Goal: Task Accomplishment & Management: Manage account settings

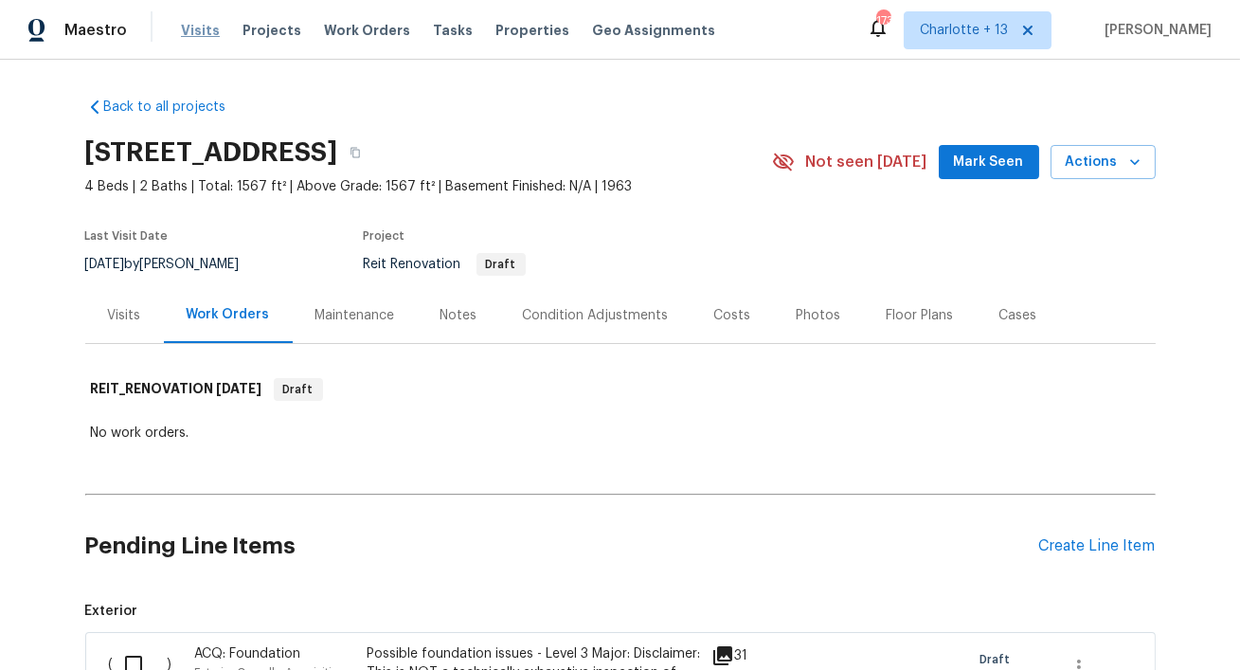
click at [202, 30] on span "Visits" at bounding box center [200, 30] width 39 height 19
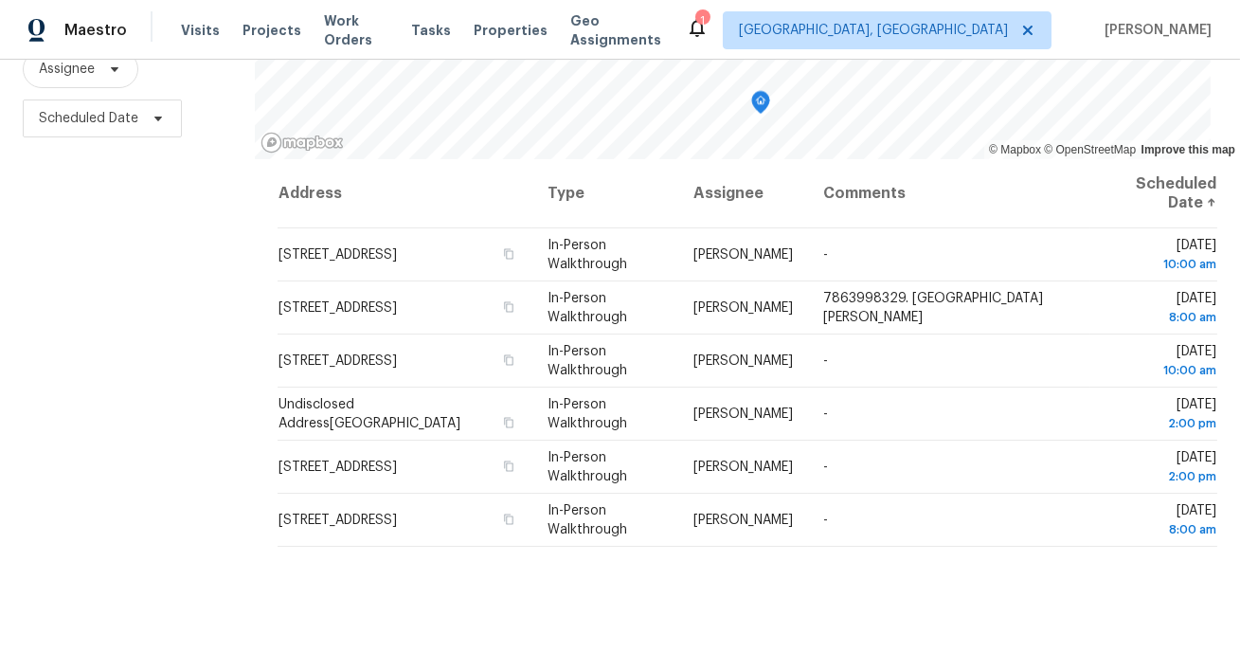
scroll to position [266, 0]
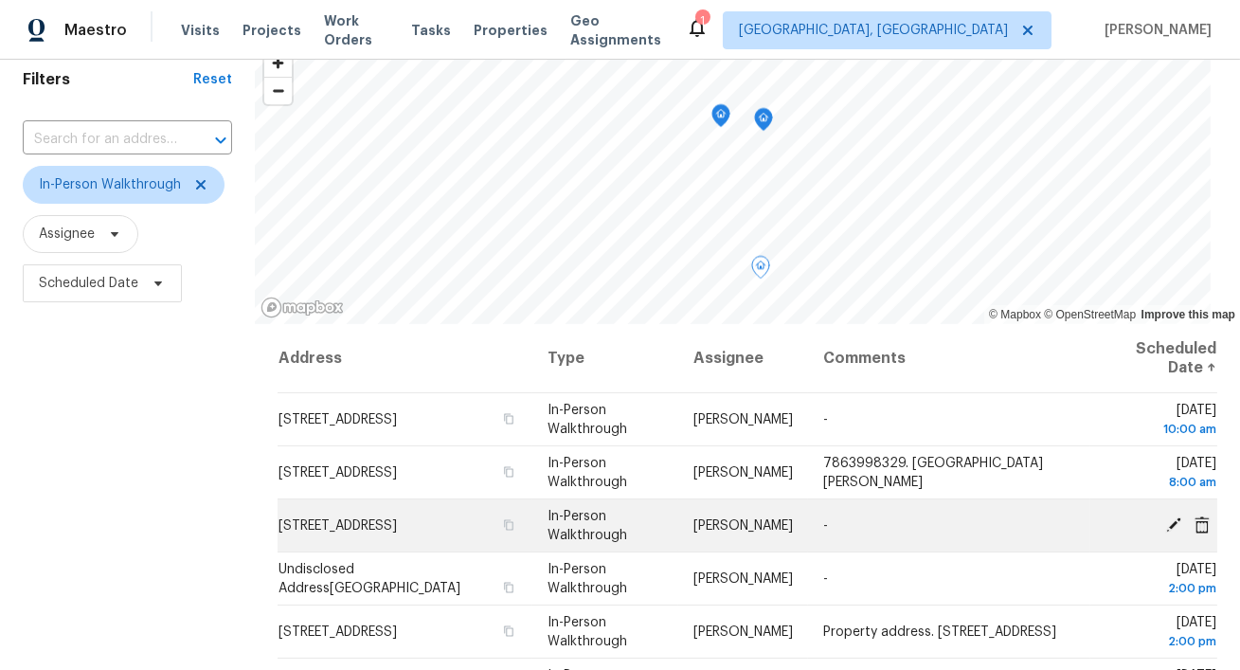
scroll to position [266, 0]
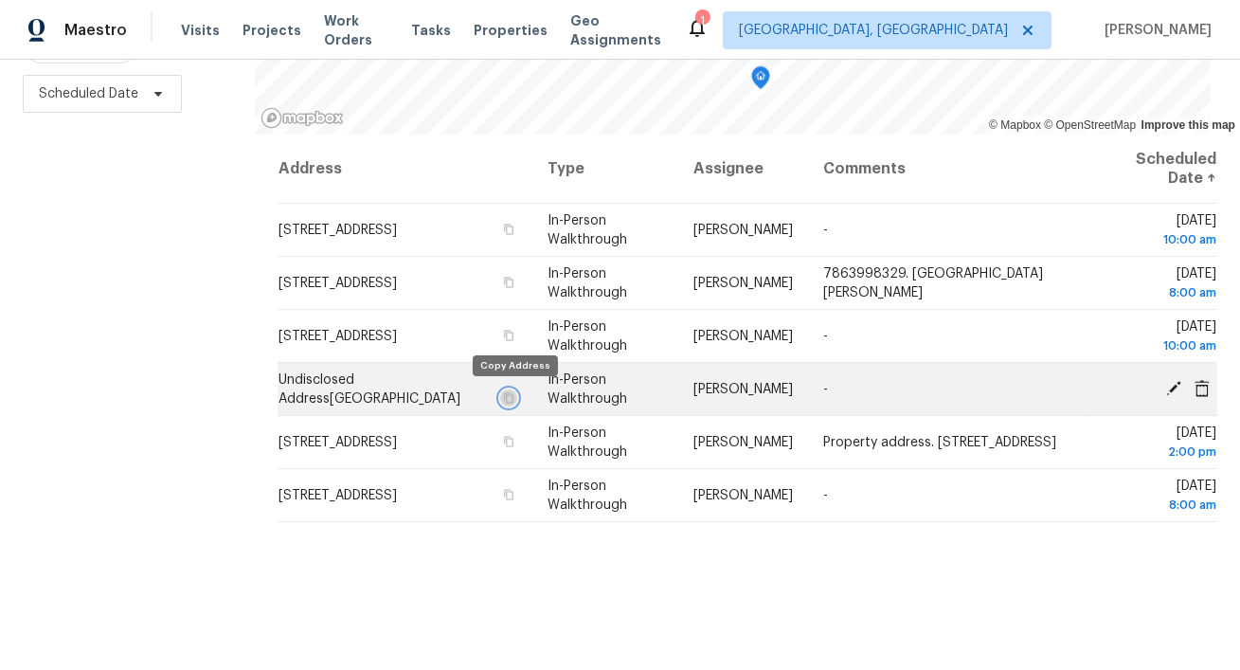
click at [510, 396] on icon "button" at bounding box center [508, 397] width 9 height 10
click at [1174, 389] on icon at bounding box center [1173, 387] width 15 height 15
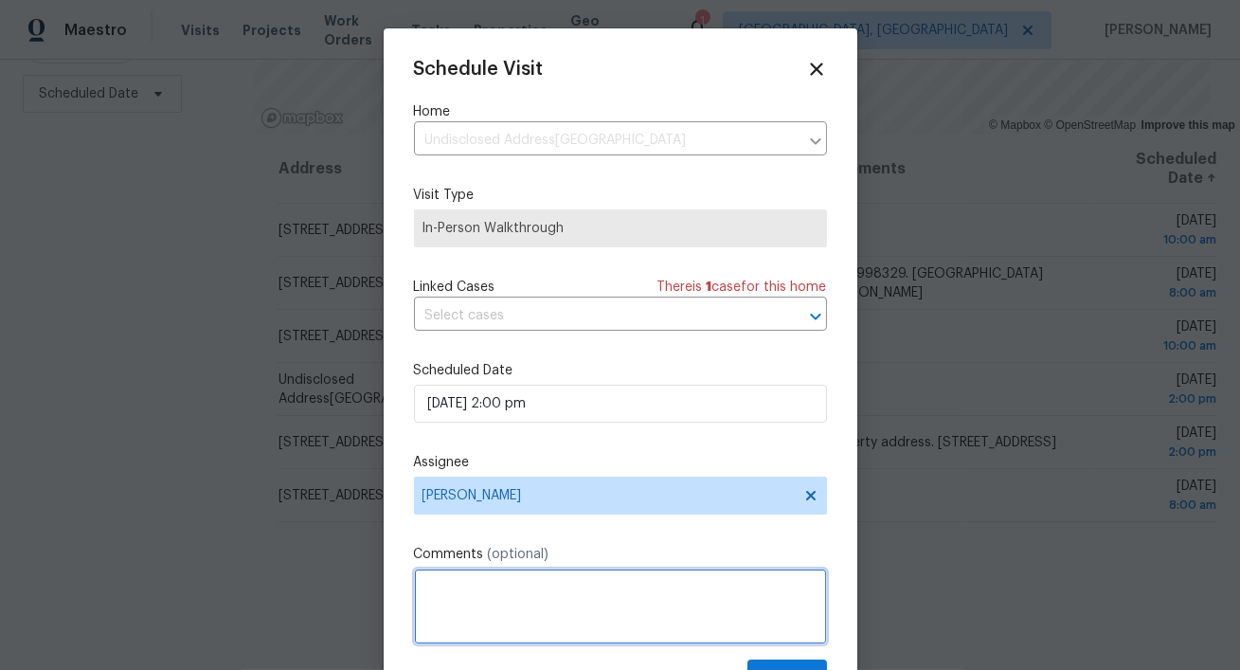
click at [651, 585] on textarea at bounding box center [620, 606] width 413 height 76
paste textarea "8311 SW 45th St Miami Fl 33155"
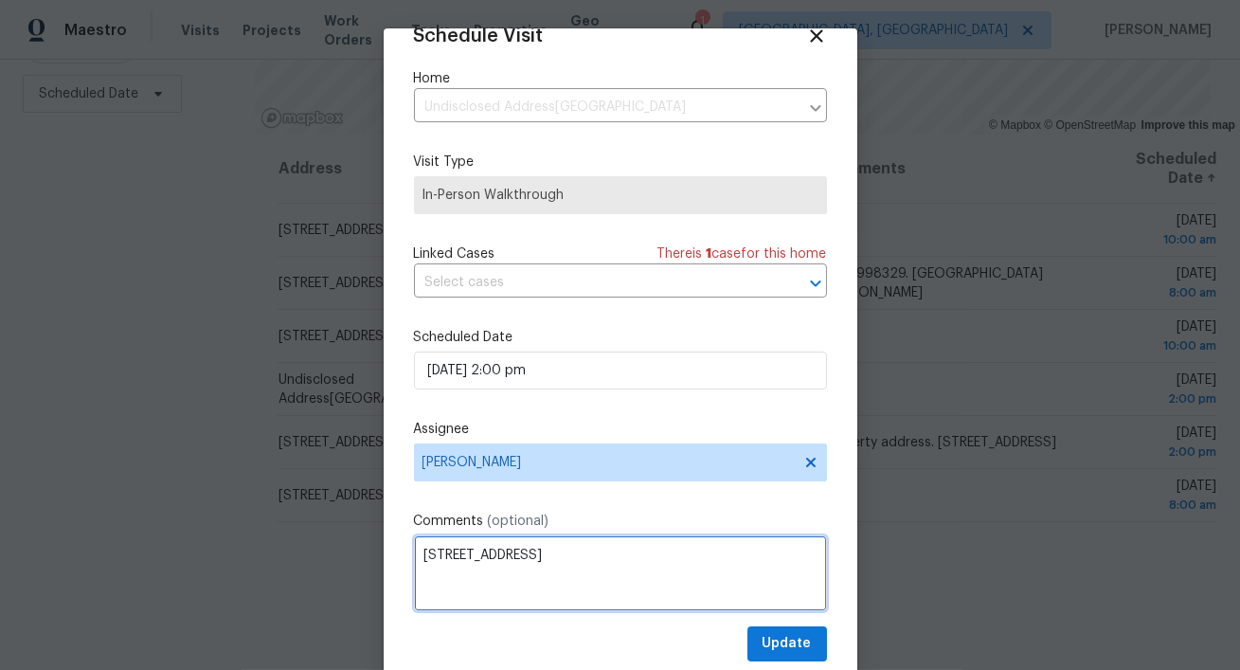
type textarea "8311 SW 45th St Miami Fl 33155"
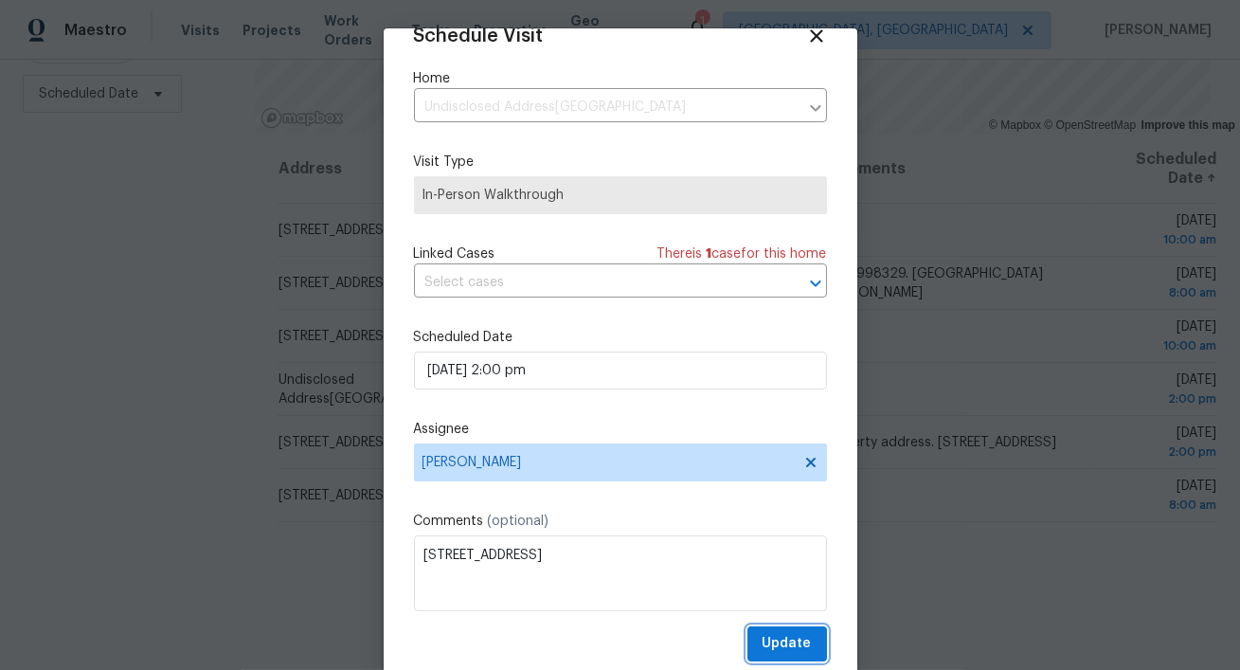
click at [769, 639] on span "Update" at bounding box center [787, 644] width 49 height 24
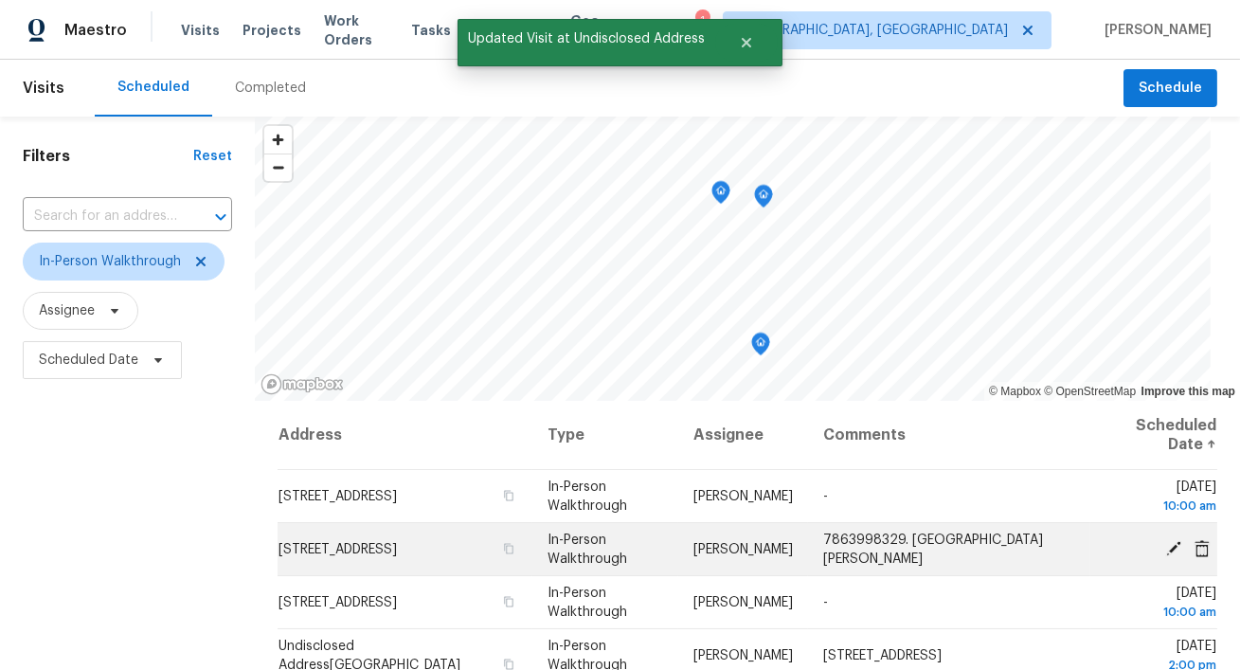
scroll to position [266, 0]
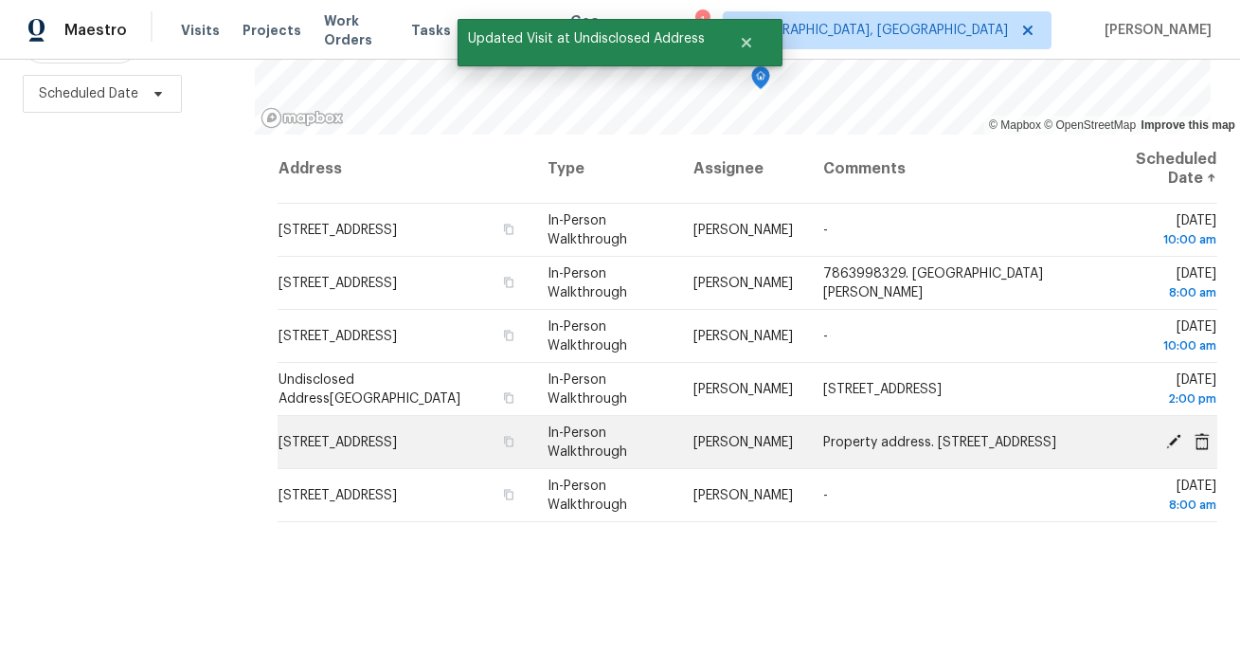
click at [1205, 437] on icon at bounding box center [1202, 440] width 15 height 17
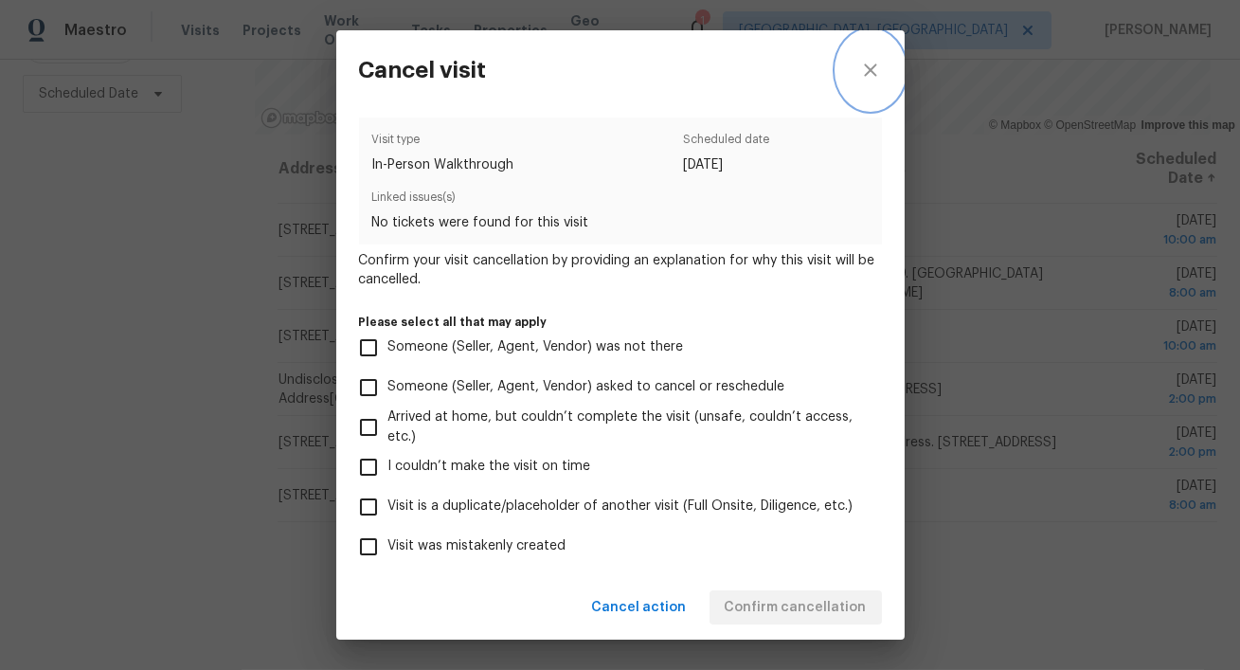
click at [871, 80] on icon "close" at bounding box center [870, 70] width 23 height 23
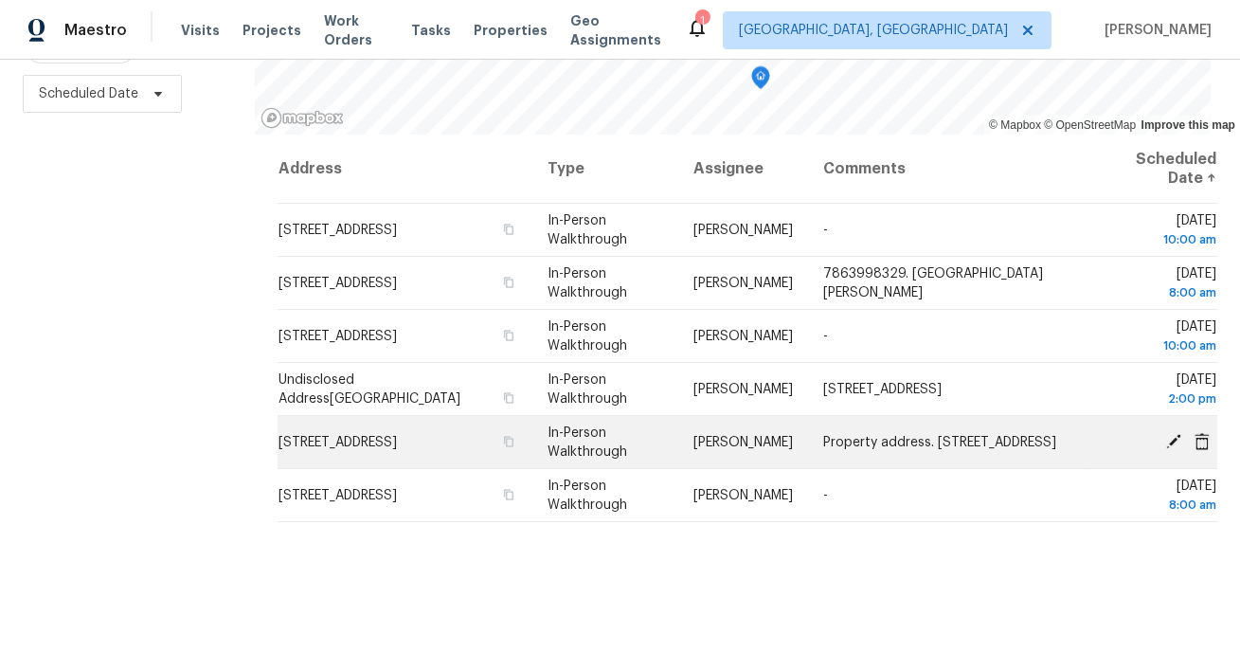
click at [1203, 438] on icon at bounding box center [1202, 440] width 15 height 17
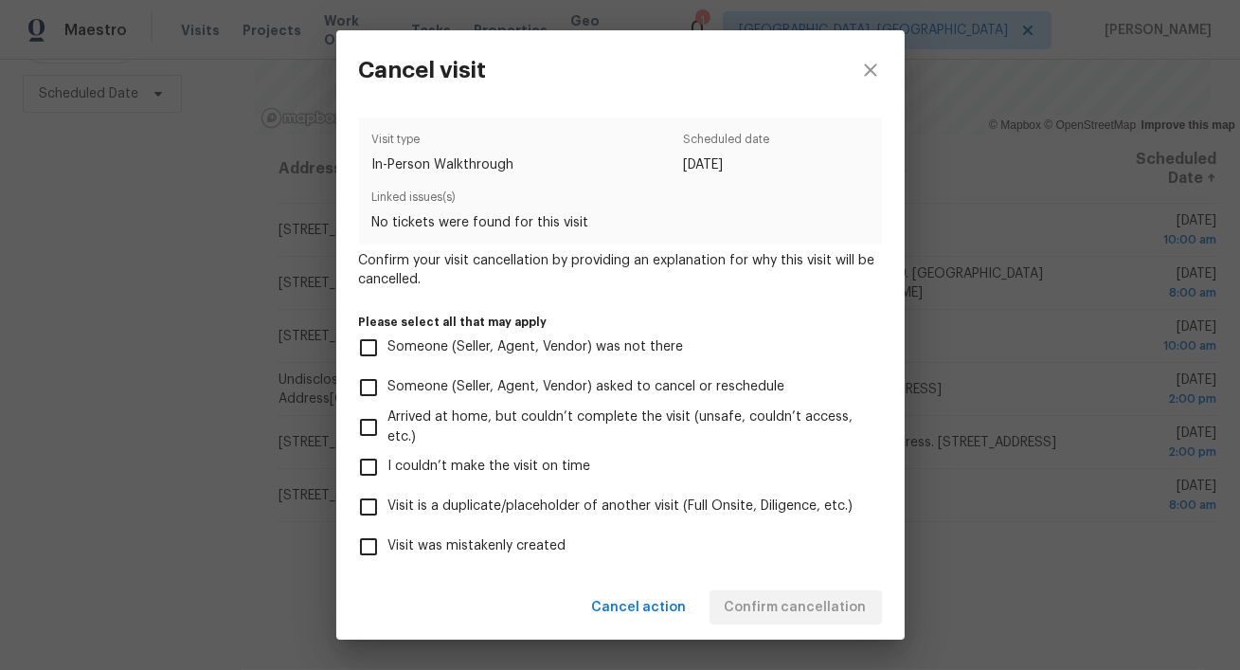
click at [535, 544] on span "Visit was mistakenly created" at bounding box center [477, 546] width 178 height 20
click at [388, 544] on input "Visit was mistakenly created" at bounding box center [369, 547] width 40 height 40
checkbox input "true"
click at [743, 596] on span "Confirm cancellation" at bounding box center [796, 608] width 142 height 24
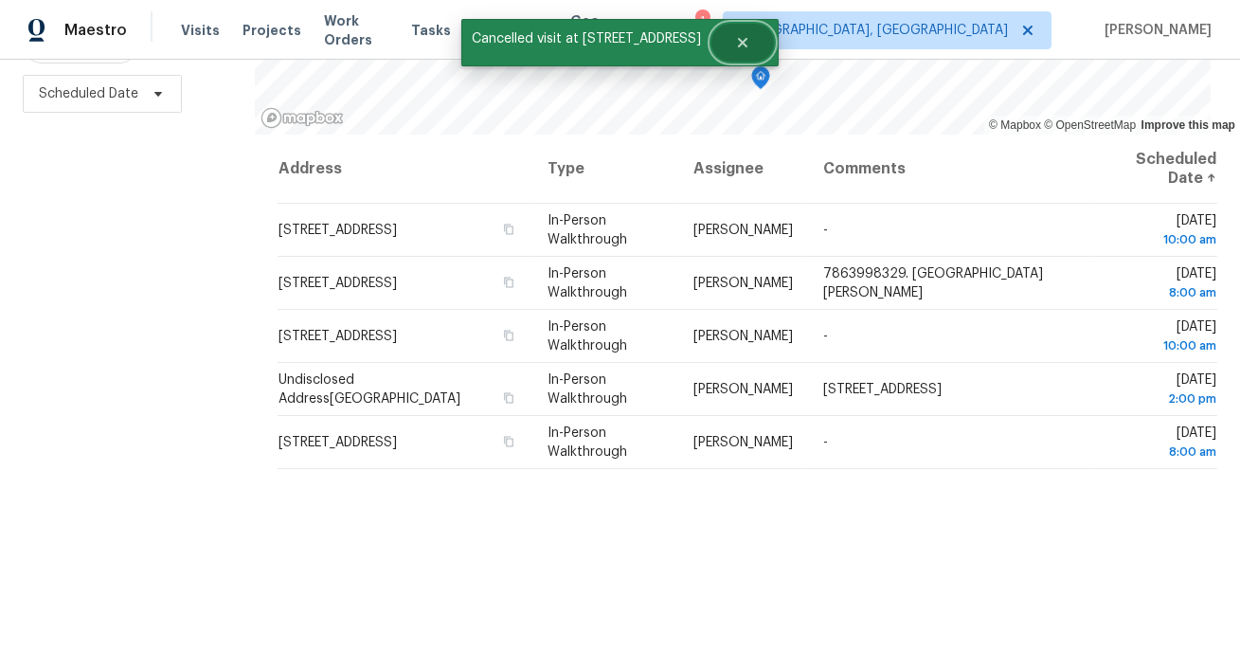
click at [735, 49] on icon "Close" at bounding box center [742, 42] width 15 height 15
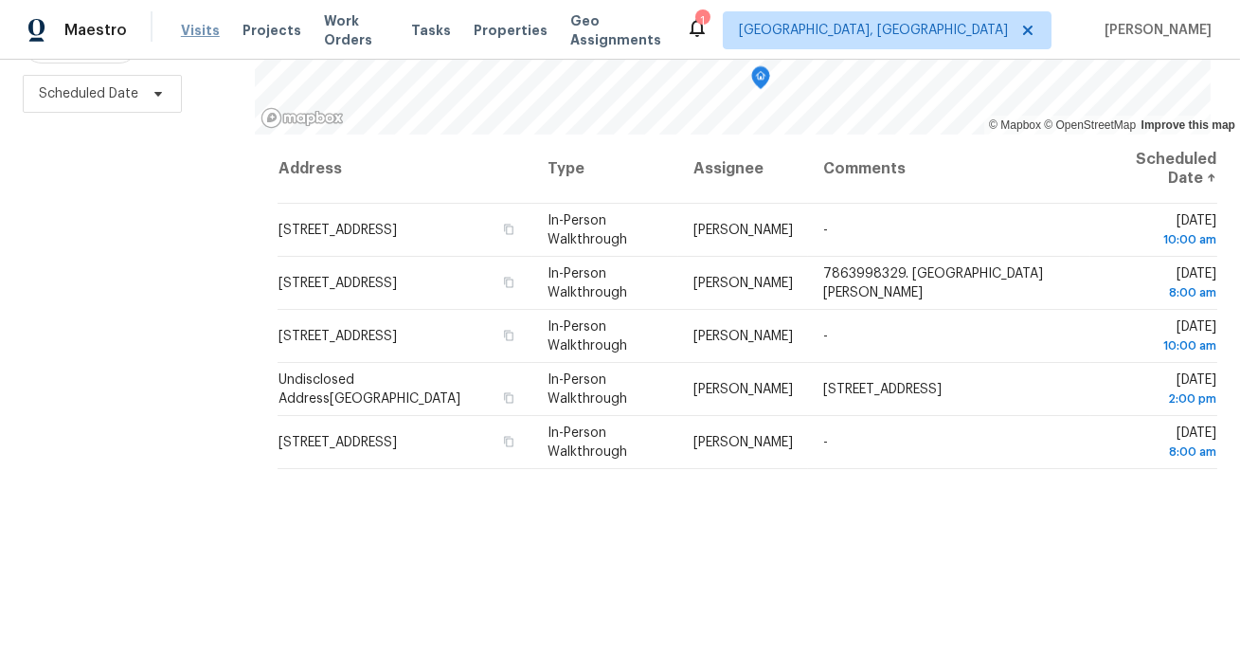
click at [196, 24] on span "Visits" at bounding box center [200, 30] width 39 height 19
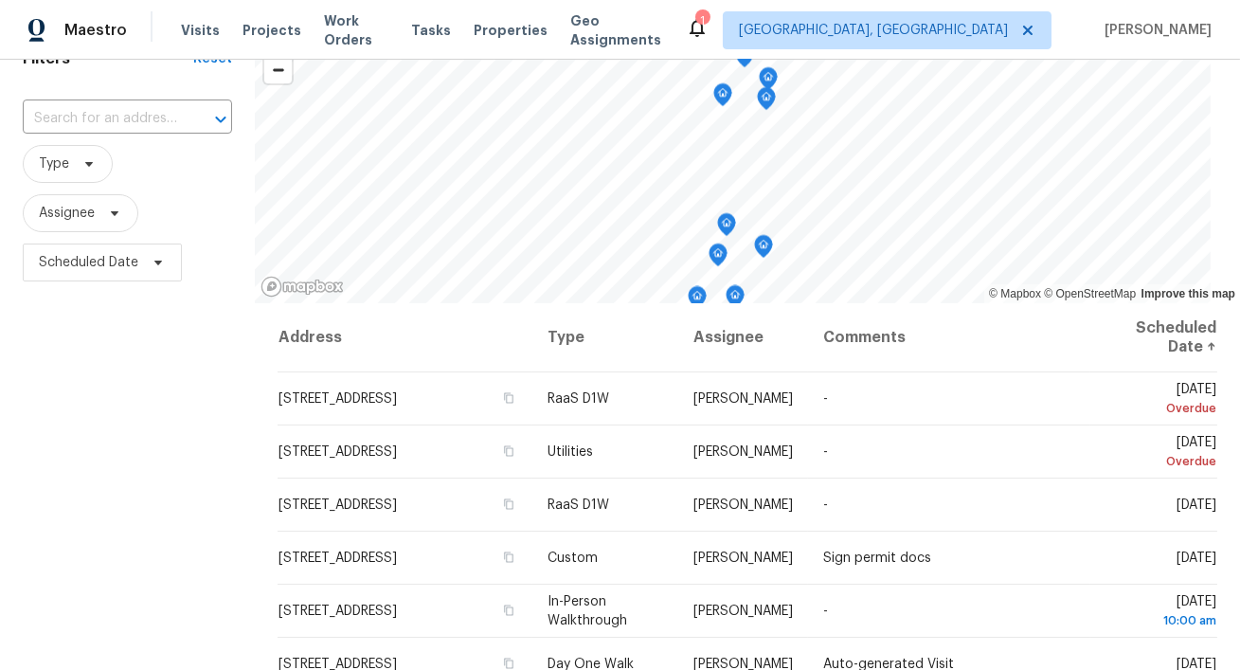
scroll to position [25, 0]
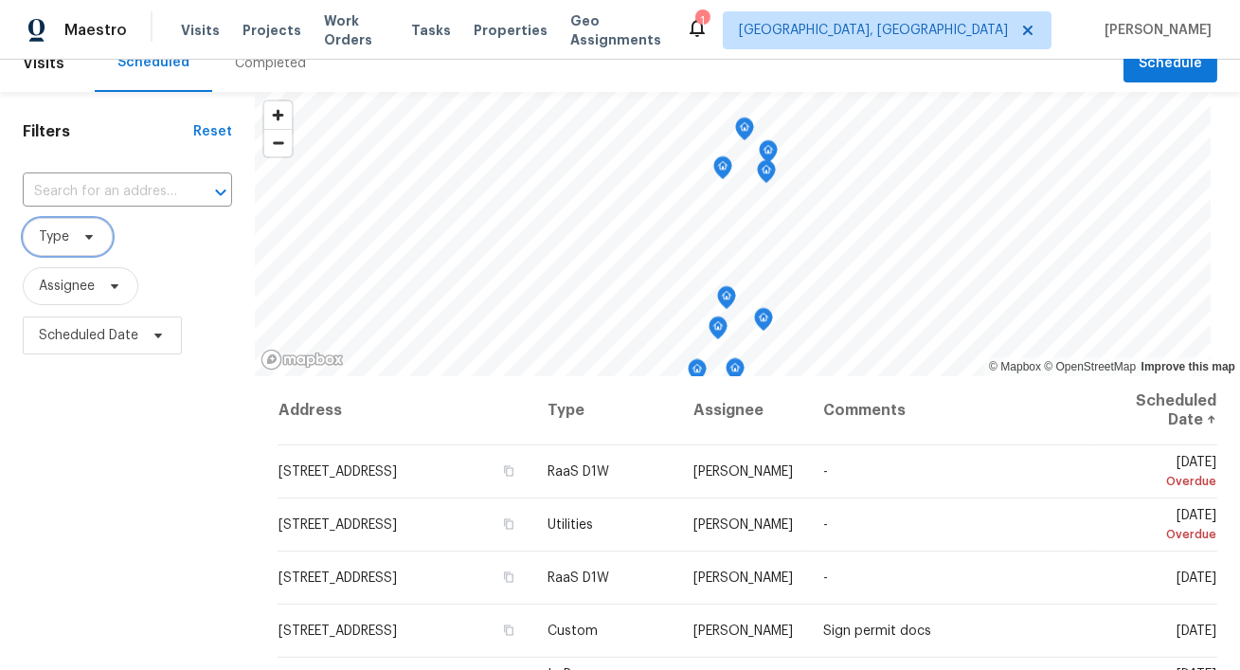
click at [70, 225] on span "Type" at bounding box center [68, 237] width 90 height 38
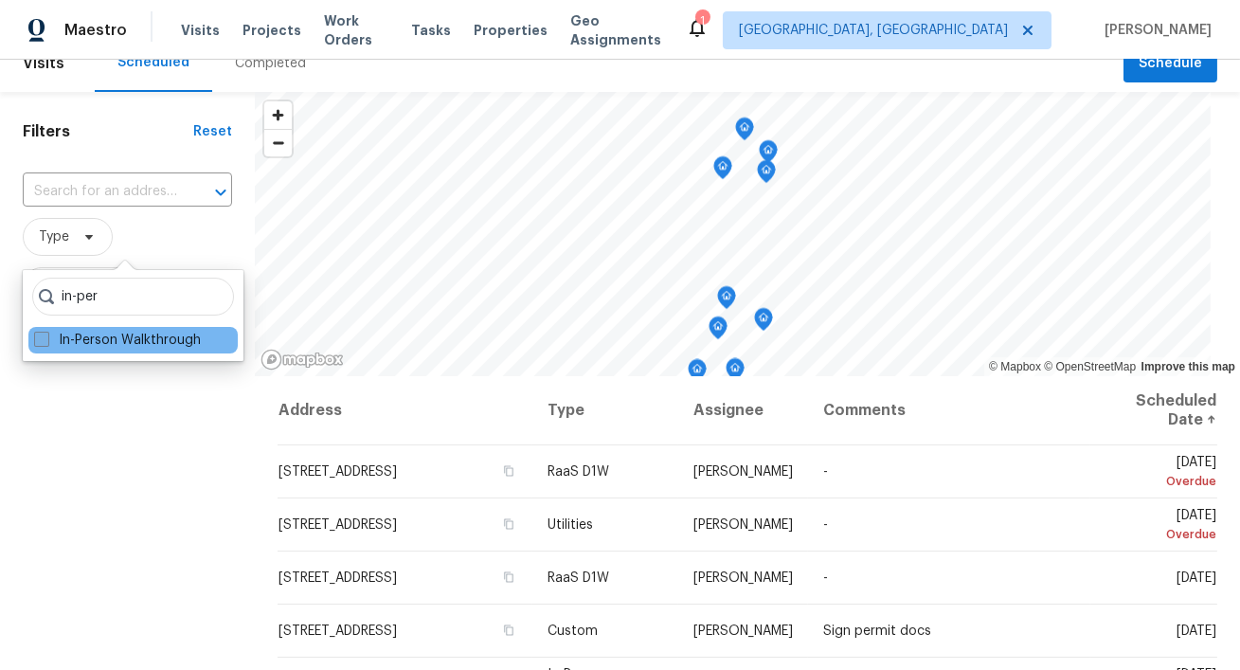
type input "in-per"
click at [42, 343] on span at bounding box center [41, 339] width 15 height 15
click at [42, 343] on input "In-Person Walkthrough" at bounding box center [40, 337] width 12 height 12
checkbox input "true"
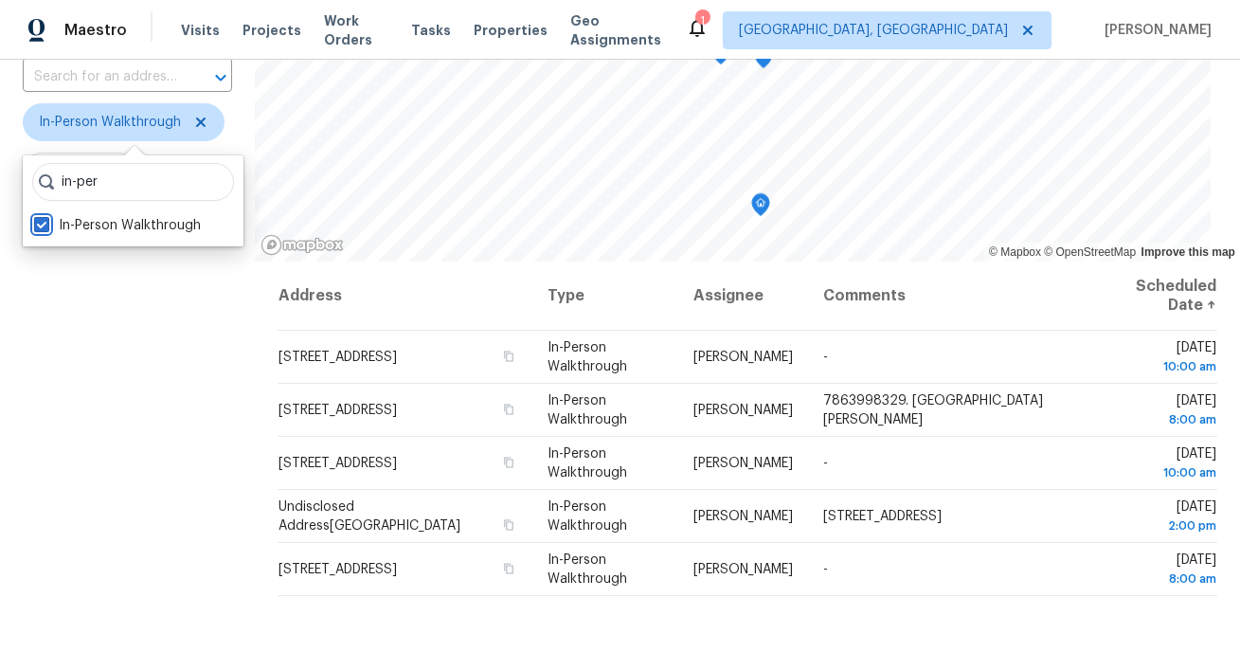
scroll to position [179, 0]
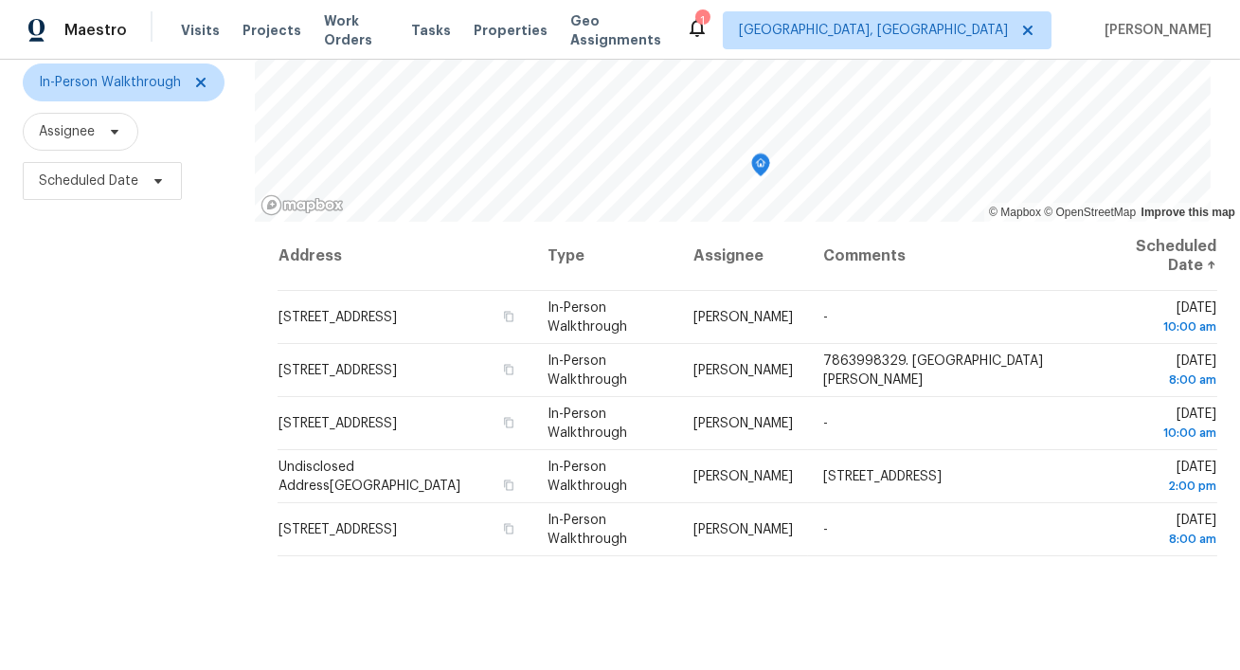
click at [184, 284] on div "Filters Reset ​ In-Person Walkthrough Assignee Scheduled Date" at bounding box center [127, 347] width 255 height 820
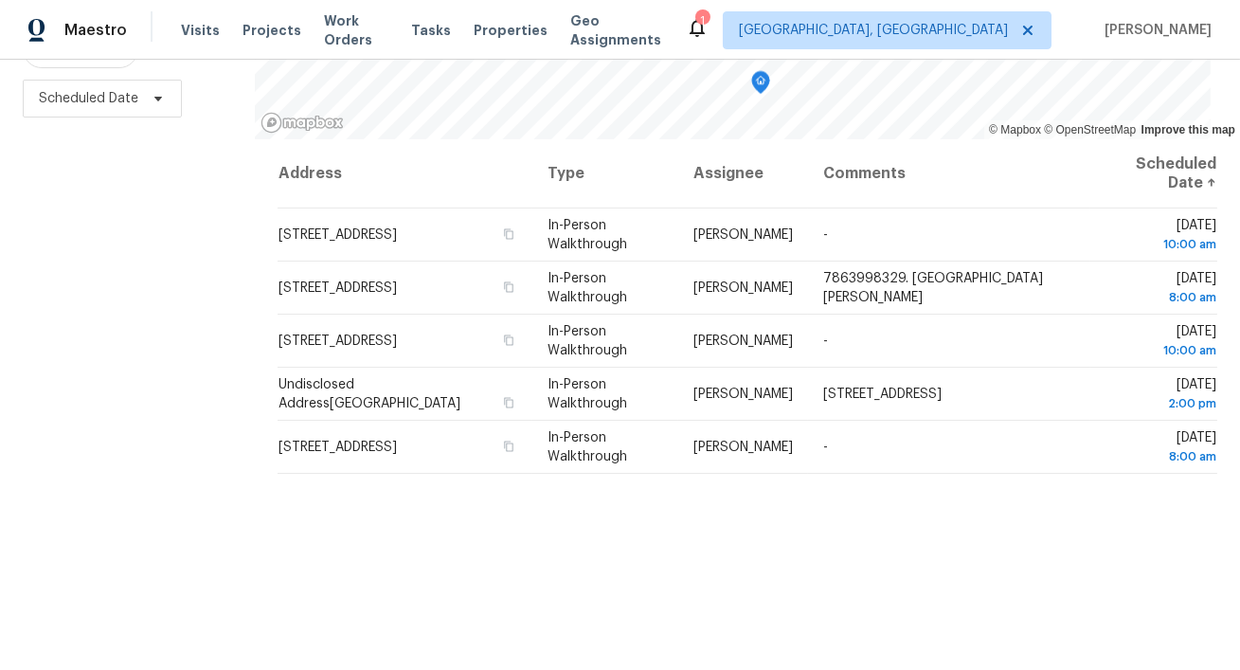
scroll to position [0, 0]
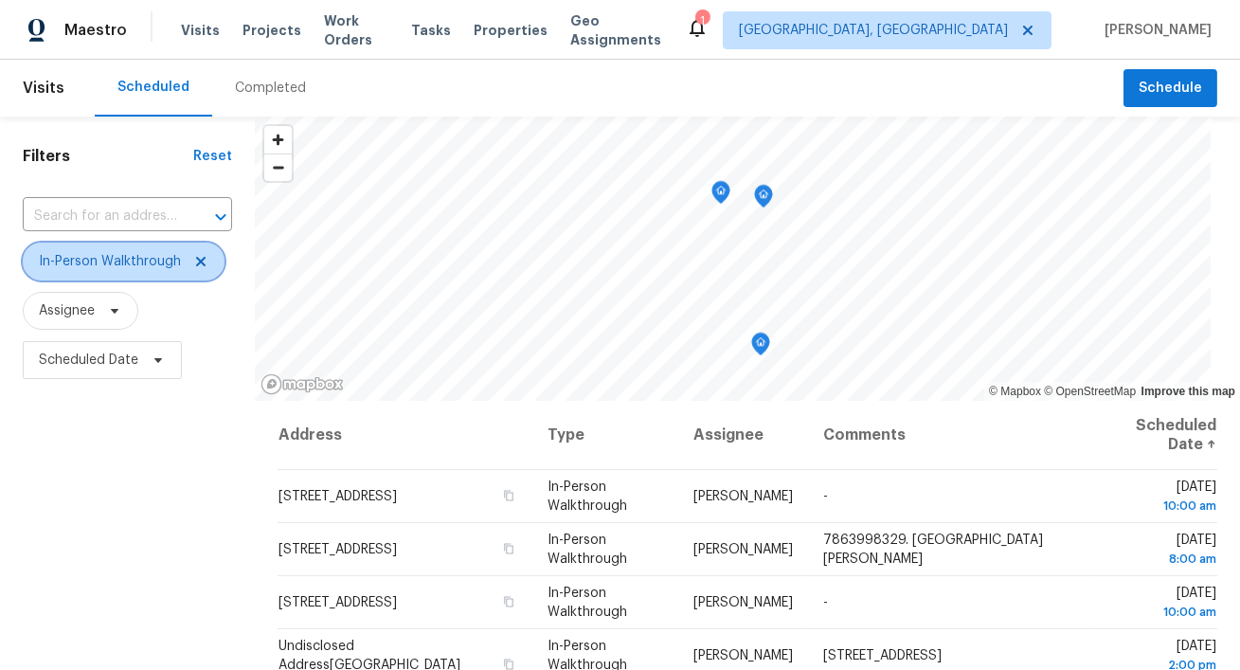
click at [203, 255] on icon at bounding box center [200, 261] width 15 height 15
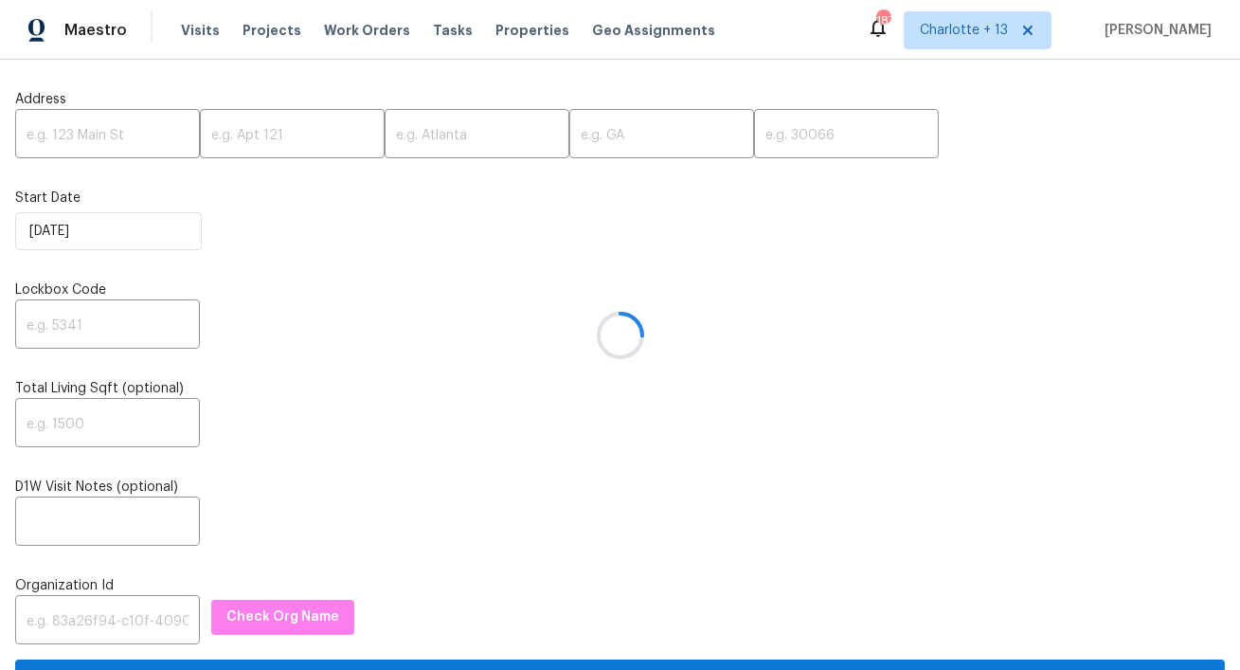
click at [127, 138] on div at bounding box center [620, 335] width 1240 height 670
click at [105, 133] on input "text" at bounding box center [107, 136] width 185 height 45
paste input "4331 Wrexham Ct, Snellville, GA 30039"
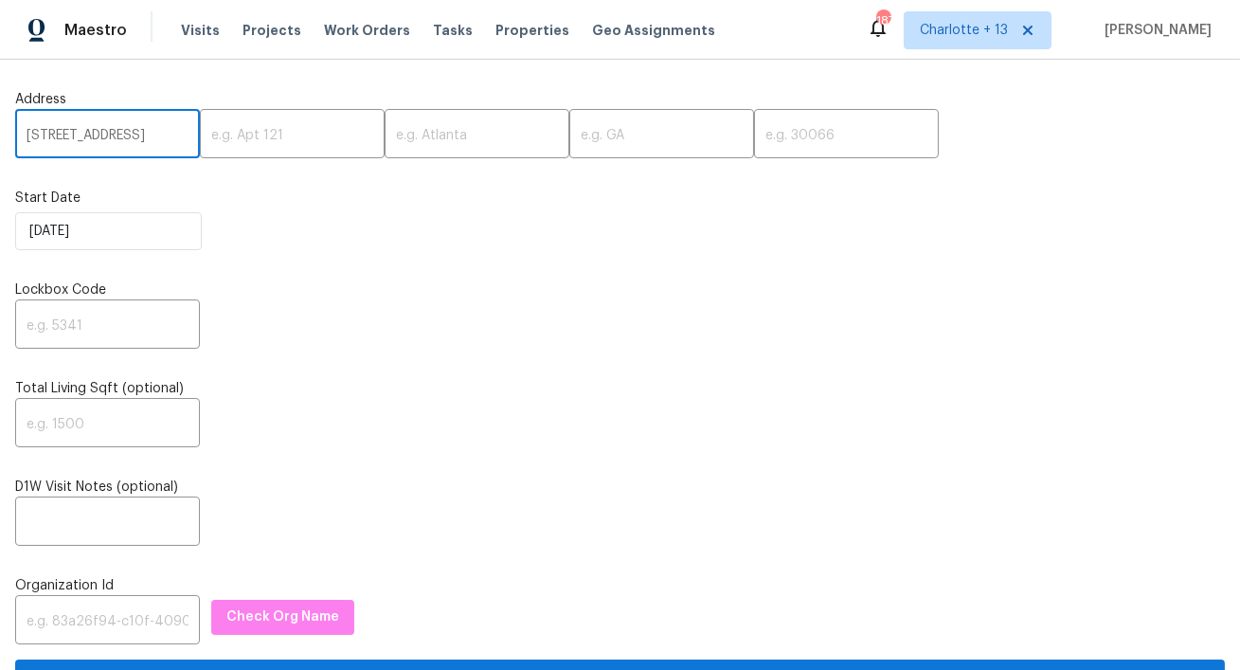
scroll to position [0, 99]
click at [140, 141] on input "4331 Wrexham Ct, Snellville, GA 30039" at bounding box center [107, 136] width 185 height 45
type input "4331 Wrexham Ct, Snellville, GA"
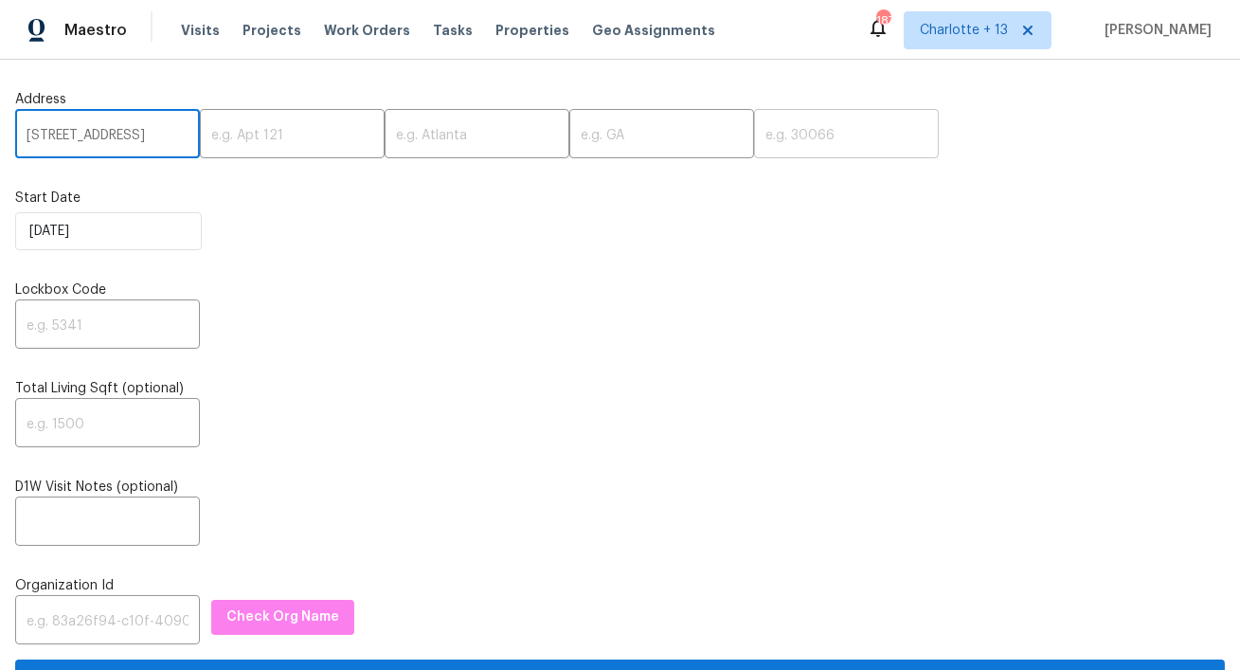
scroll to position [0, 0]
click at [754, 145] on input "text" at bounding box center [846, 136] width 185 height 45
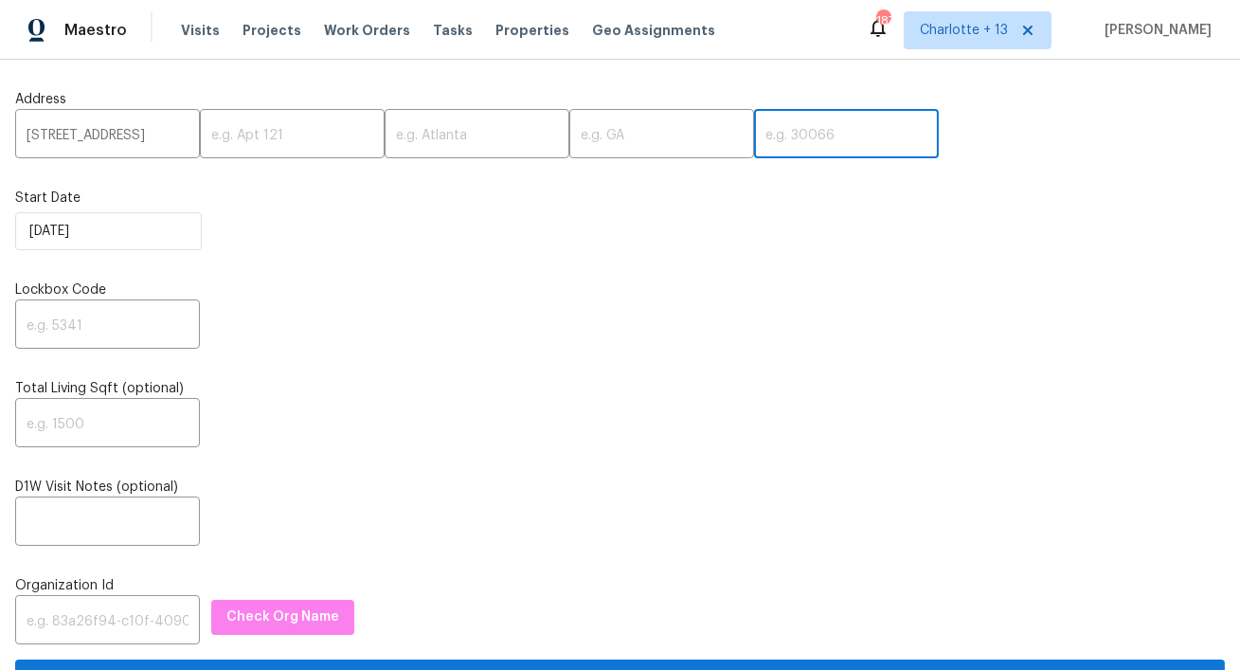
paste input "30039"
type input "30039"
click at [151, 135] on input "4331 Wrexham Ct, Snellville, GA" at bounding box center [107, 136] width 185 height 45
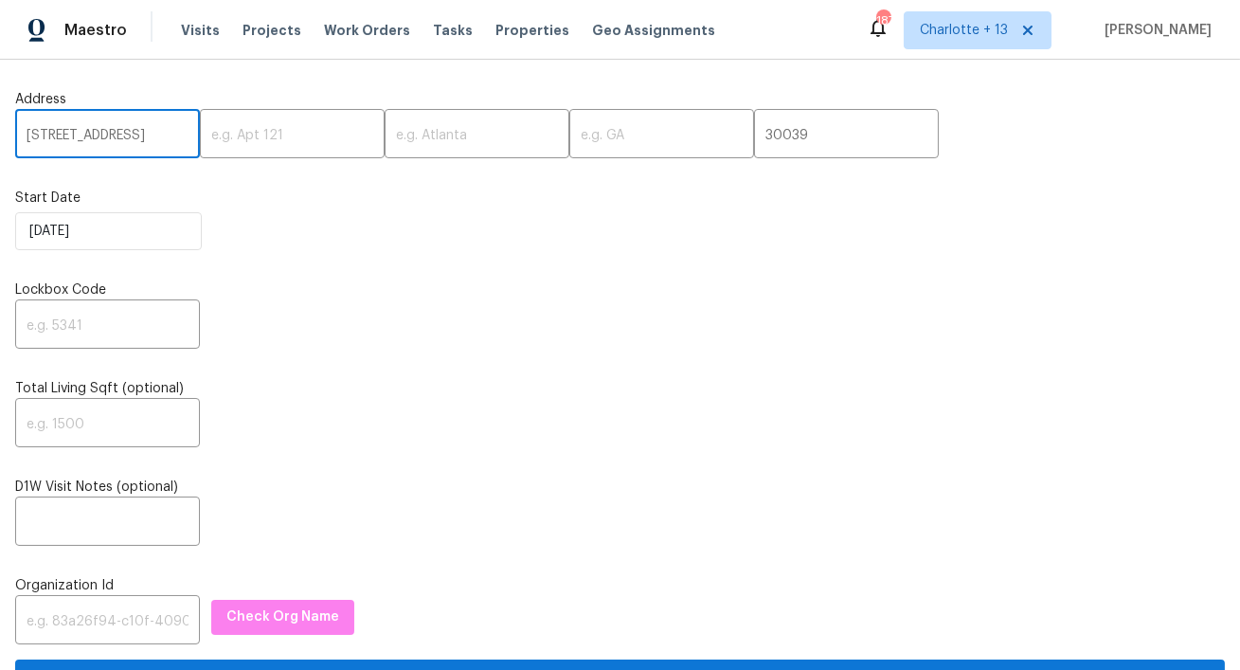
scroll to position [0, 53]
click at [117, 133] on input "4331 Wrexham Ct, Snellville, GA" at bounding box center [107, 136] width 185 height 45
type input "4331 Wrexham Ct,, GA"
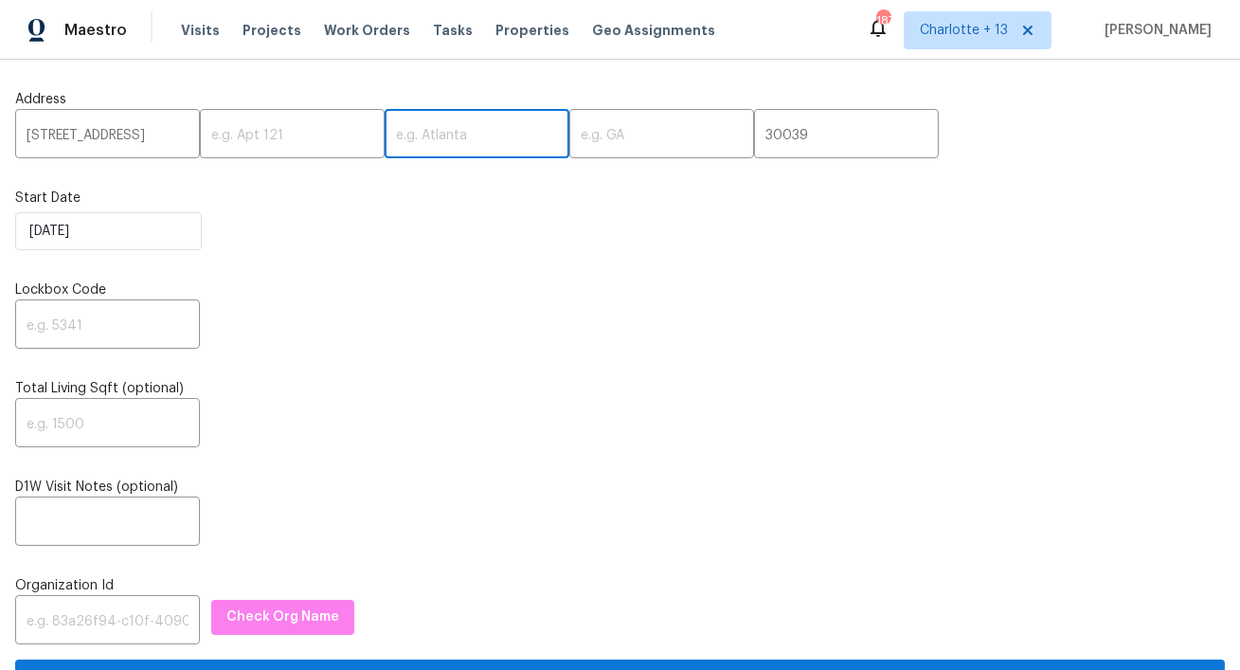
click at [435, 135] on input "text" at bounding box center [477, 136] width 185 height 45
paste input "Snellville"
type input "Snellville"
click at [161, 131] on input "4331 Wrexham Ct,, GA" at bounding box center [107, 136] width 185 height 45
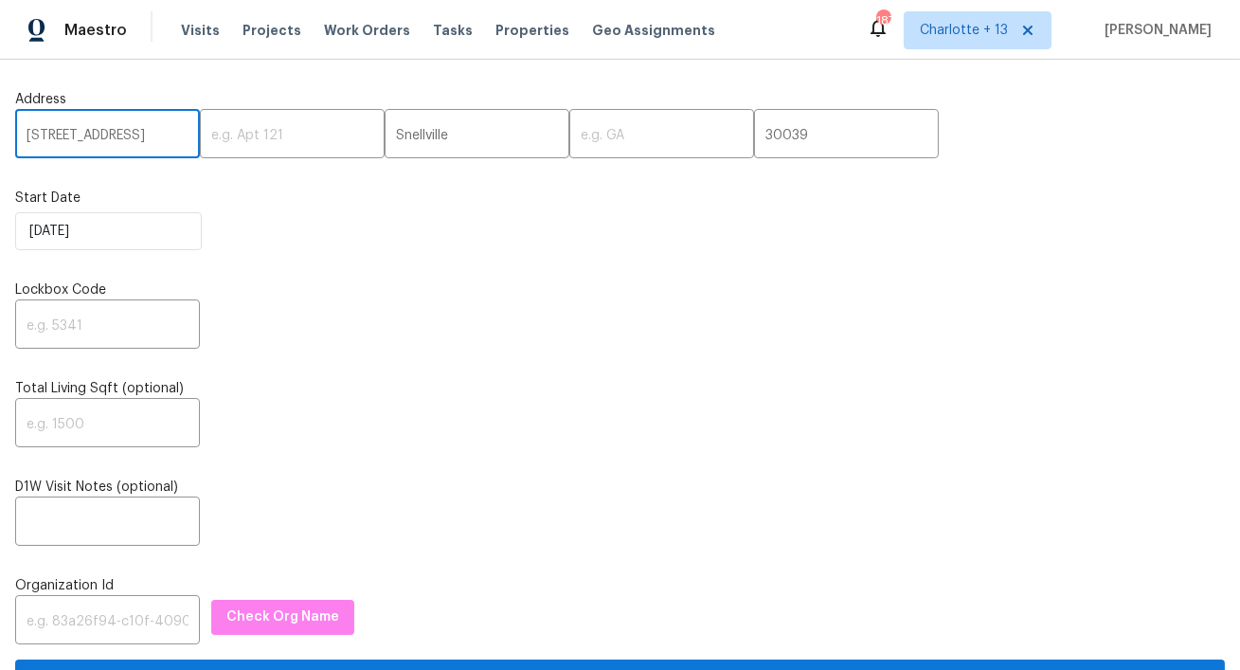
click at [161, 131] on input "4331 Wrexham Ct,, GA" at bounding box center [107, 136] width 185 height 45
type input "4331 Wrexham Ct,,"
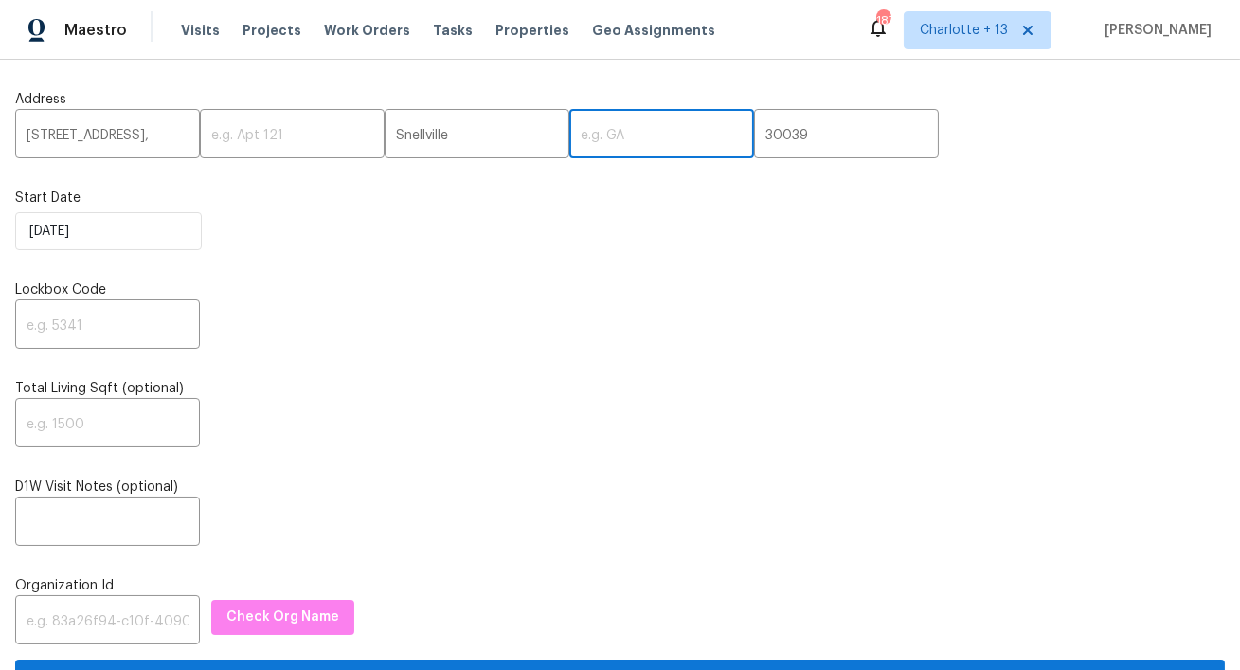
click at [569, 135] on input "text" at bounding box center [661, 136] width 185 height 45
paste input "GA"
type input "GA"
click at [170, 132] on input "4331 Wrexham Ct,," at bounding box center [107, 136] width 185 height 45
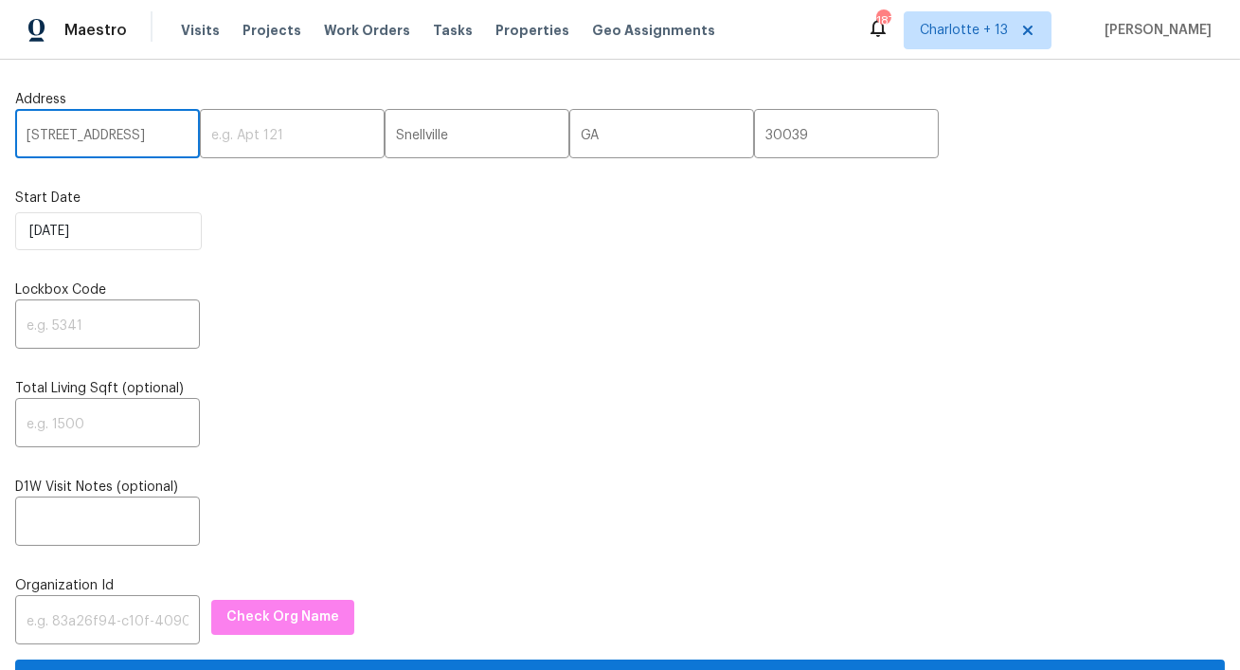
type input "4331 Wrexham Ct"
click at [86, 322] on input "text" at bounding box center [107, 326] width 185 height 45
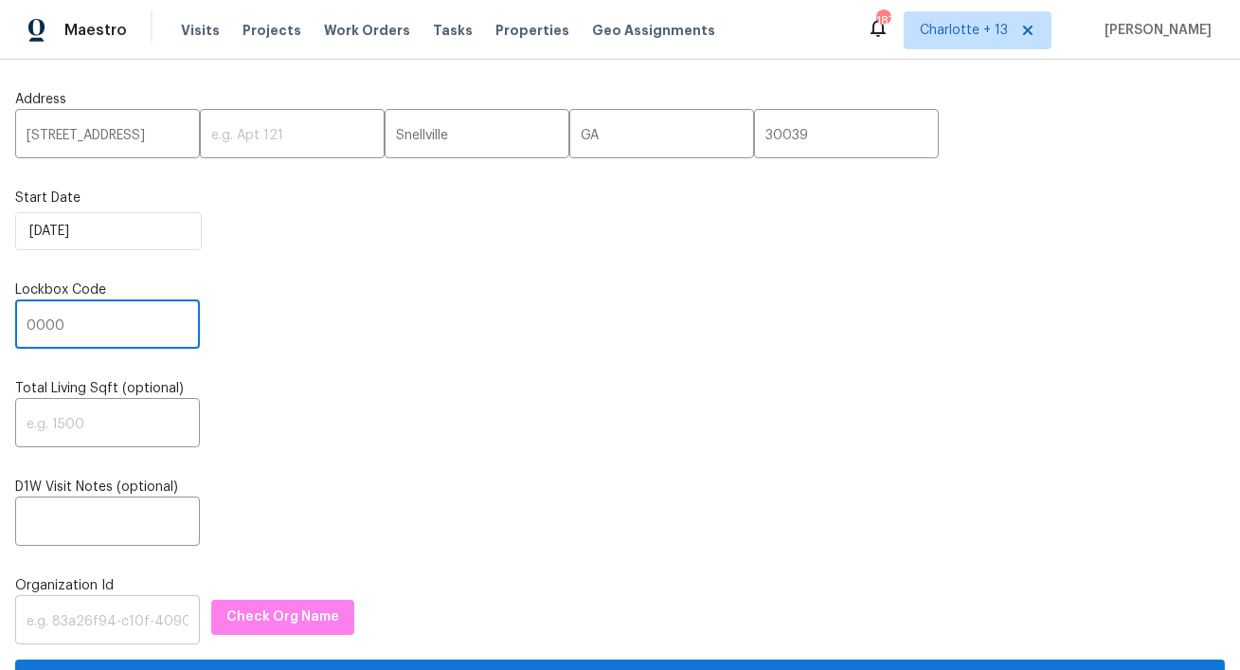
type input "0000"
click at [39, 614] on input "text" at bounding box center [107, 622] width 185 height 45
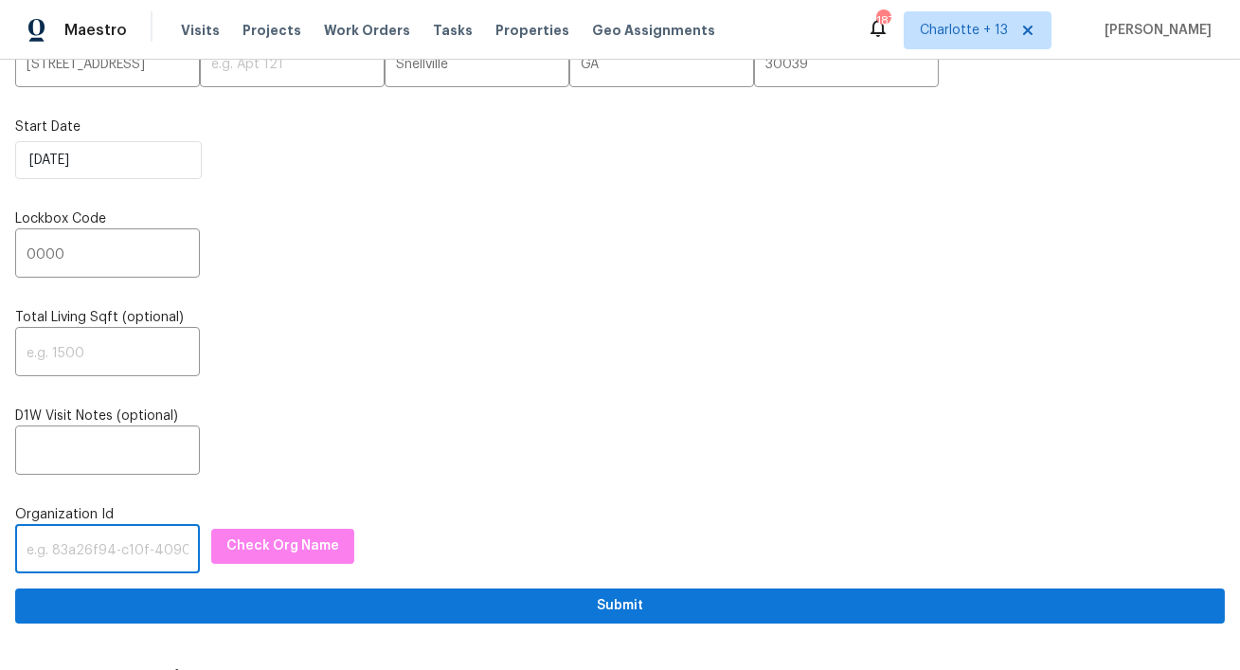
scroll to position [77, 0]
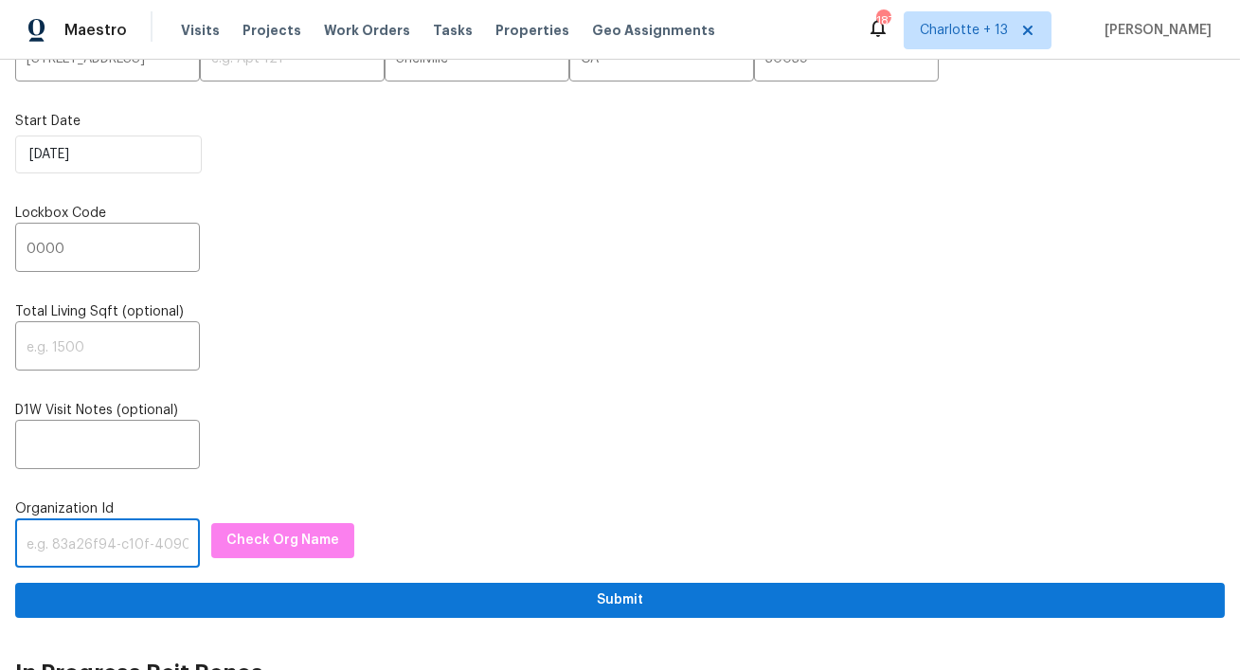
click at [113, 553] on input "text" at bounding box center [107, 545] width 185 height 45
paste input "845f7ff3-78ac-4044-be1e-2a70ff45d03f"
type input "845f7ff3-78ac-4044-be1e-2a70ff45d03f"
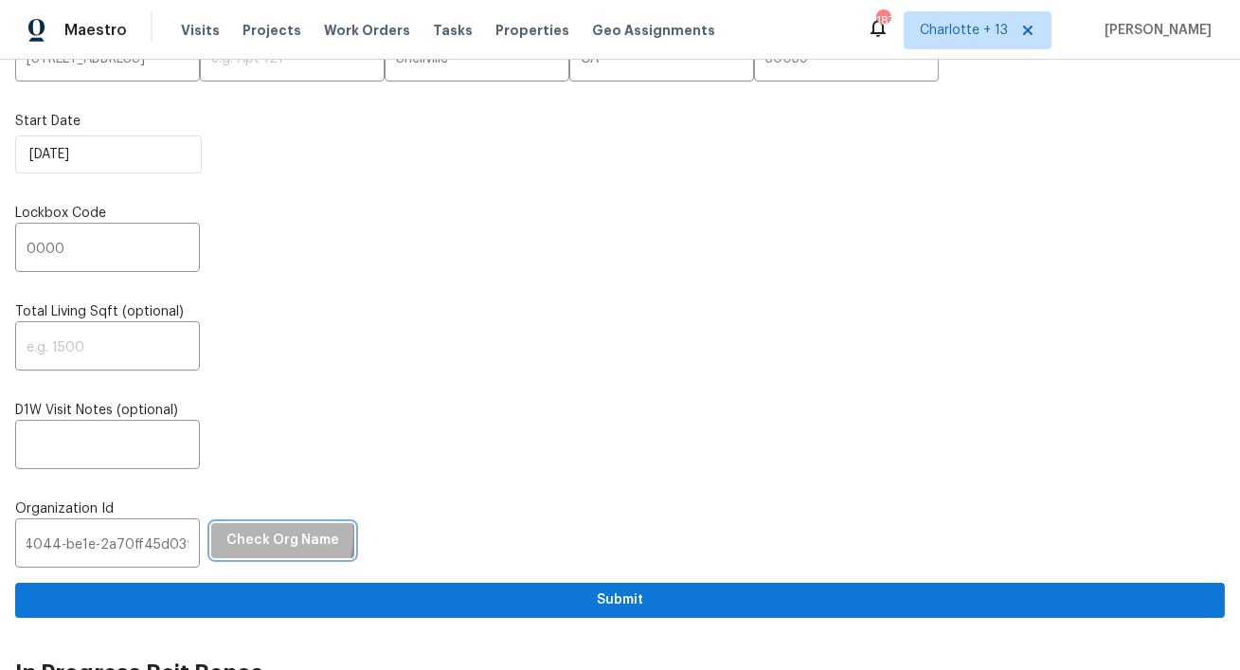
scroll to position [0, 0]
click at [238, 535] on span "Check Org Name" at bounding box center [282, 541] width 113 height 24
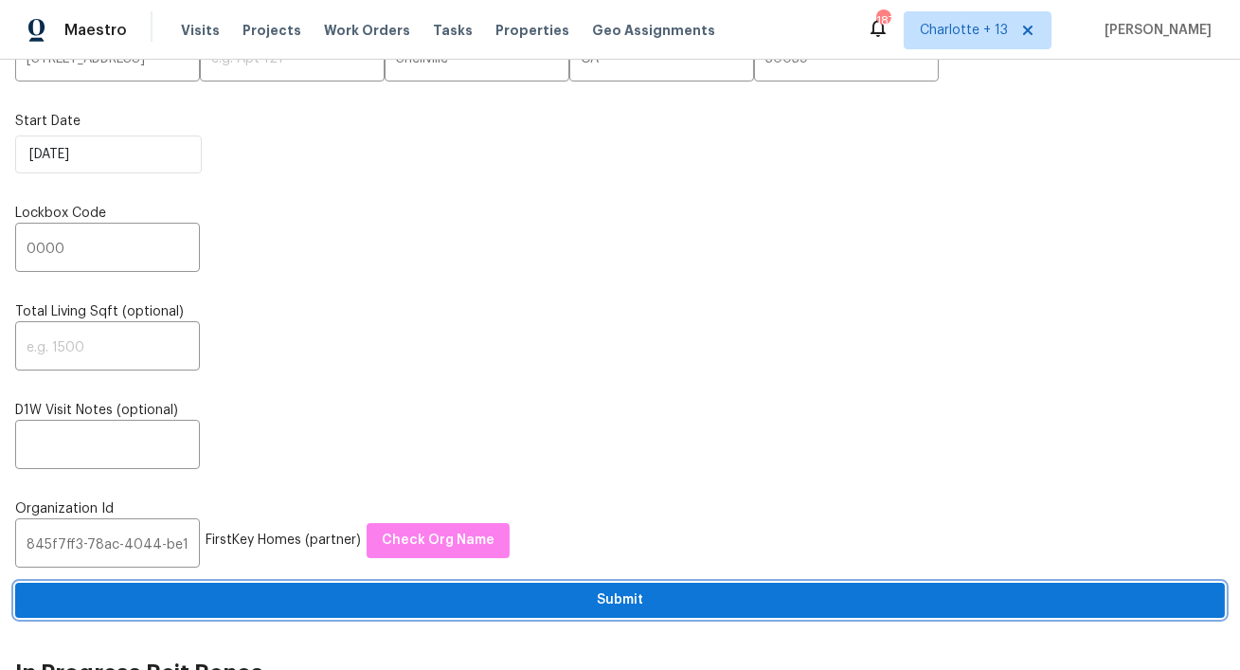
click at [473, 605] on span "Submit" at bounding box center [619, 600] width 1179 height 24
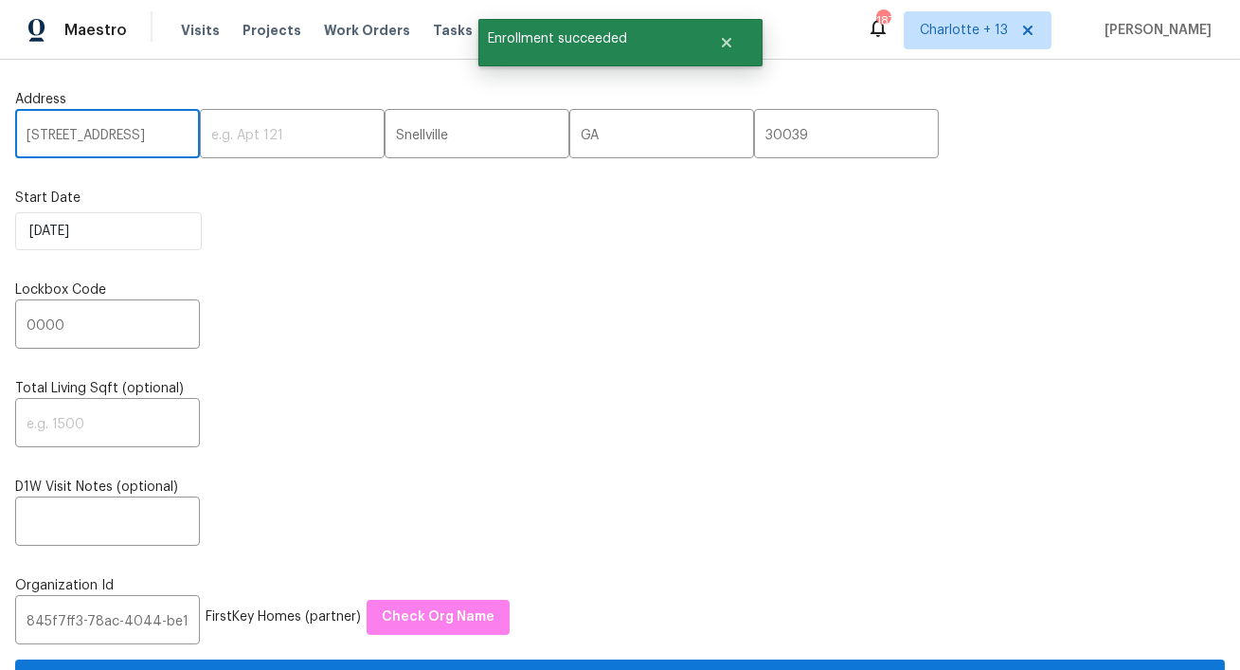
click at [94, 139] on input "4331 Wrexham Ct" at bounding box center [107, 136] width 185 height 45
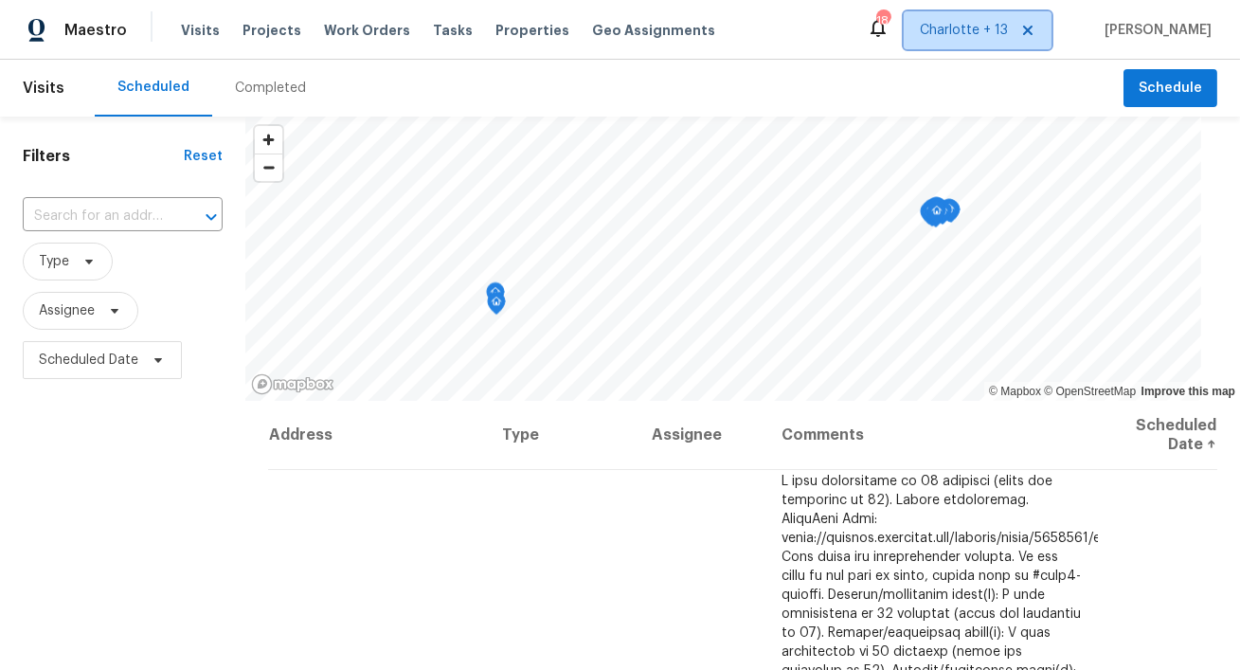
click at [1035, 27] on icon at bounding box center [1027, 30] width 15 height 15
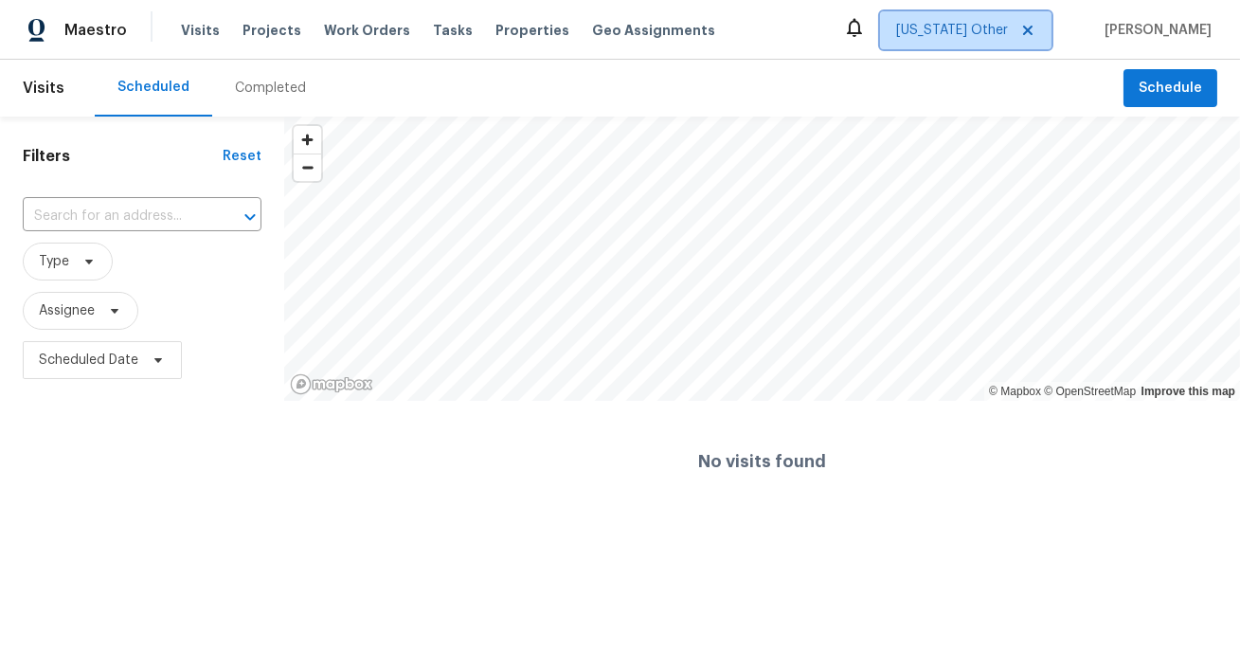
click at [1008, 29] on span "Alabama Other" at bounding box center [952, 30] width 112 height 19
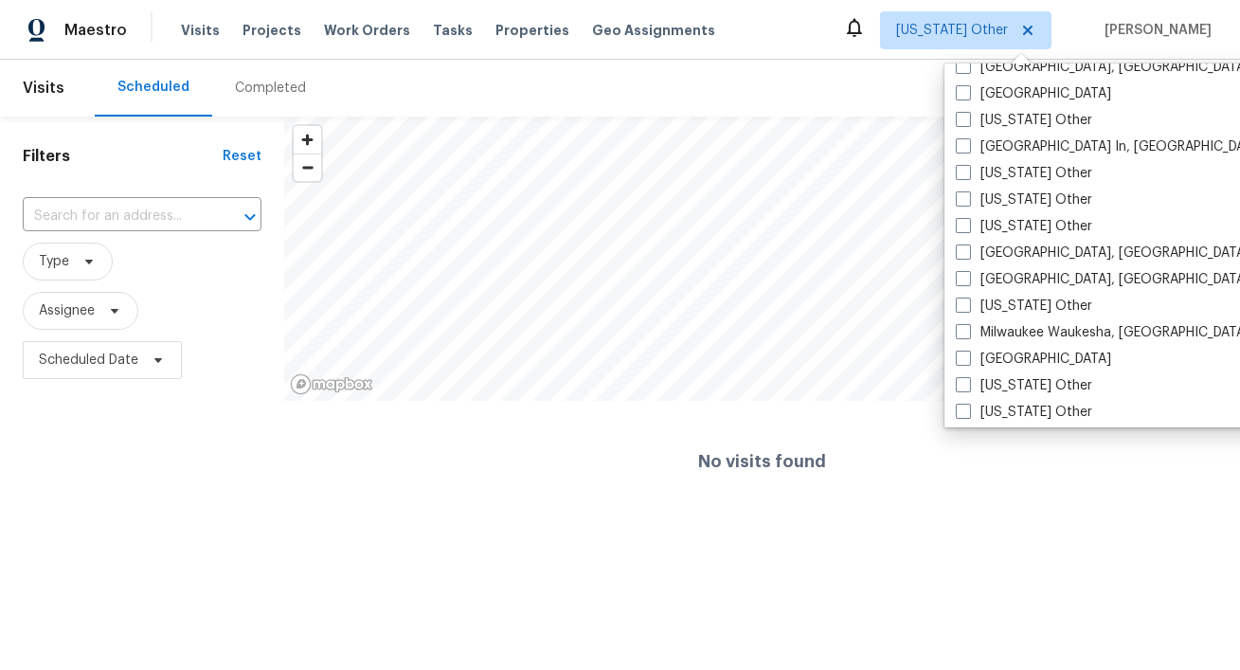
scroll to position [1354, 0]
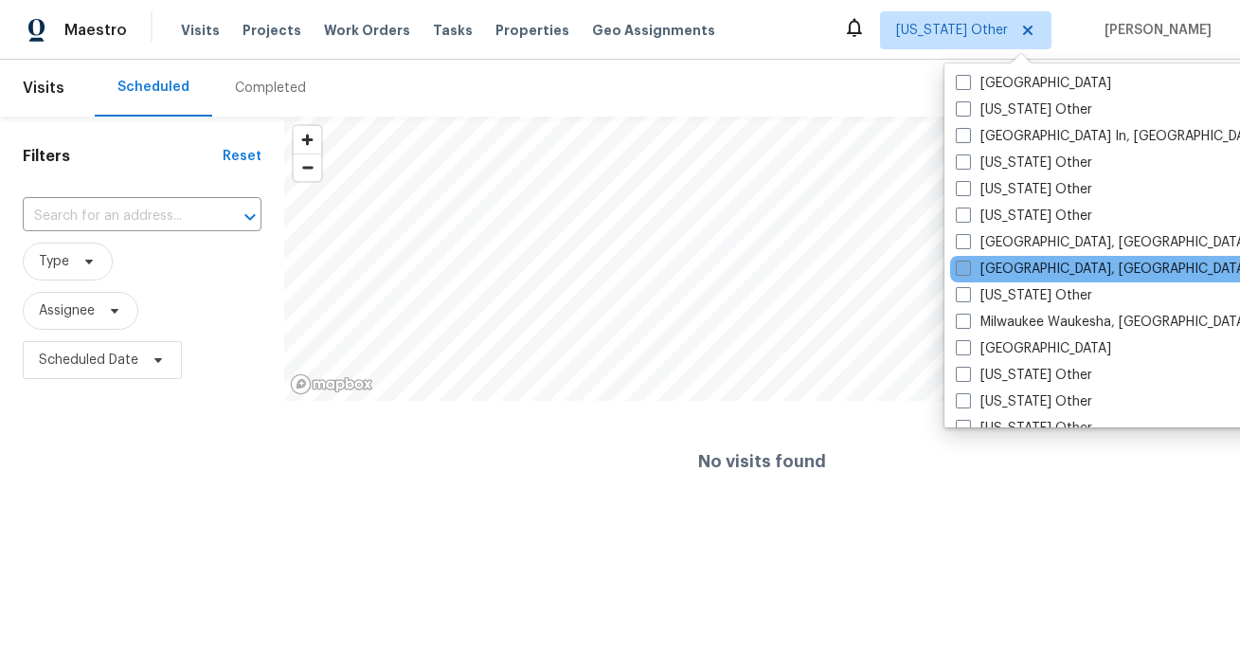
click at [998, 263] on label "Miami, FL" at bounding box center [1103, 269] width 294 height 19
click at [968, 263] on input "Miami, FL" at bounding box center [962, 266] width 12 height 12
checkbox input "true"
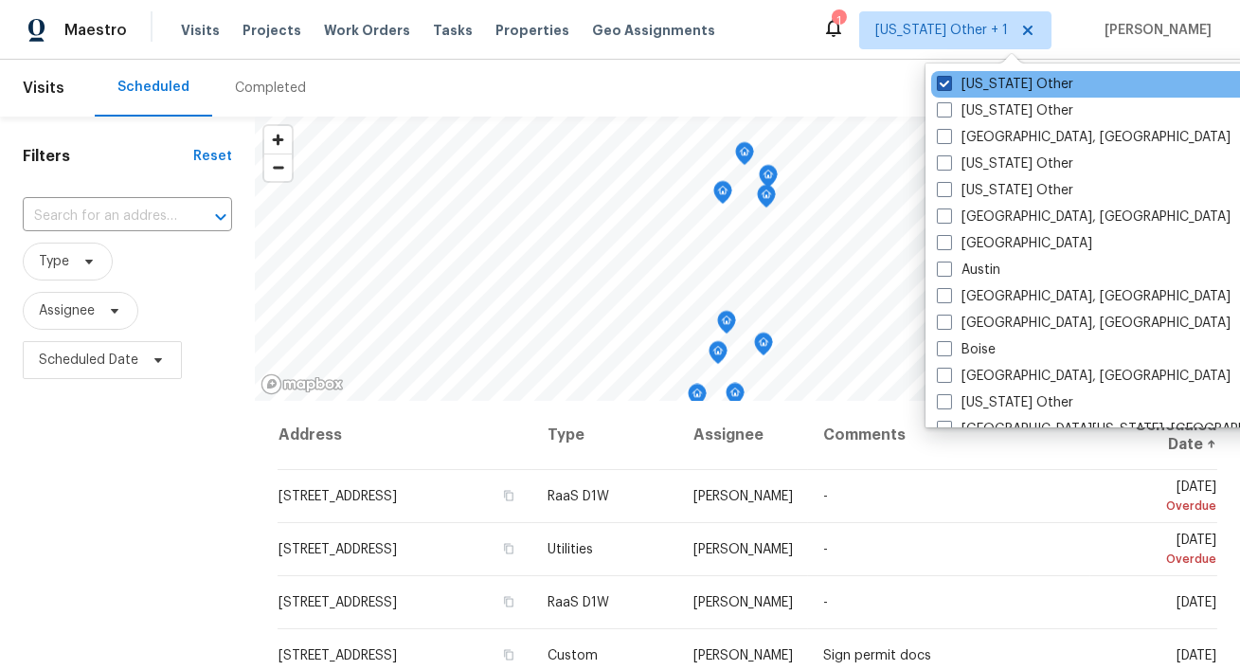
click at [986, 83] on label "Alabama Other" at bounding box center [1005, 84] width 136 height 19
click at [949, 83] on input "Alabama Other" at bounding box center [943, 81] width 12 height 12
checkbox input "false"
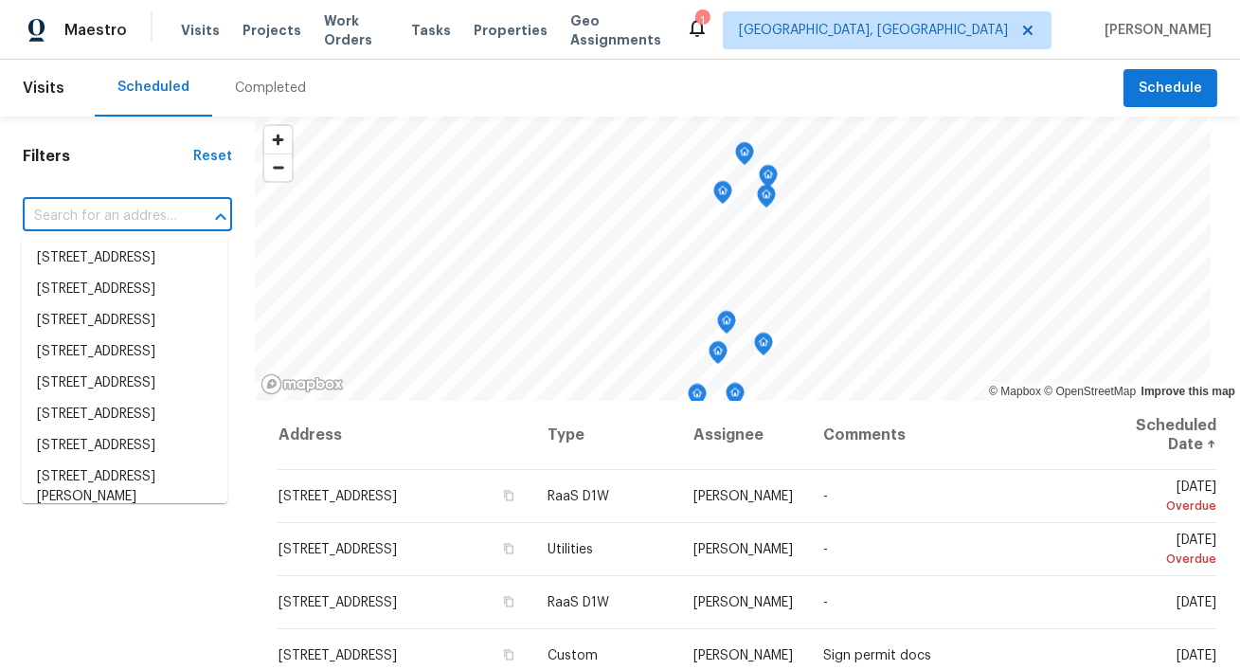
click at [104, 222] on input "text" at bounding box center [101, 216] width 156 height 29
paste input "4331 Wrexham Ct"
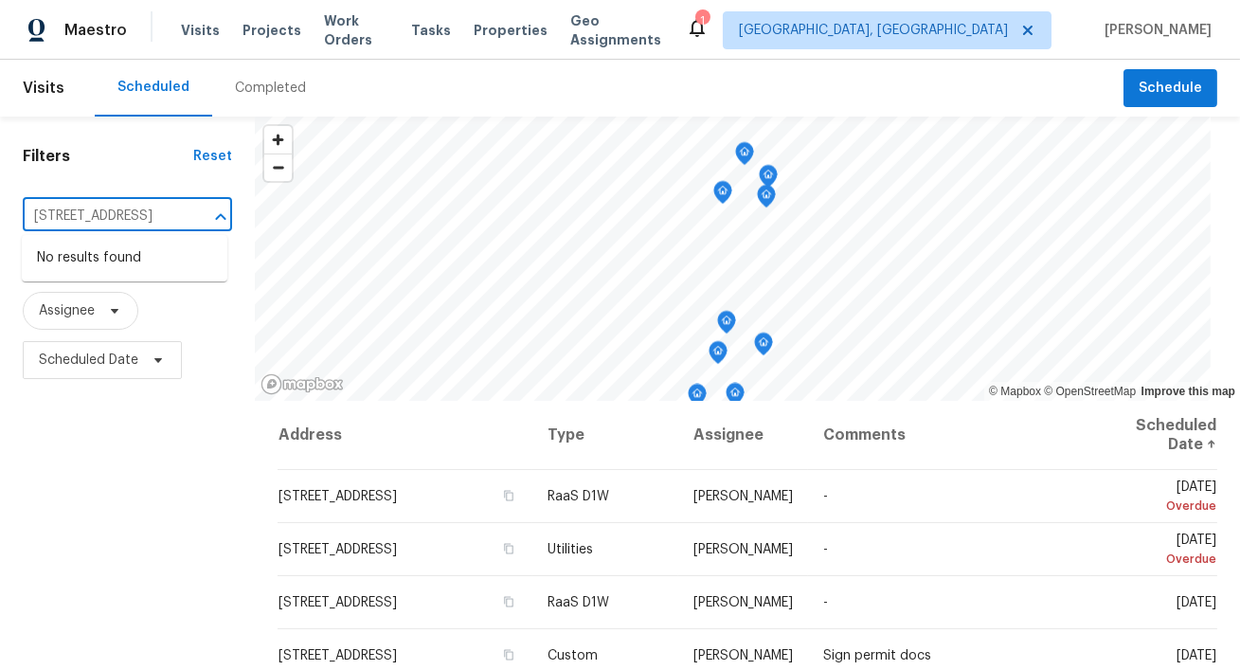
type input "4331 Wrexham Ct"
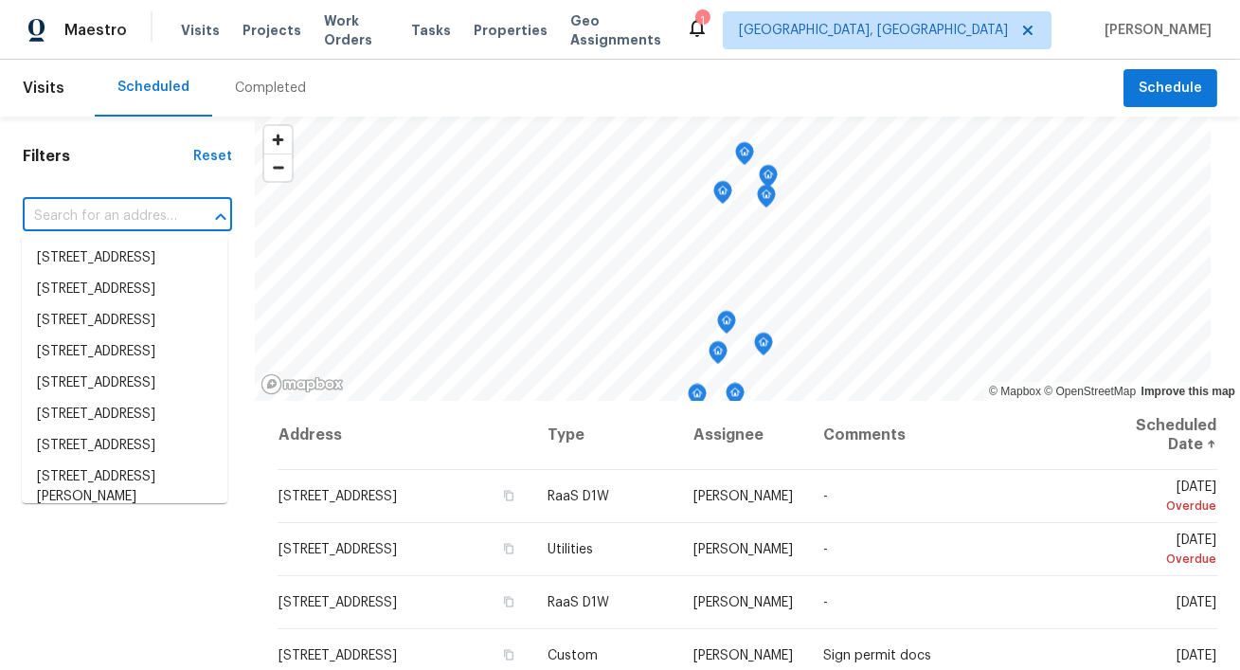
paste input "4331 Wrexham Ct"
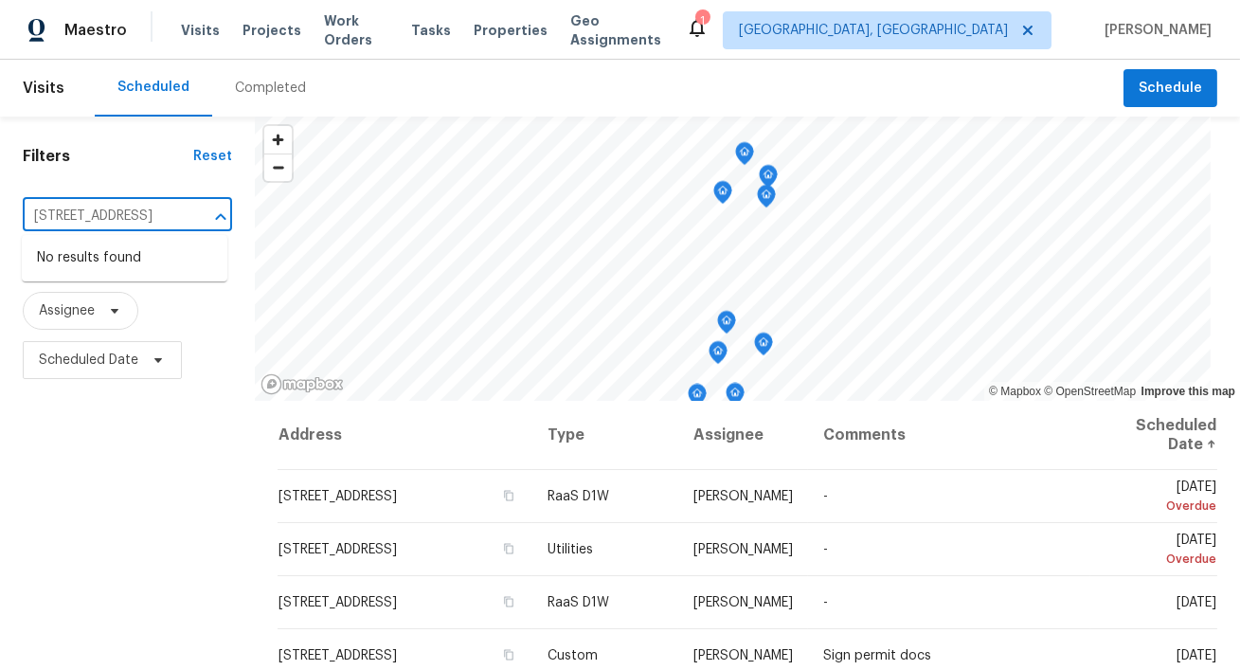
type input "4331 Wrexham Ct"
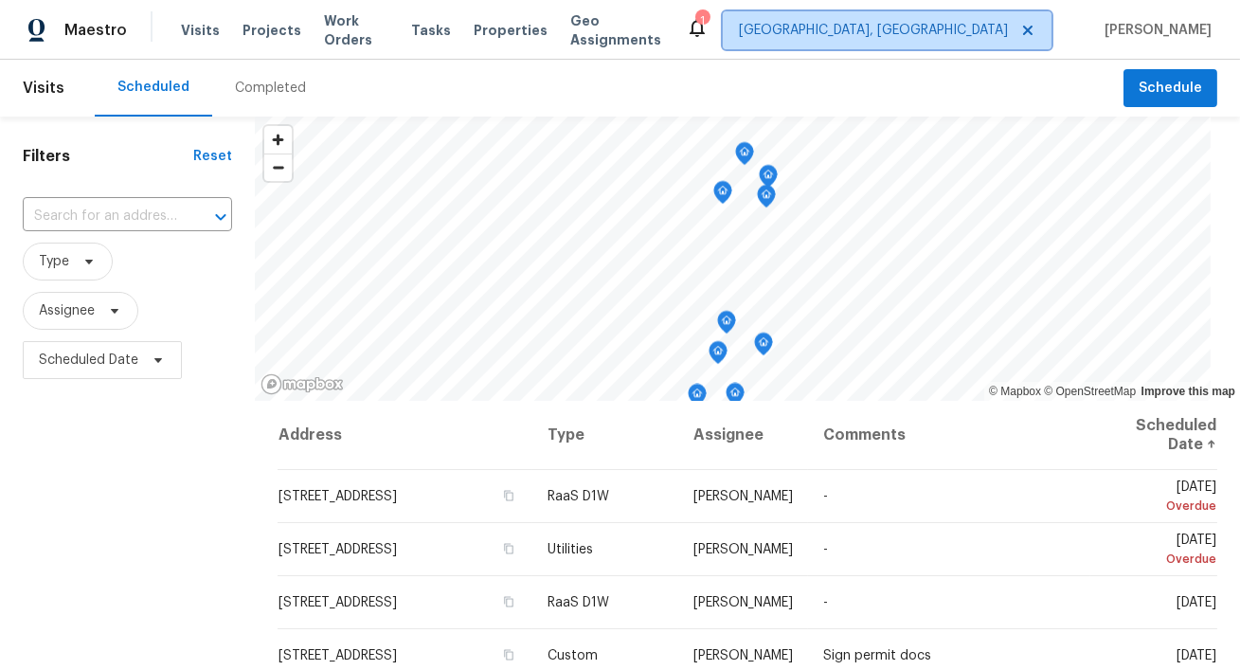
click at [1017, 15] on span "[GEOGRAPHIC_DATA], [GEOGRAPHIC_DATA]" at bounding box center [887, 30] width 329 height 38
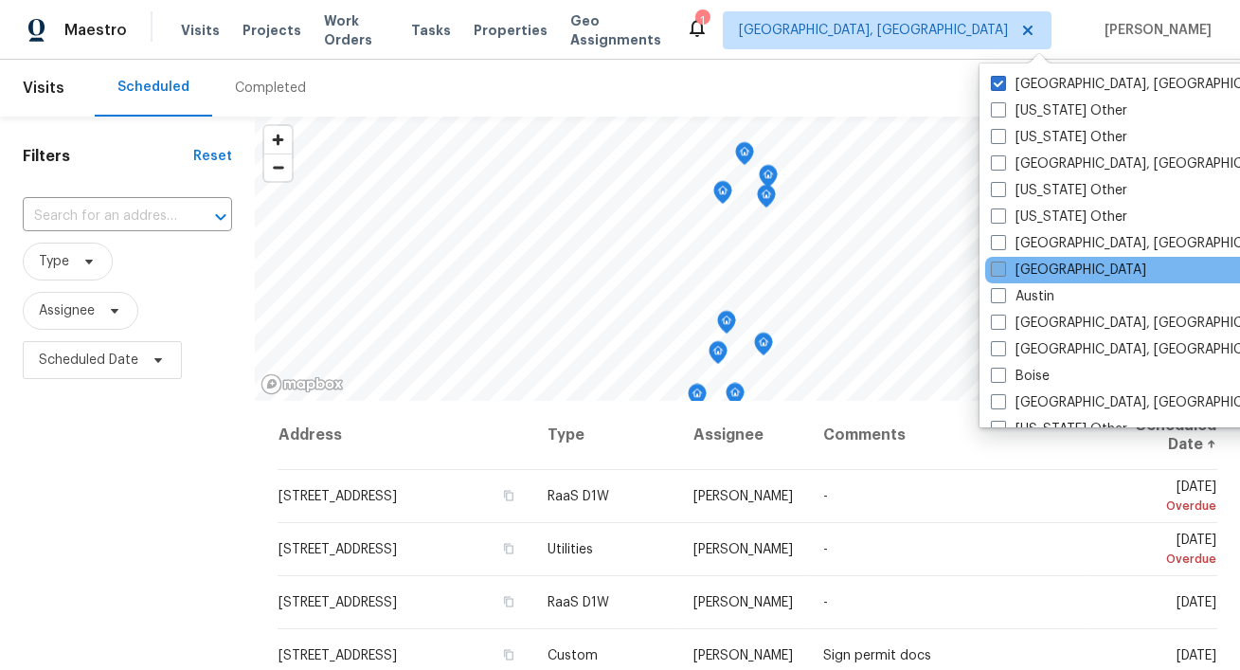
click at [1014, 269] on label "Atlanta" at bounding box center [1068, 270] width 155 height 19
click at [1003, 269] on input "Atlanta" at bounding box center [997, 267] width 12 height 12
checkbox input "true"
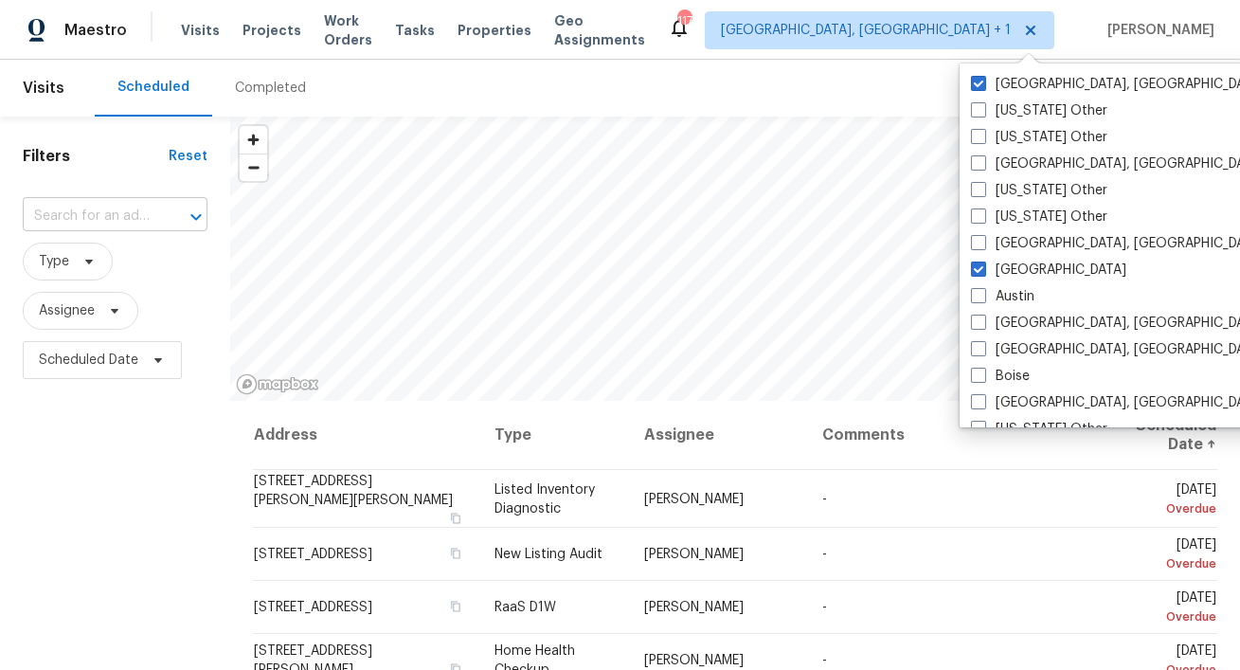
click at [151, 215] on input "text" at bounding box center [89, 216] width 132 height 29
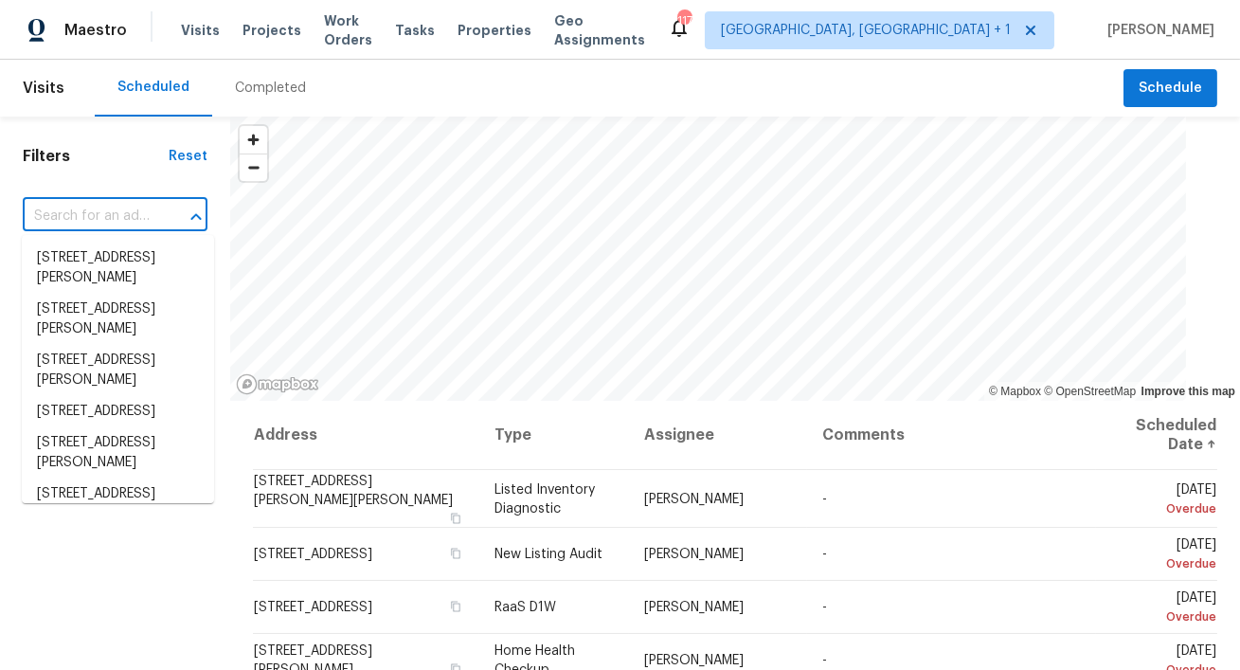
paste input "4331 Wrexham Ct"
type input "4331 Wrexham Ct"
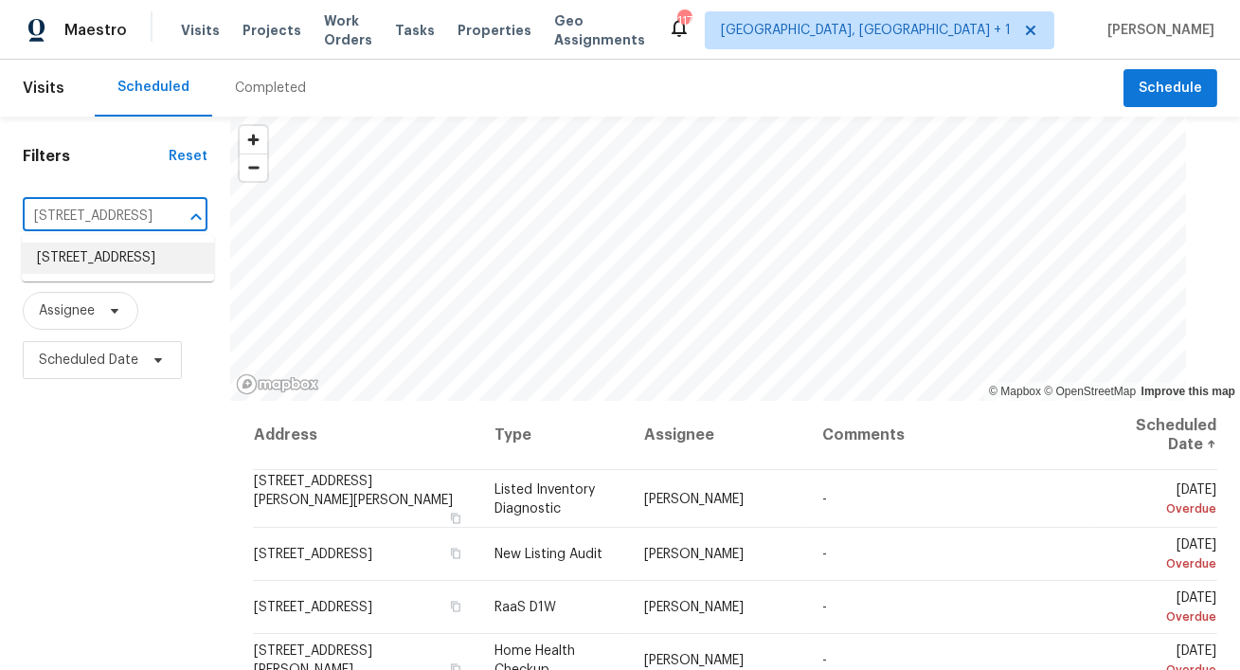
click at [126, 259] on li "4331 Wrexham Ct, Snellville, GA 30039" at bounding box center [118, 258] width 192 height 31
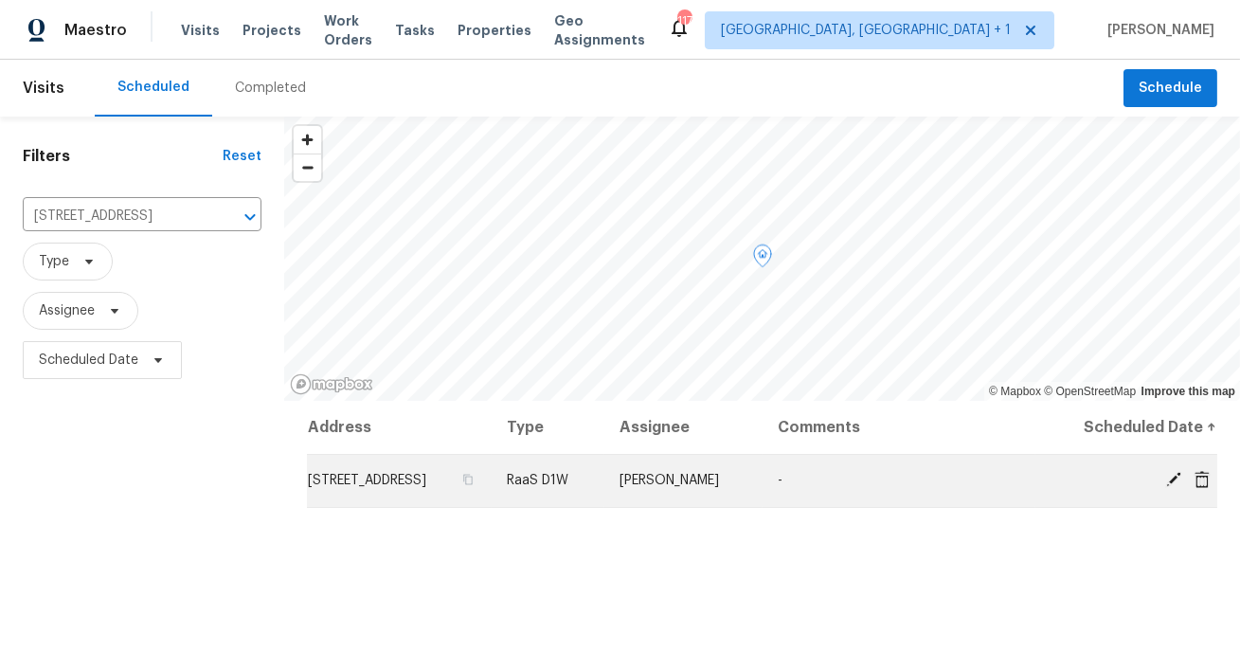
click at [1204, 487] on icon at bounding box center [1202, 478] width 15 height 17
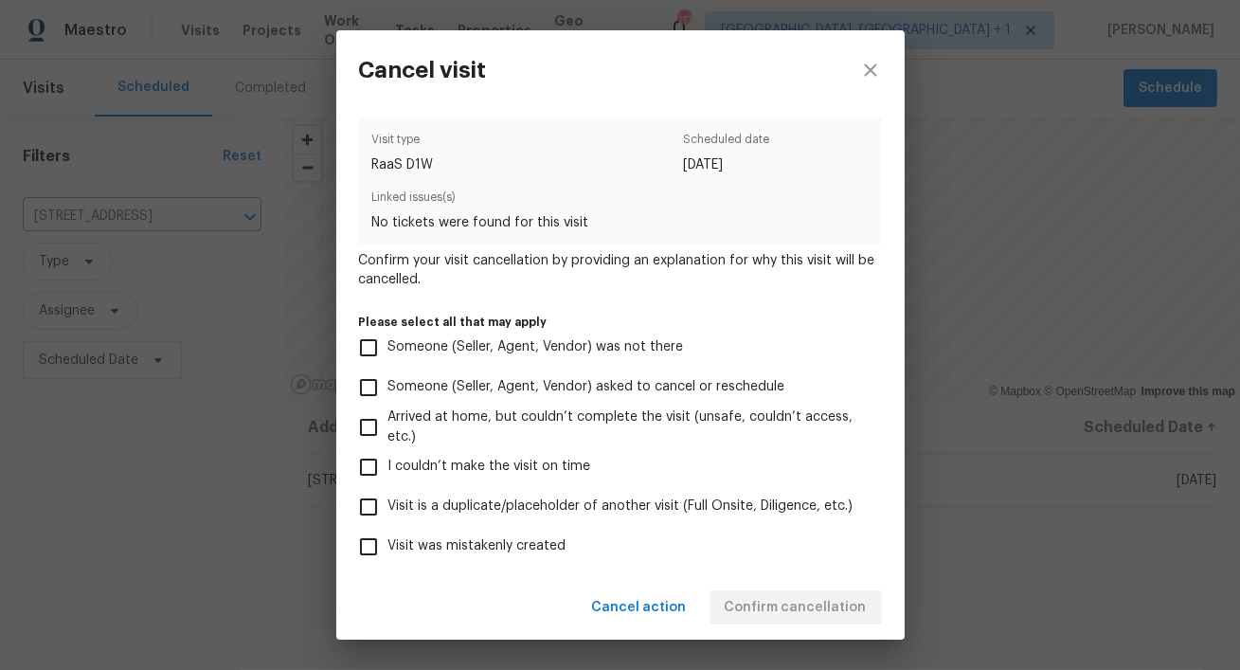
scroll to position [169, 0]
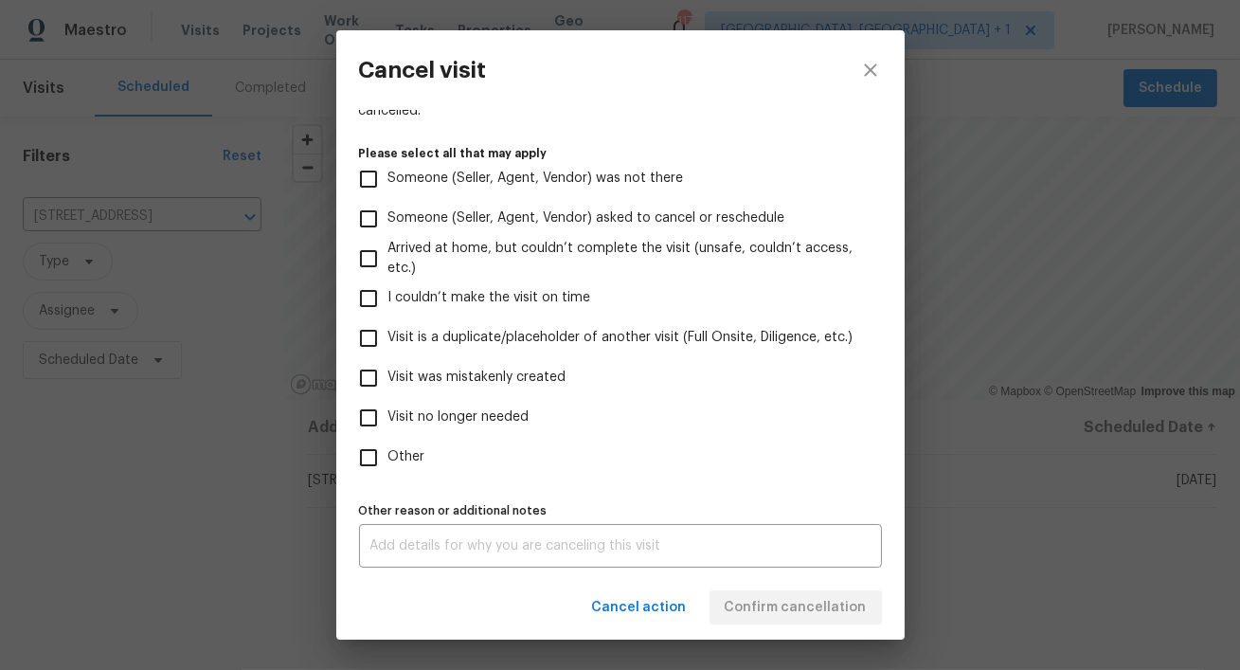
click at [507, 371] on span "Visit was mistakenly created" at bounding box center [477, 378] width 178 height 20
click at [388, 371] on input "Visit was mistakenly created" at bounding box center [369, 378] width 40 height 40
checkbox input "true"
click at [792, 610] on span "Confirm cancellation" at bounding box center [796, 608] width 142 height 24
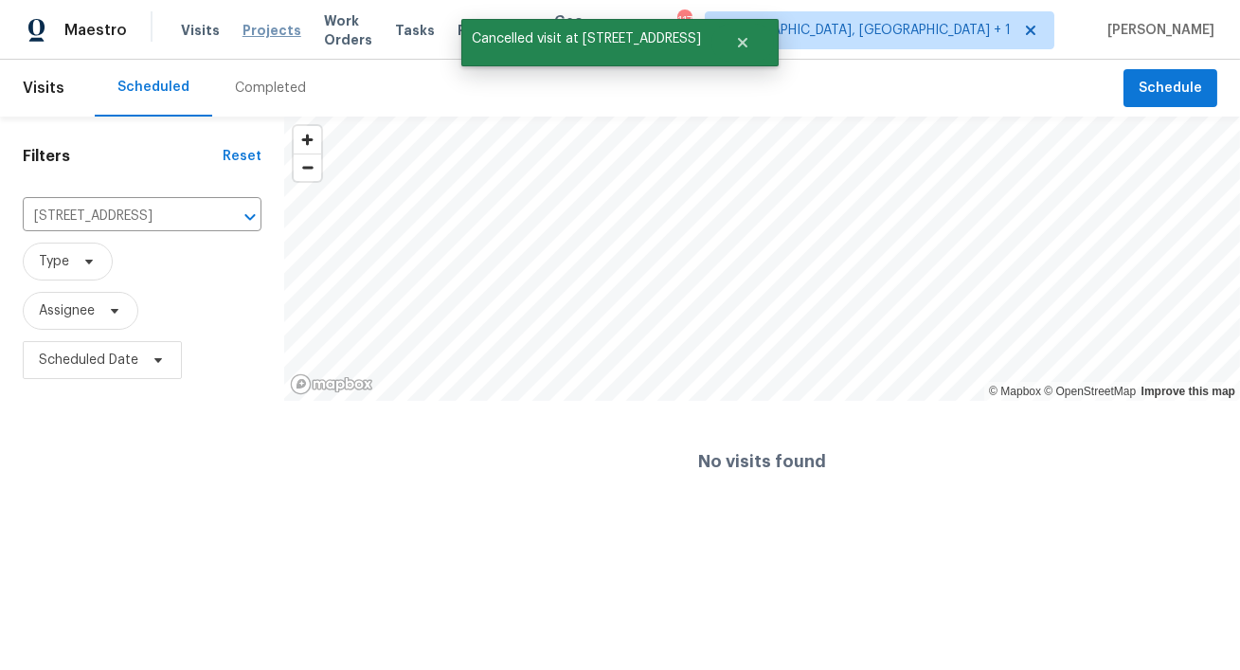
click at [260, 27] on span "Projects" at bounding box center [272, 30] width 59 height 19
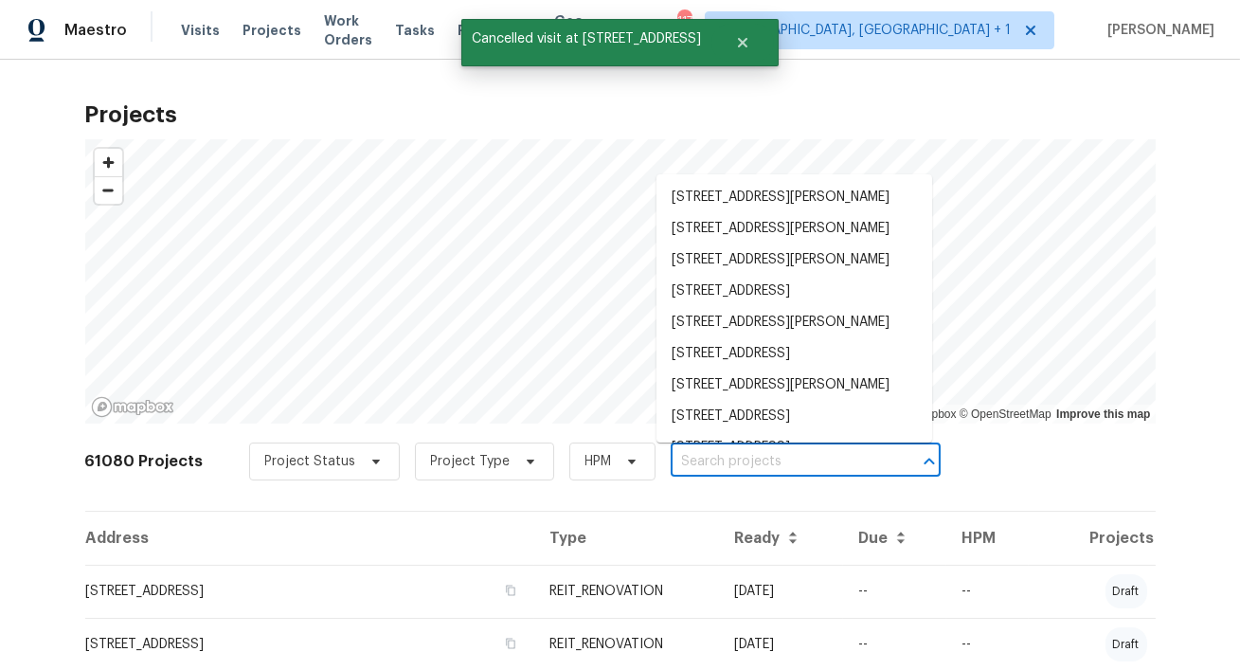
click at [671, 461] on input "text" at bounding box center [779, 461] width 217 height 29
paste input "4331 Wrexham Ct"
type input "4331 Wrexham Ct"
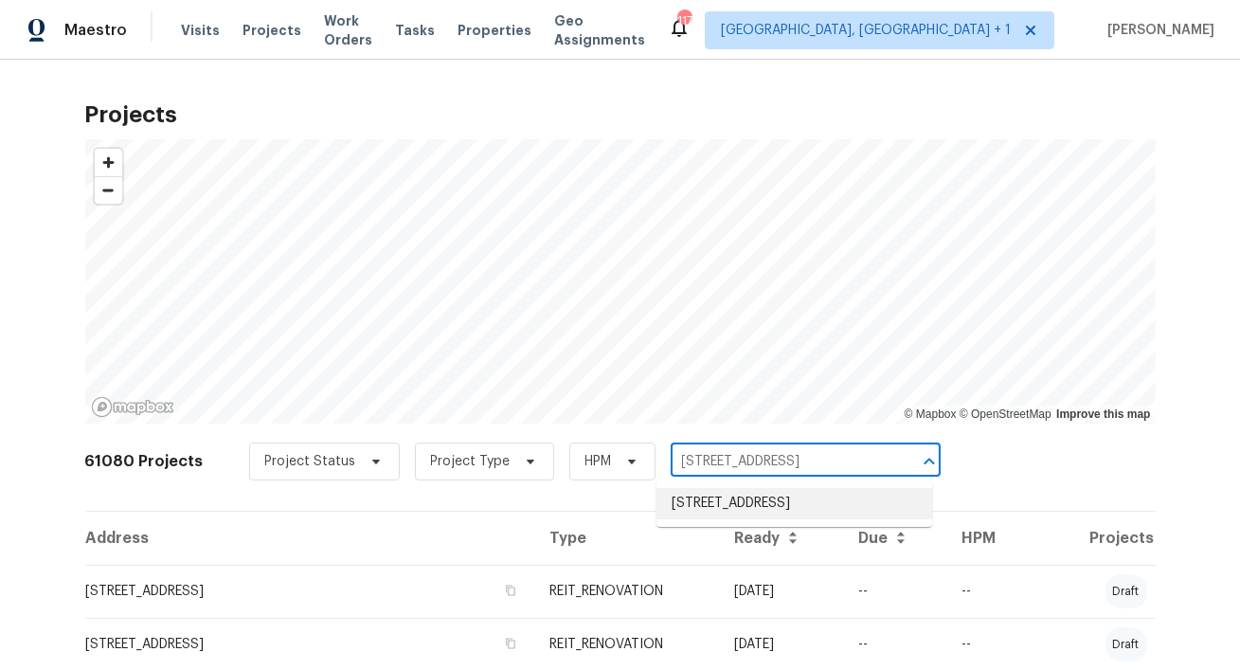
click at [710, 501] on li "4331 Wrexham Ct, Snellville, GA 30039" at bounding box center [795, 503] width 276 height 31
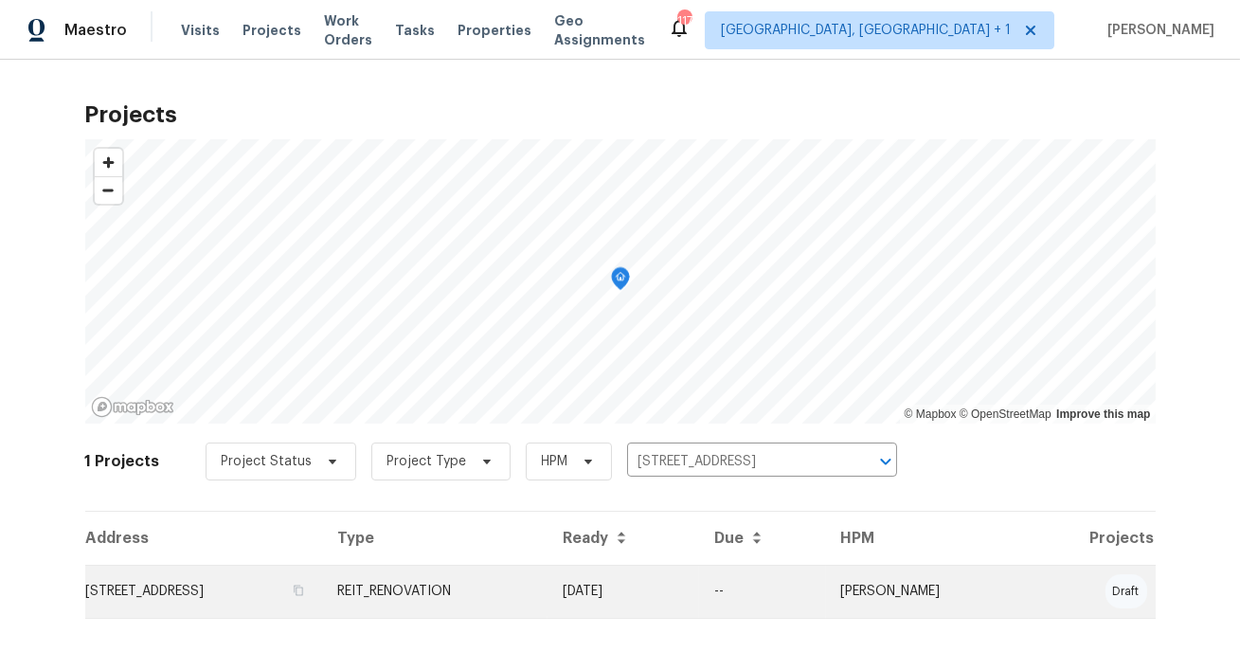
click at [207, 584] on td "4331 Wrexham Ct, Snellville, GA 30039" at bounding box center [204, 591] width 238 height 53
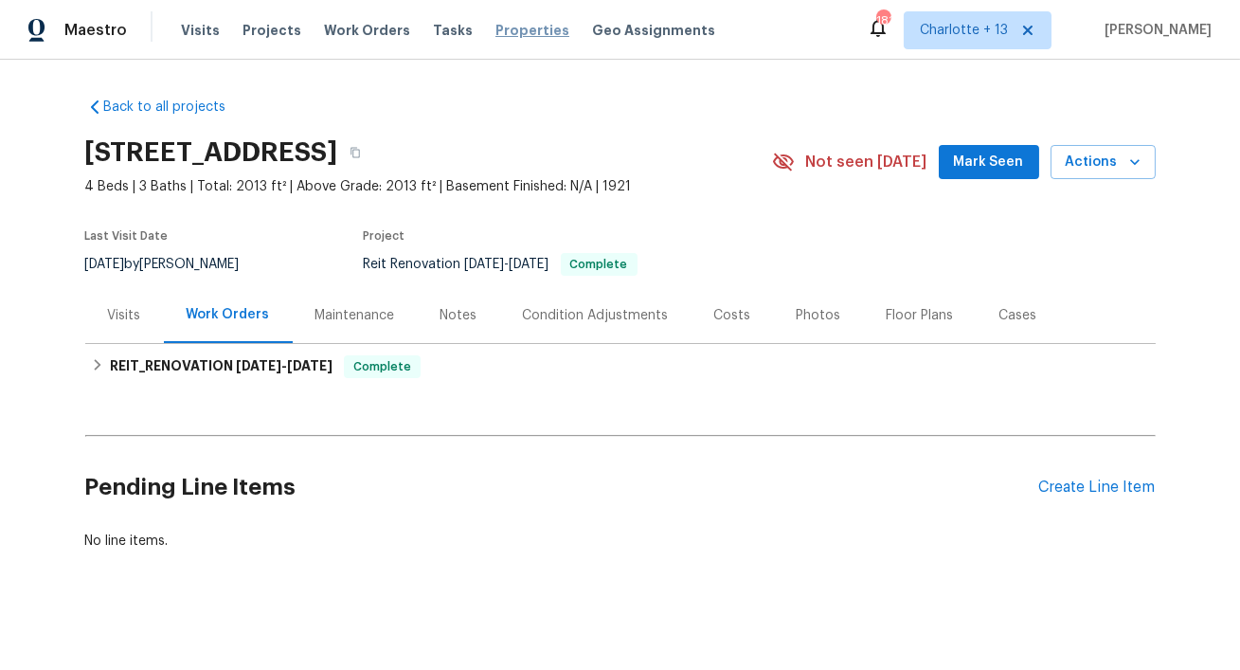
click at [505, 32] on span "Properties" at bounding box center [532, 30] width 74 height 19
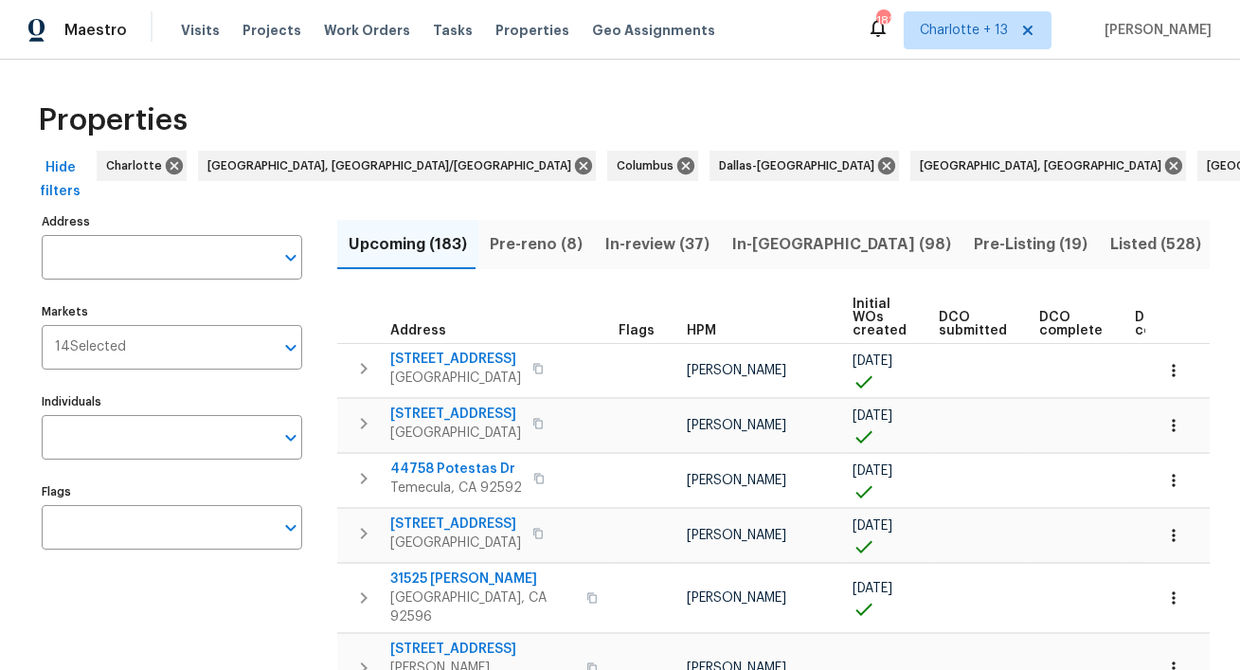
click at [173, 261] on input "Address" at bounding box center [158, 257] width 232 height 45
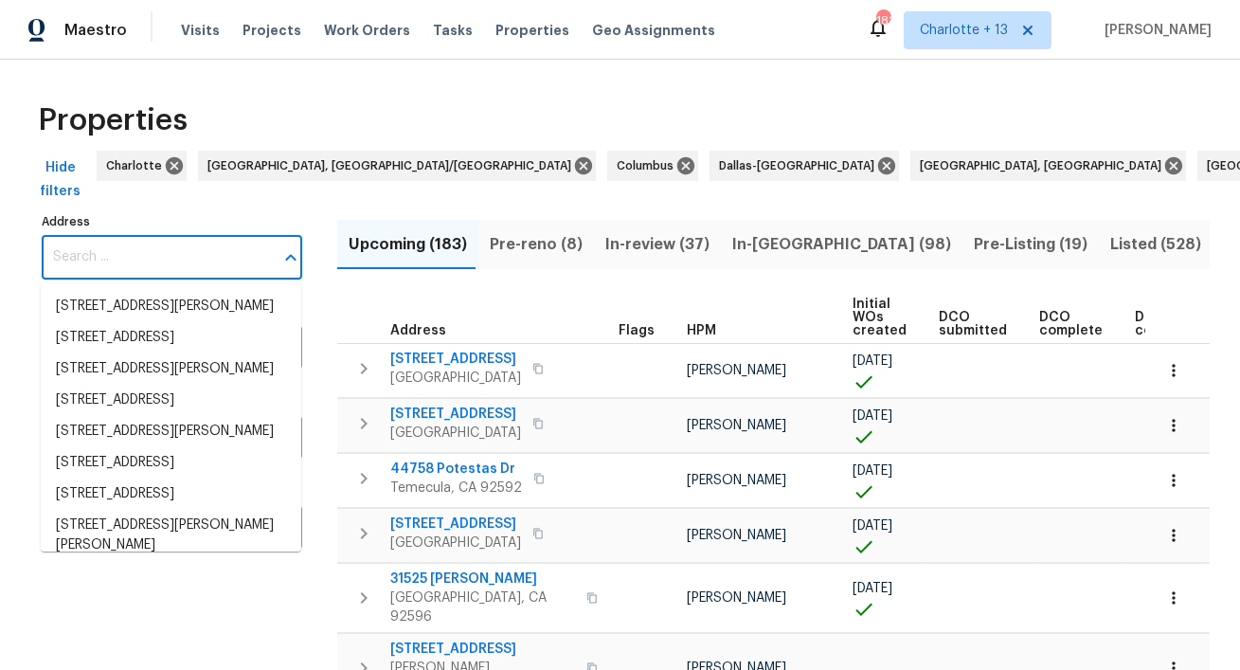
paste input "15317 Athol St, Fontana, CA 92335"
type input "15317 Athol St, Fontana, CA 92335"
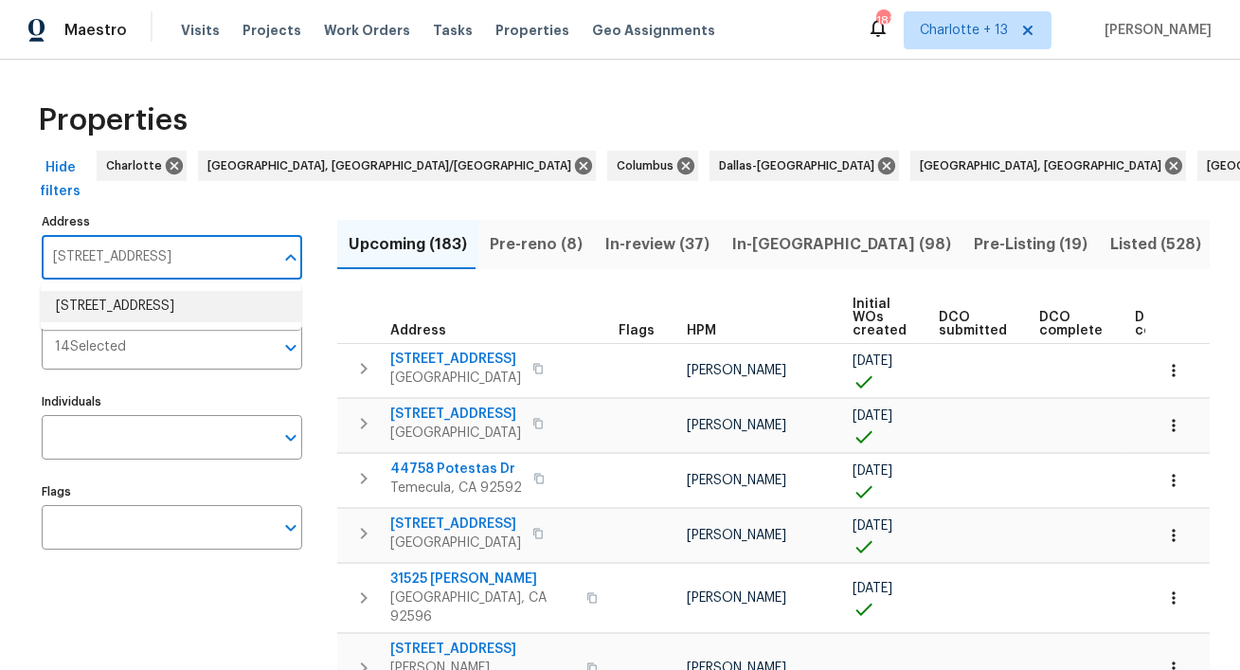
click at [172, 312] on li "15317 Athol St Fontana CA 92335" at bounding box center [171, 306] width 261 height 31
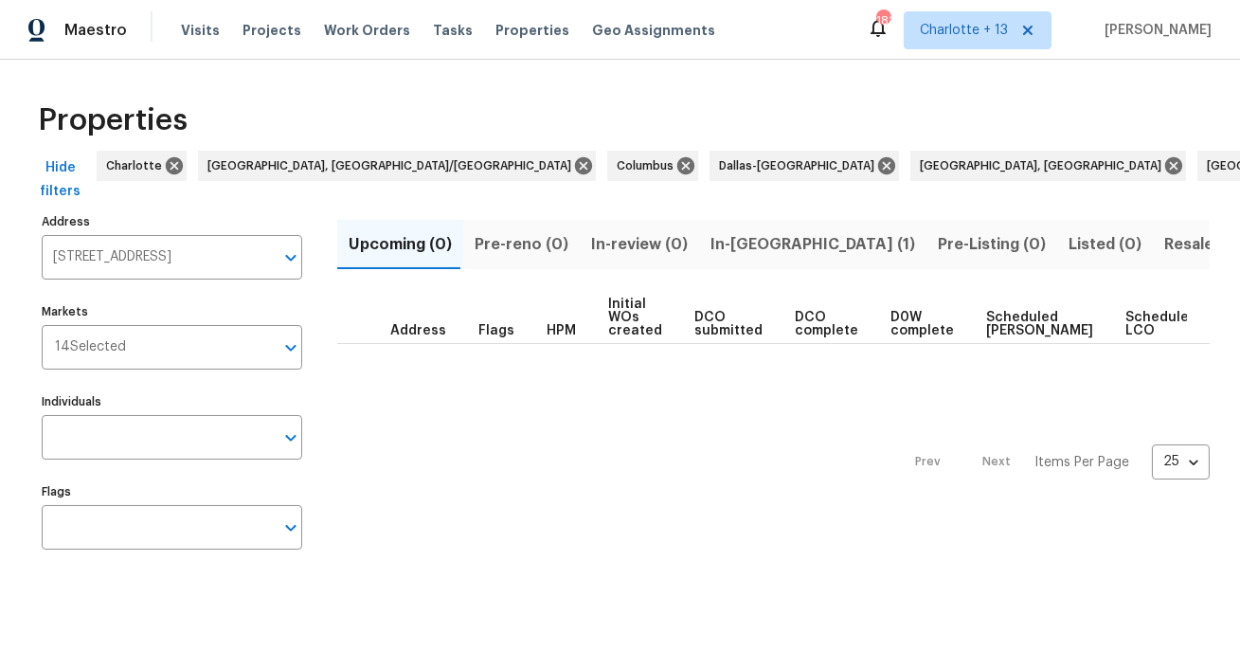
click at [717, 244] on span "In-reno (1)" at bounding box center [813, 244] width 205 height 27
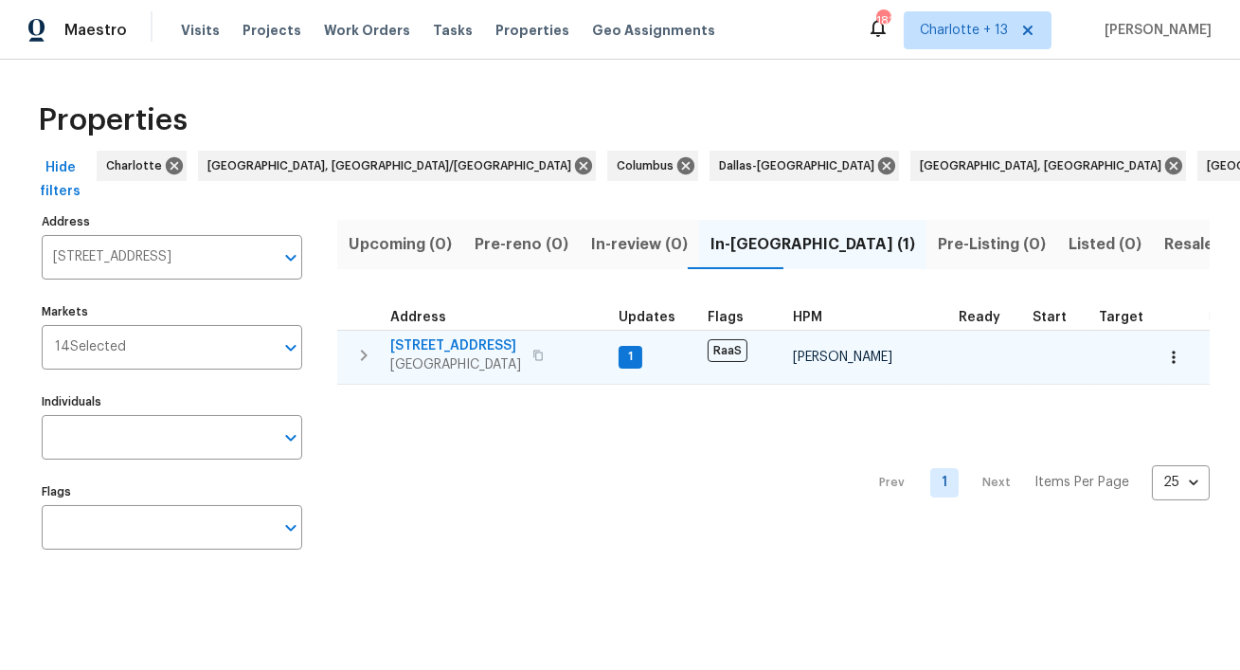
click at [444, 346] on span "15317 Athol St" at bounding box center [455, 345] width 131 height 19
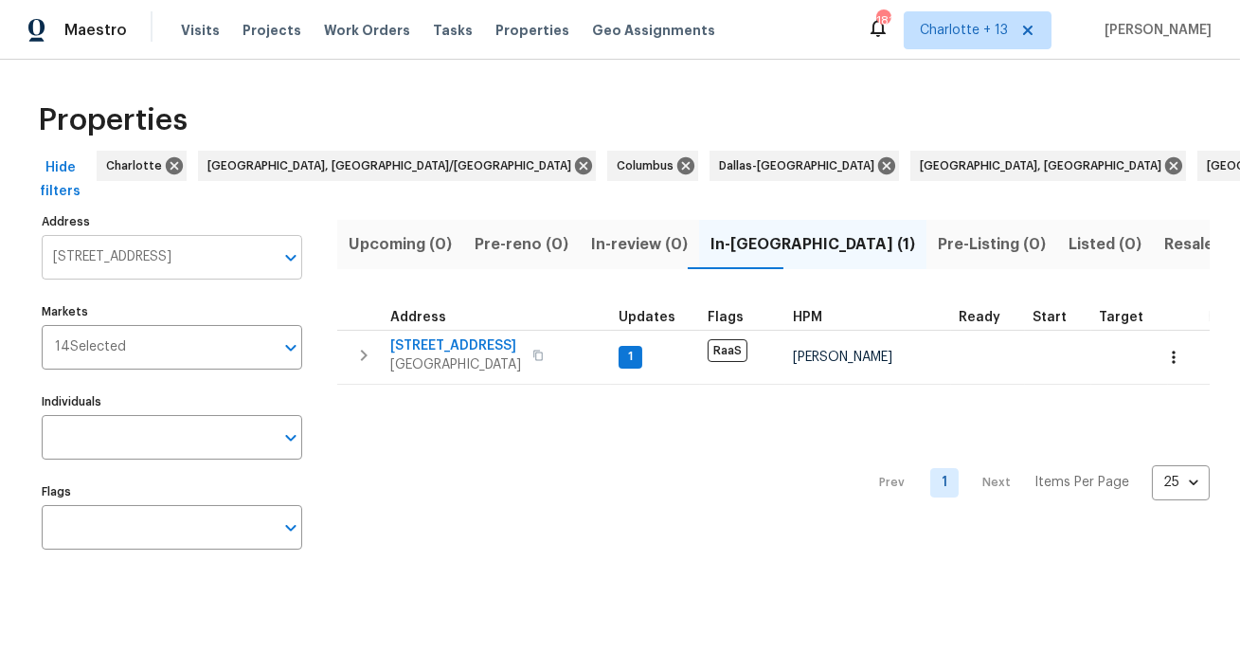
click at [178, 260] on input "15317 Athol St Fontana CA 92335" at bounding box center [158, 257] width 232 height 45
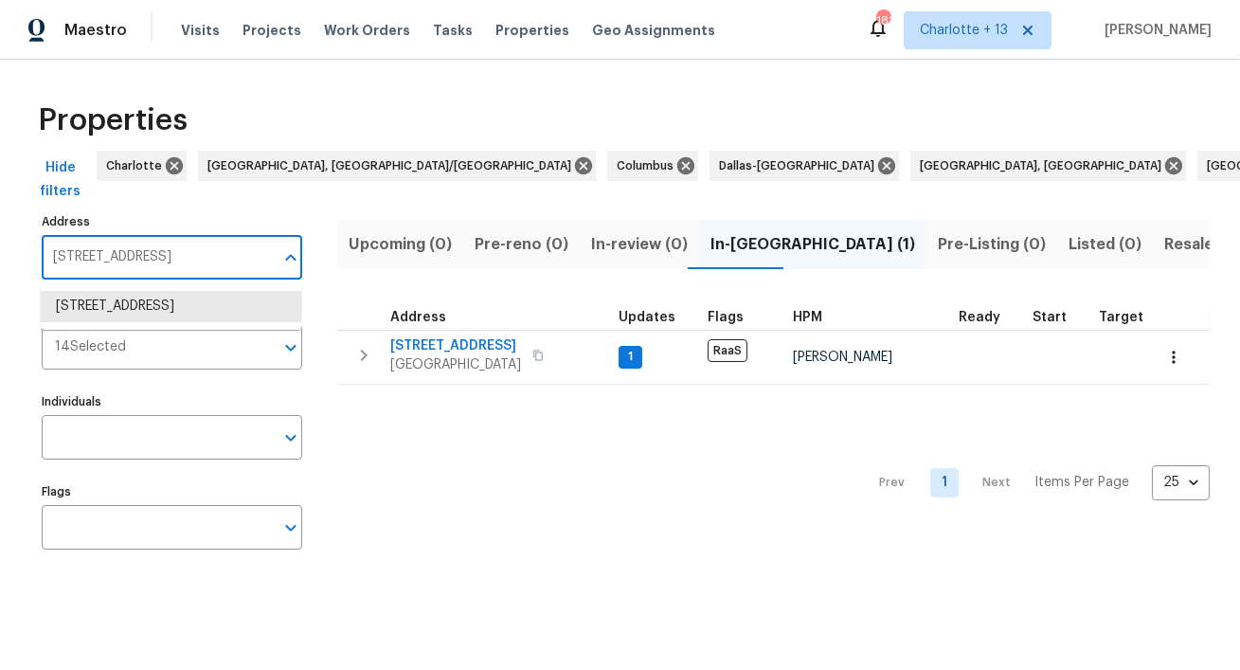
paste input "6359 Stonehurst Cir"
type input "6359 Stonehurst Cir"
click at [171, 304] on li "6359 Stonehurst Cir Lake Worth FL 33467" at bounding box center [171, 306] width 261 height 31
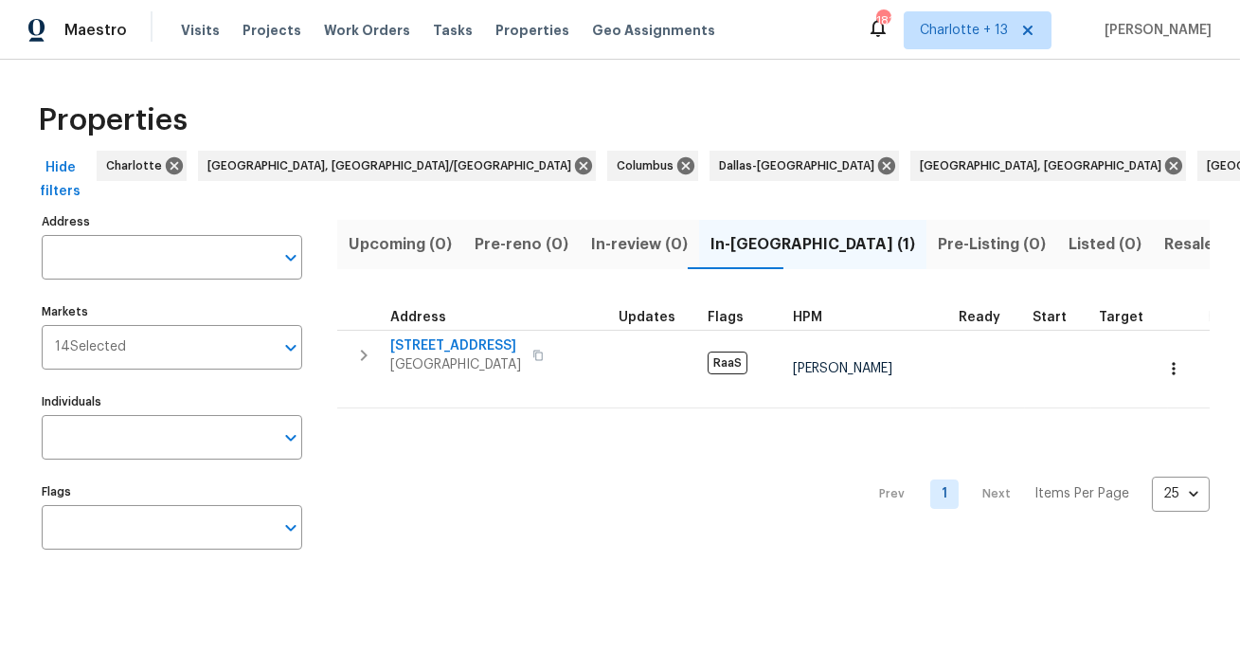
type input "6359 Stonehurst Cir Lake Worth FL 33467"
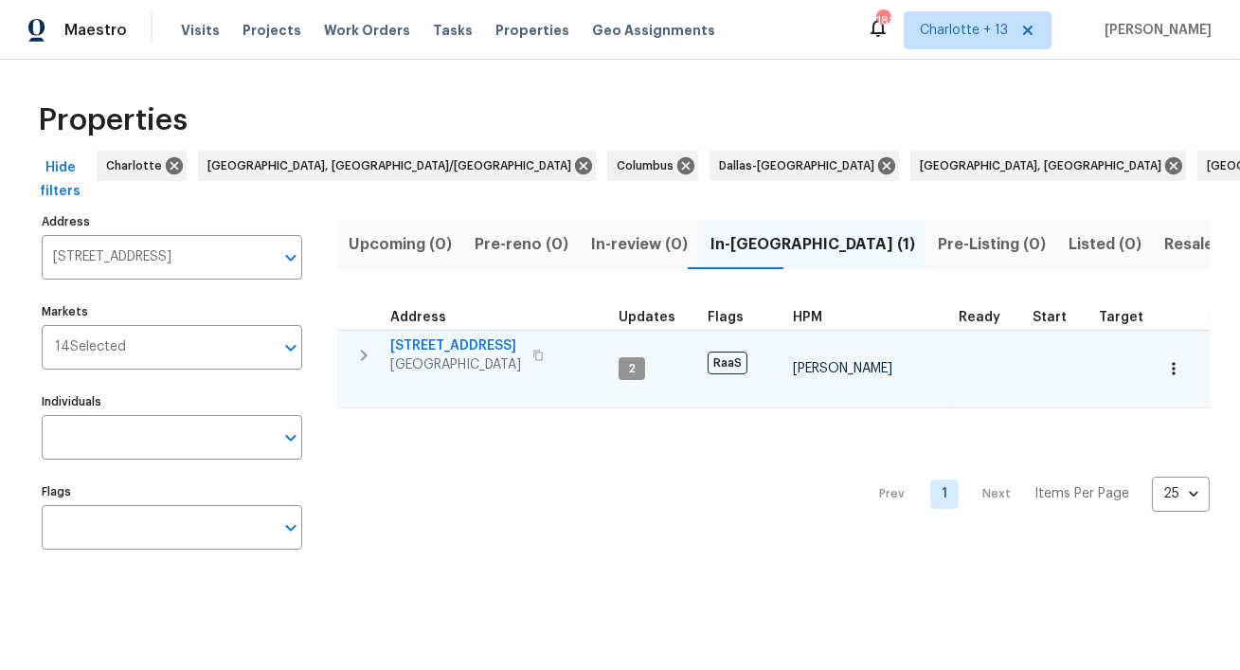
click at [478, 343] on span "6359 Stonehurst Cir" at bounding box center [455, 345] width 131 height 19
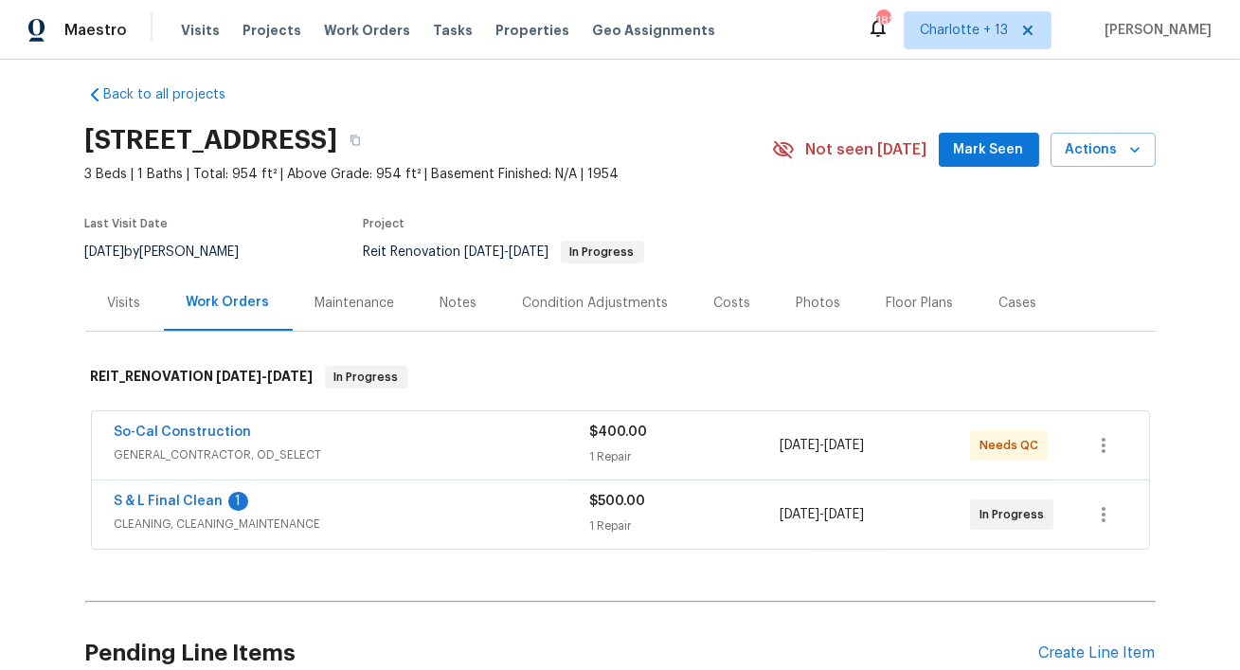
scroll to position [16, 0]
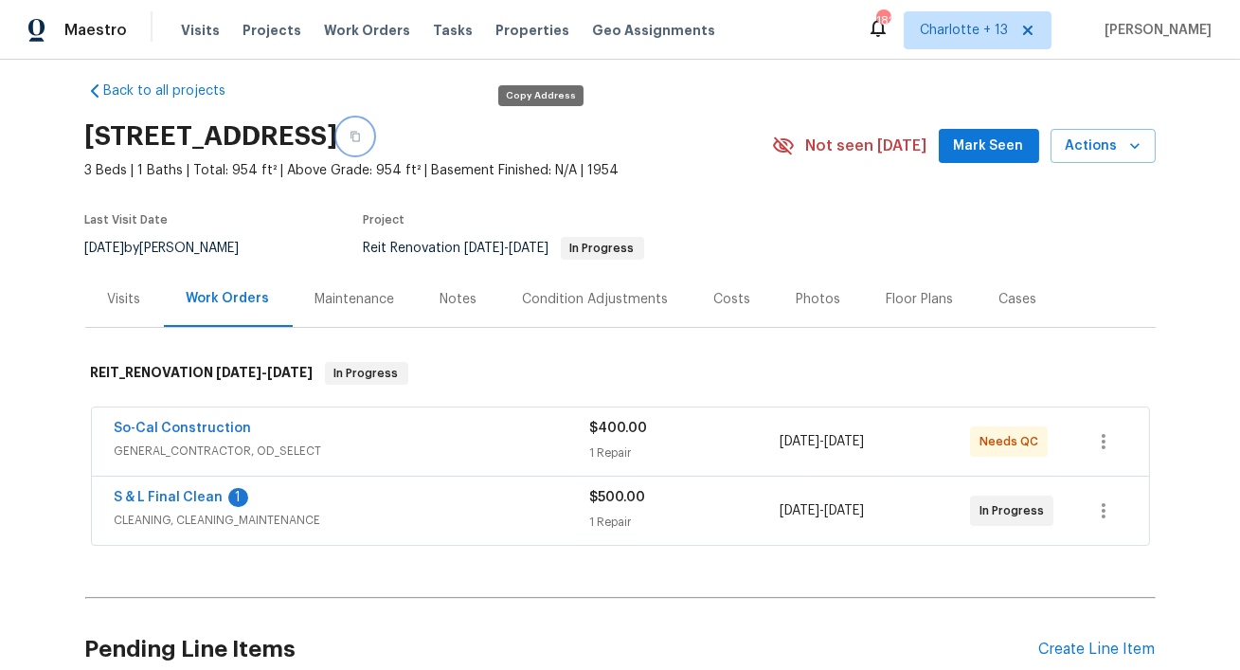
click at [361, 136] on icon "button" at bounding box center [355, 136] width 11 height 11
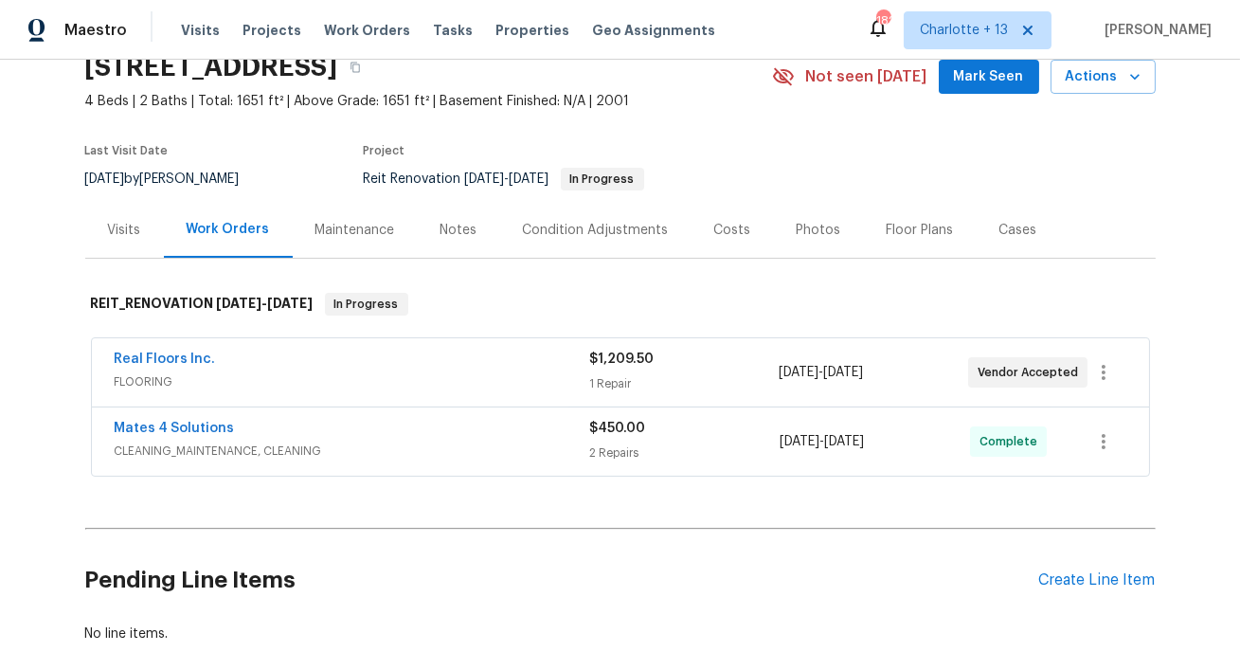
scroll to position [89, 0]
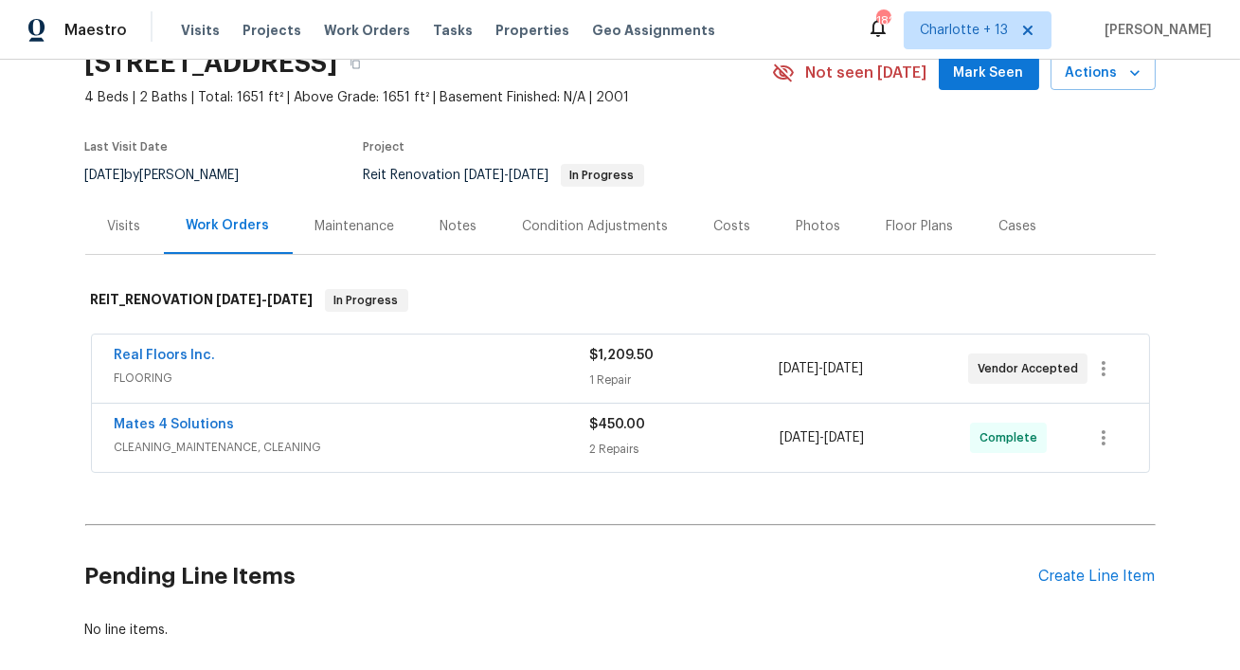
click at [406, 357] on div "Real Floors Inc." at bounding box center [352, 357] width 475 height 23
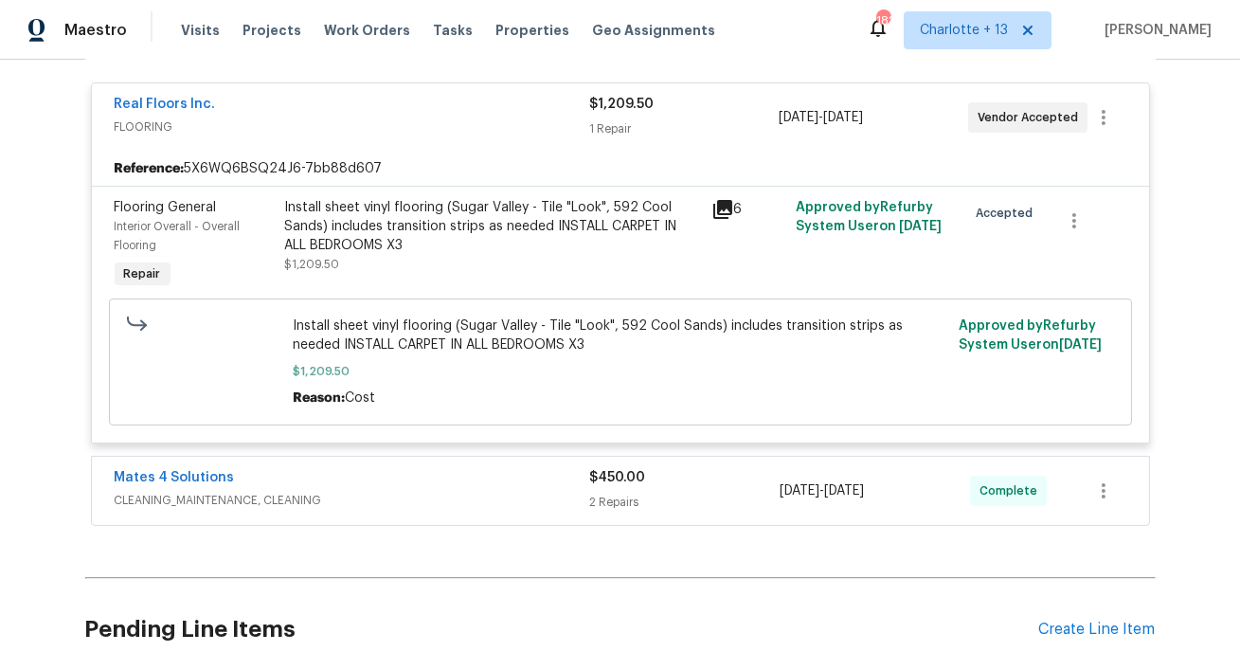
scroll to position [365, 0]
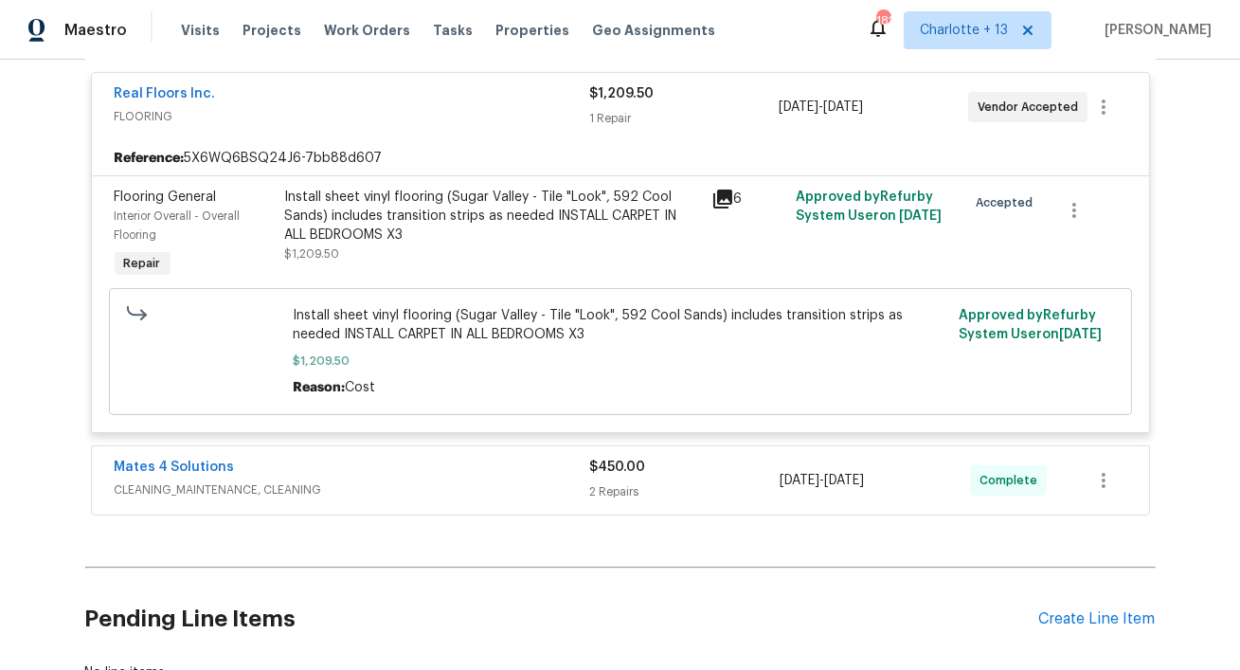
click at [339, 466] on div "Mates 4 Solutions" at bounding box center [353, 469] width 476 height 23
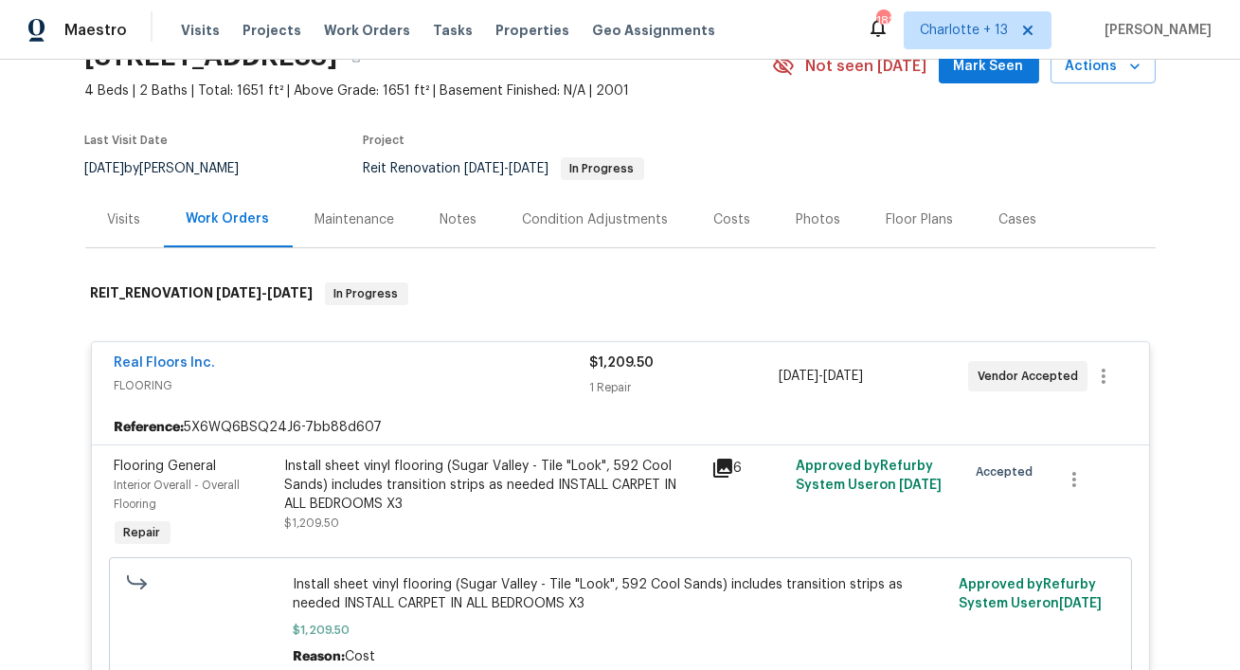
scroll to position [0, 0]
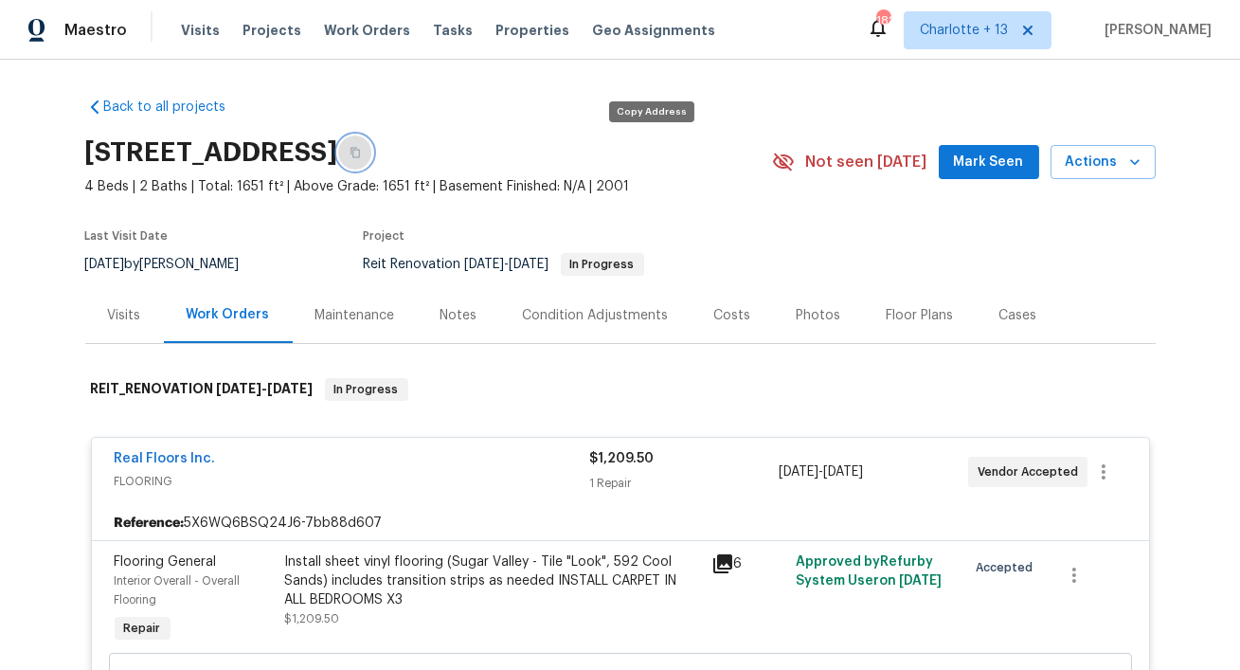
click at [372, 147] on button "button" at bounding box center [355, 152] width 34 height 34
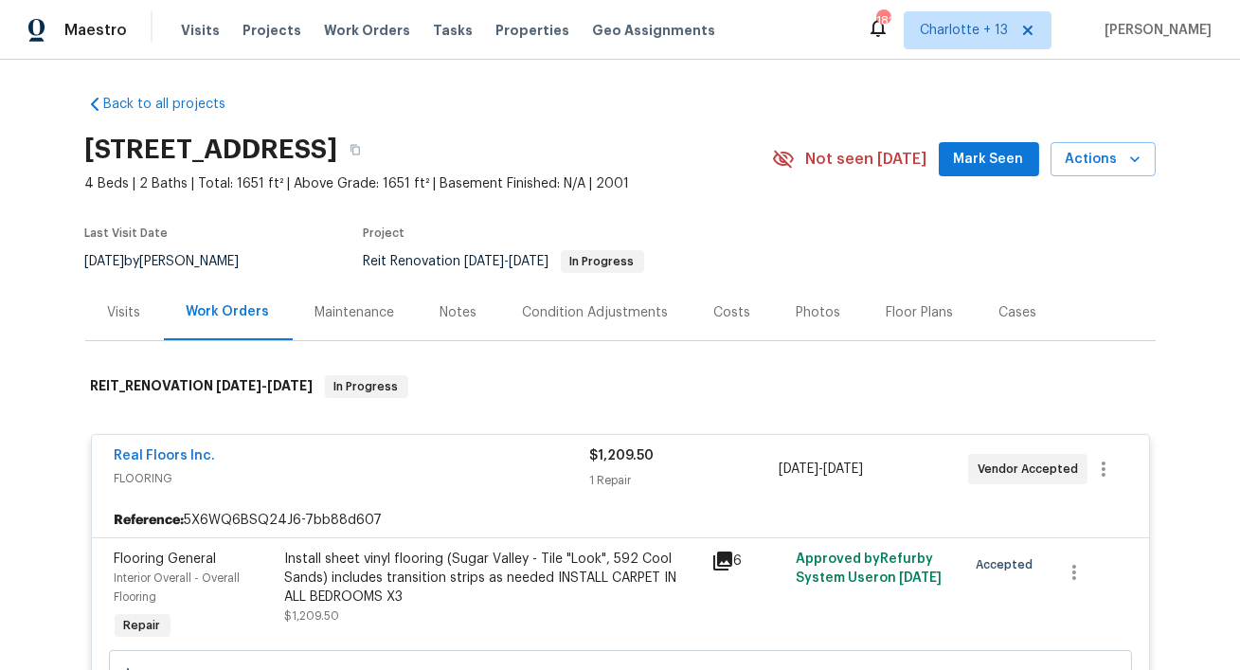
click at [728, 297] on div "Costs" at bounding box center [733, 312] width 82 height 56
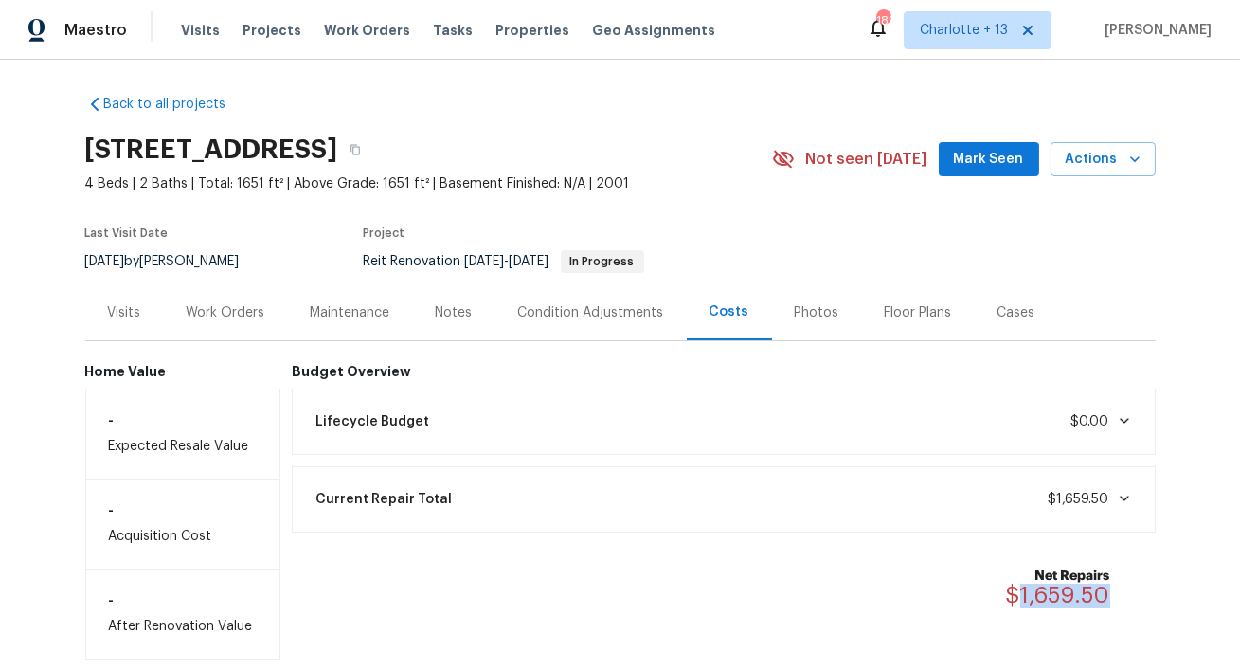
drag, startPoint x: 1118, startPoint y: 589, endPoint x: 1023, endPoint y: 590, distance: 94.7
click at [1023, 590] on div "Net Repairs $1,659.50" at bounding box center [1069, 588] width 127 height 42
copy span "1,659.50"
click at [361, 151] on icon "button" at bounding box center [355, 149] width 11 height 11
copy span "1,659.50"
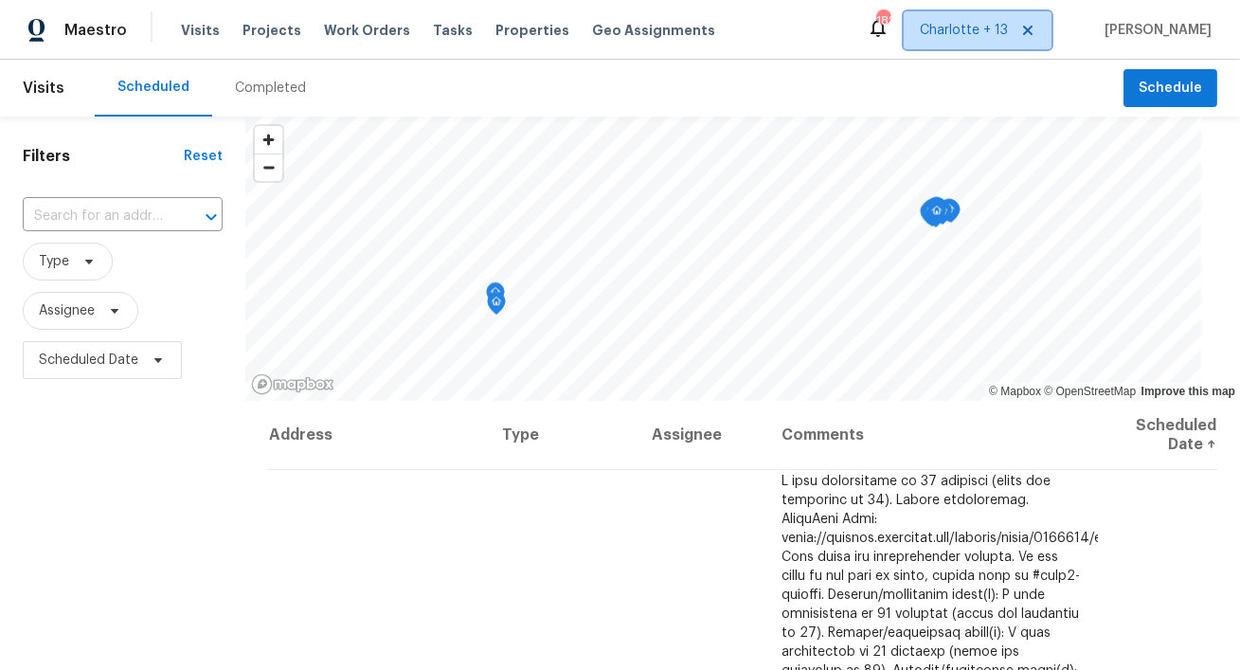
click at [1035, 27] on icon at bounding box center [1027, 30] width 15 height 15
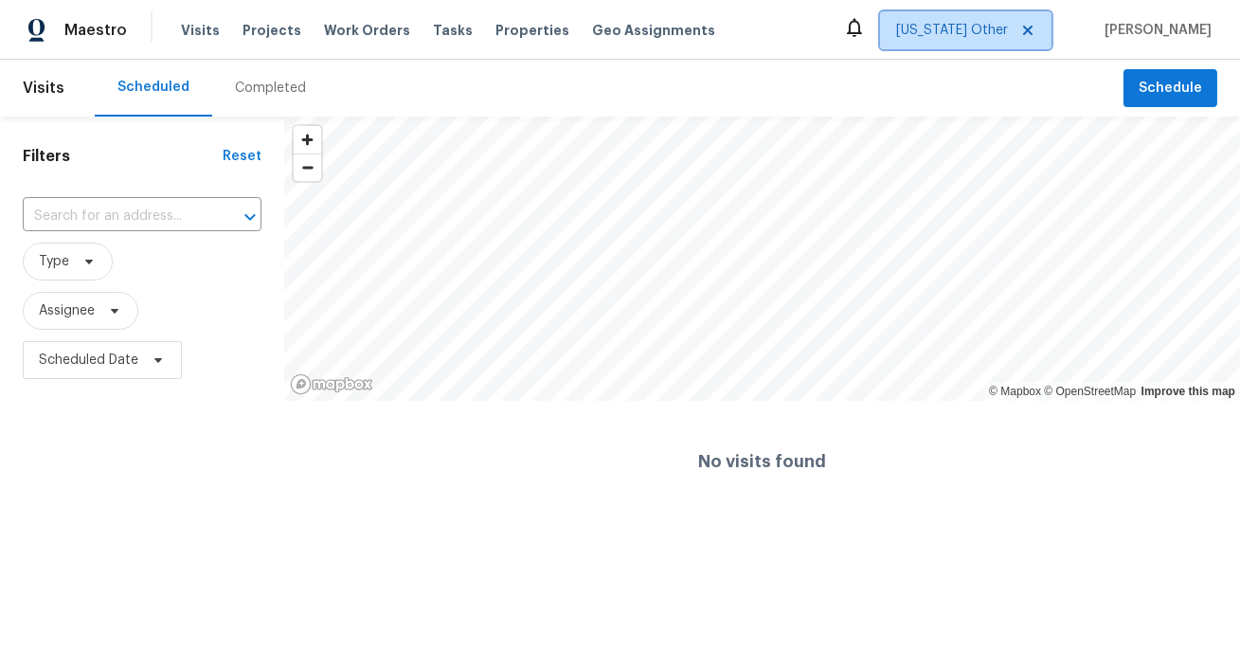
click at [984, 39] on span "[US_STATE] Other" at bounding box center [952, 30] width 112 height 19
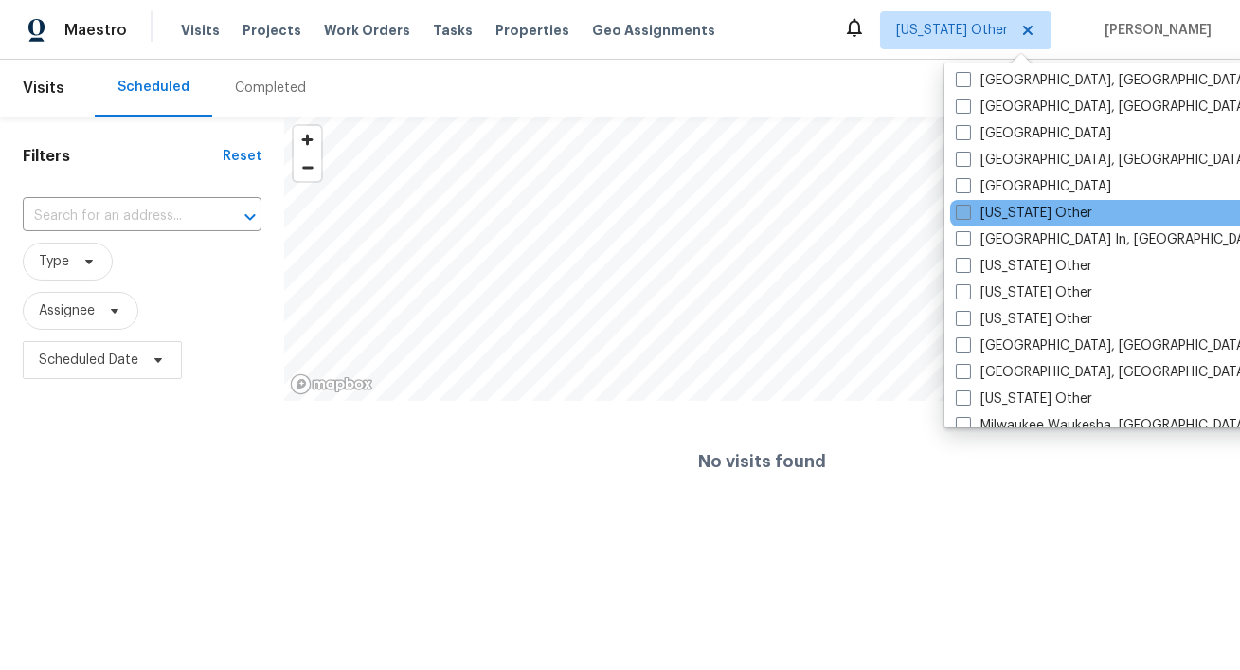
scroll to position [1279, 0]
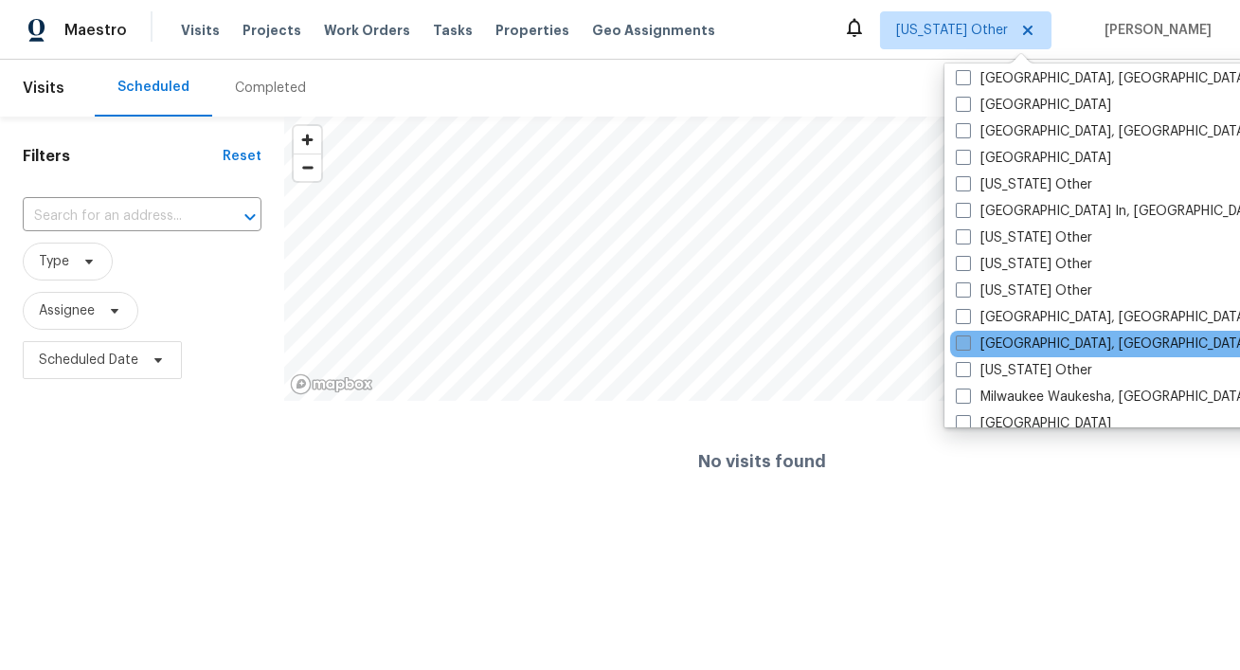
click at [1011, 348] on label "[GEOGRAPHIC_DATA], [GEOGRAPHIC_DATA]" at bounding box center [1103, 343] width 294 height 19
click at [968, 347] on input "[GEOGRAPHIC_DATA], [GEOGRAPHIC_DATA]" at bounding box center [962, 340] width 12 height 12
checkbox input "true"
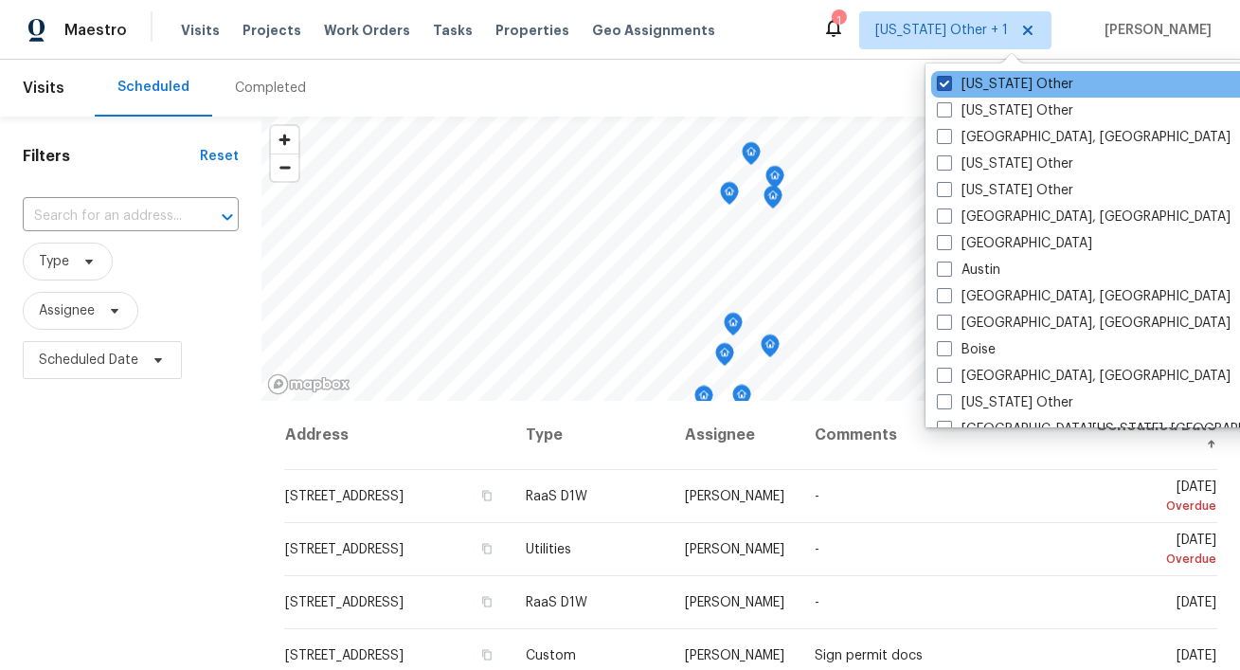
click at [987, 80] on label "[US_STATE] Other" at bounding box center [1005, 84] width 136 height 19
click at [949, 80] on input "[US_STATE] Other" at bounding box center [943, 81] width 12 height 12
checkbox input "false"
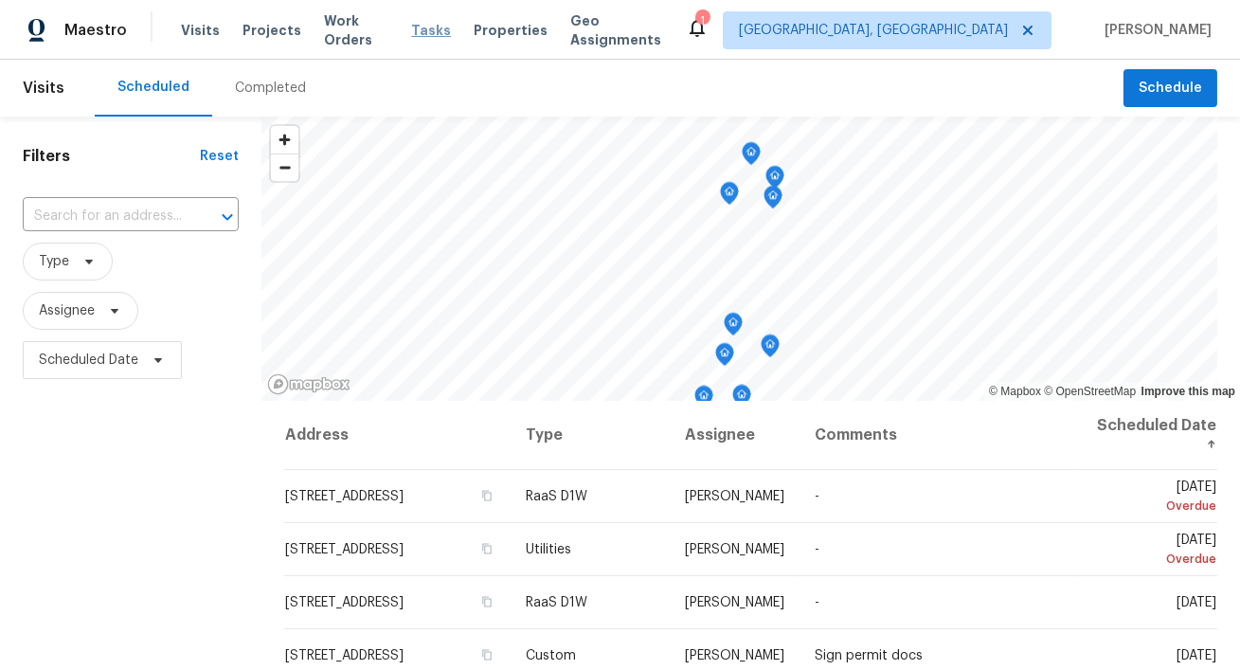
click at [426, 32] on span "Tasks" at bounding box center [431, 30] width 40 height 13
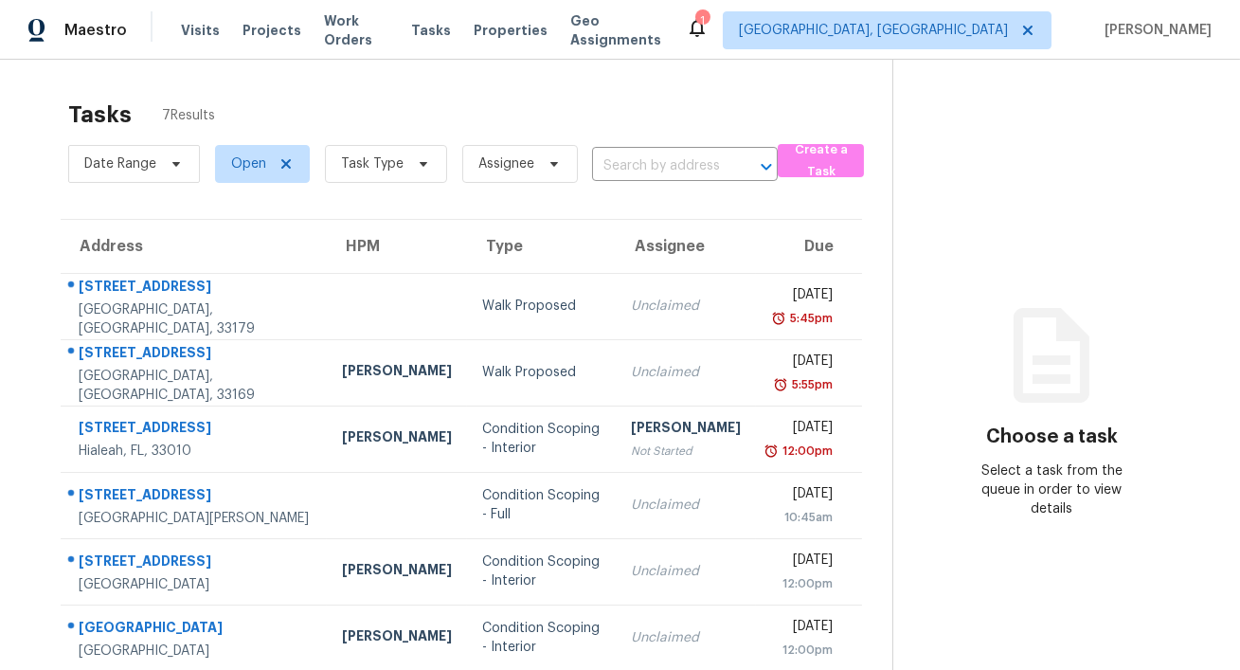
scroll to position [81, 0]
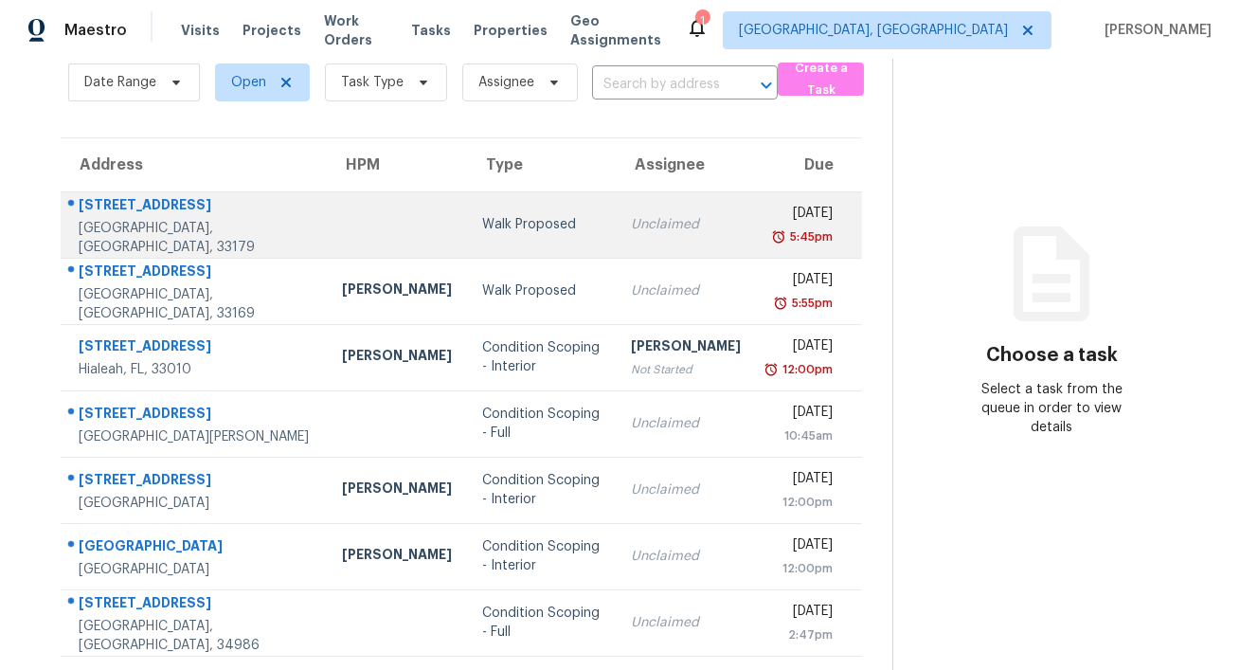
click at [482, 232] on div "Walk Proposed" at bounding box center [541, 224] width 119 height 19
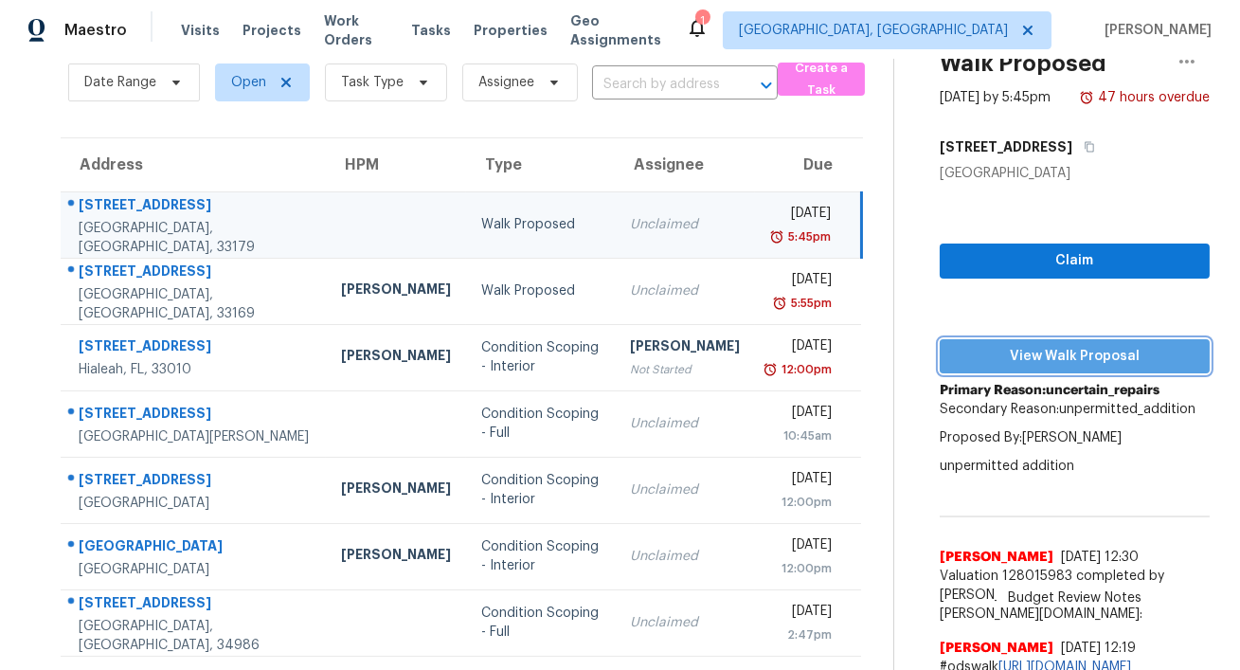
click at [1024, 354] on span "View Walk Proposal" at bounding box center [1075, 357] width 240 height 24
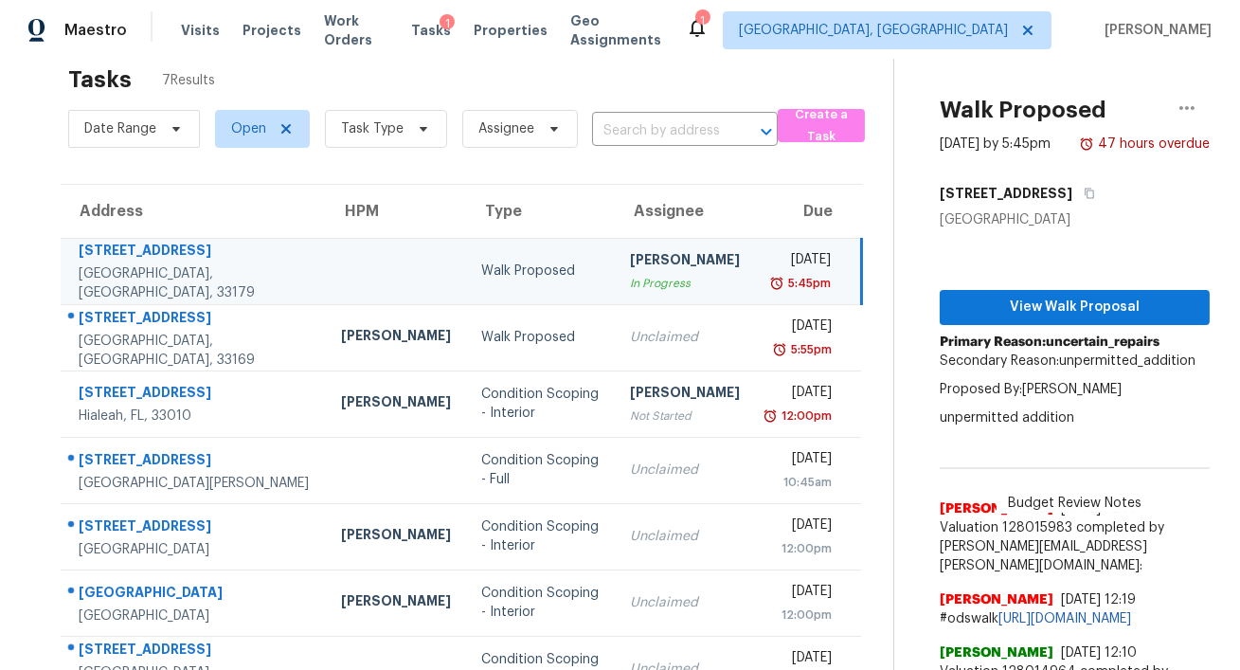
scroll to position [0, 0]
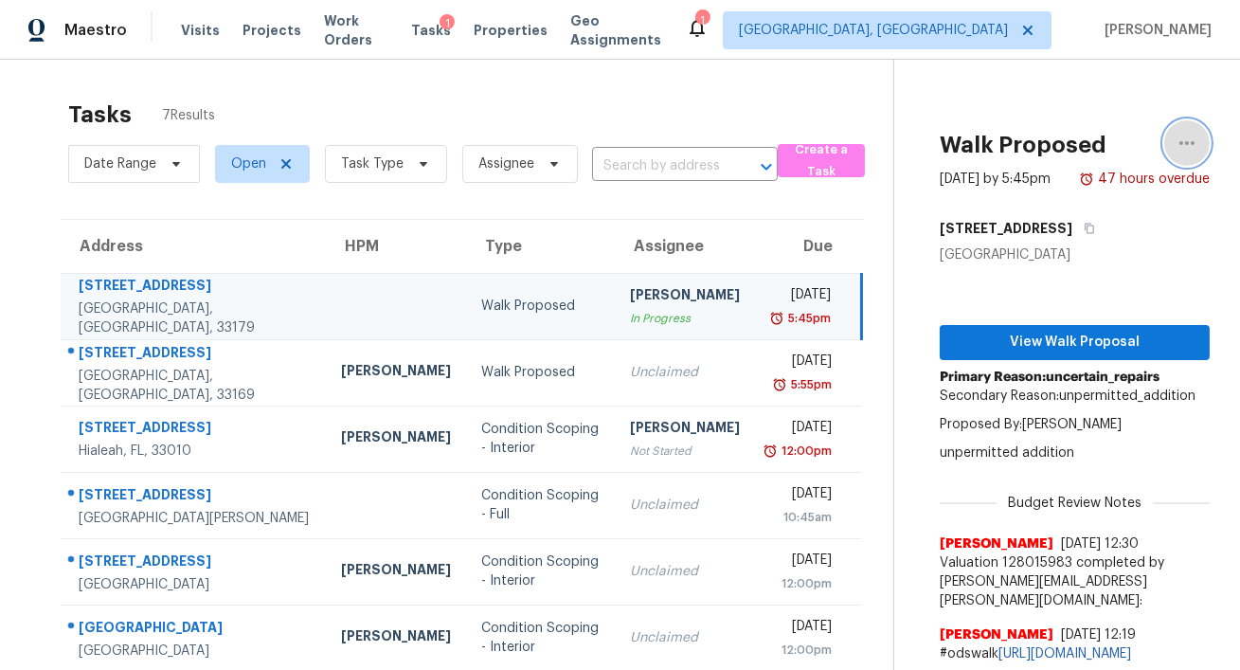
click at [1188, 144] on icon "button" at bounding box center [1187, 143] width 23 height 23
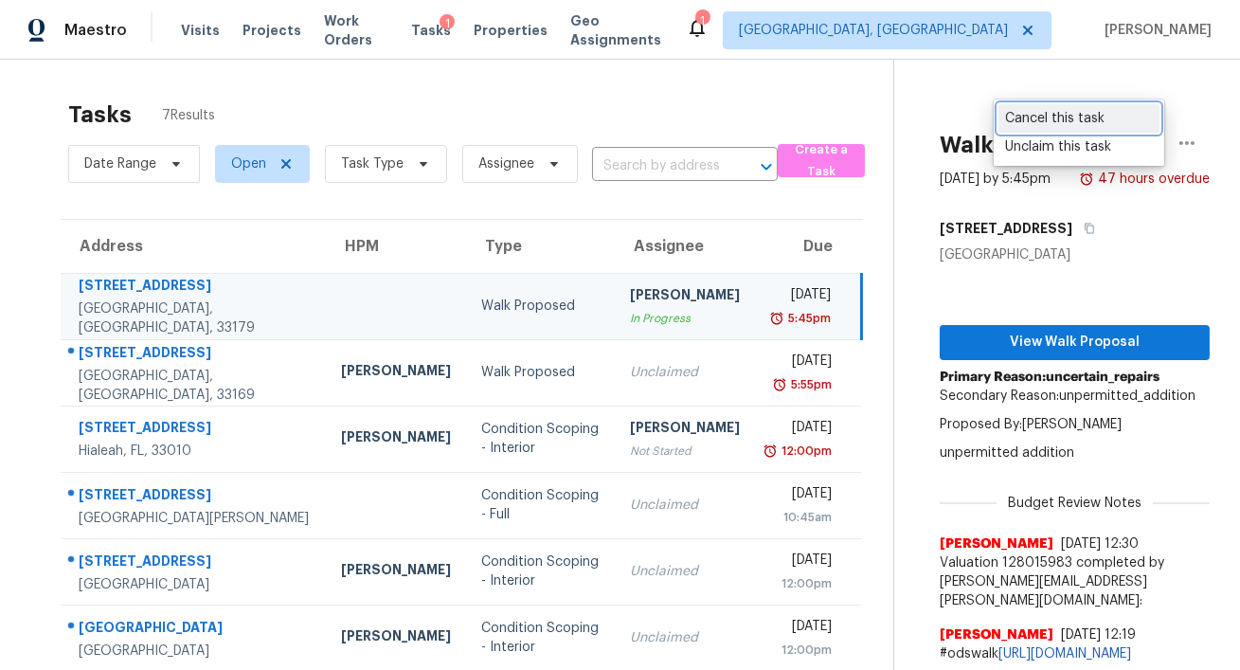
click at [1050, 117] on div "Cancel this task" at bounding box center [1079, 118] width 148 height 19
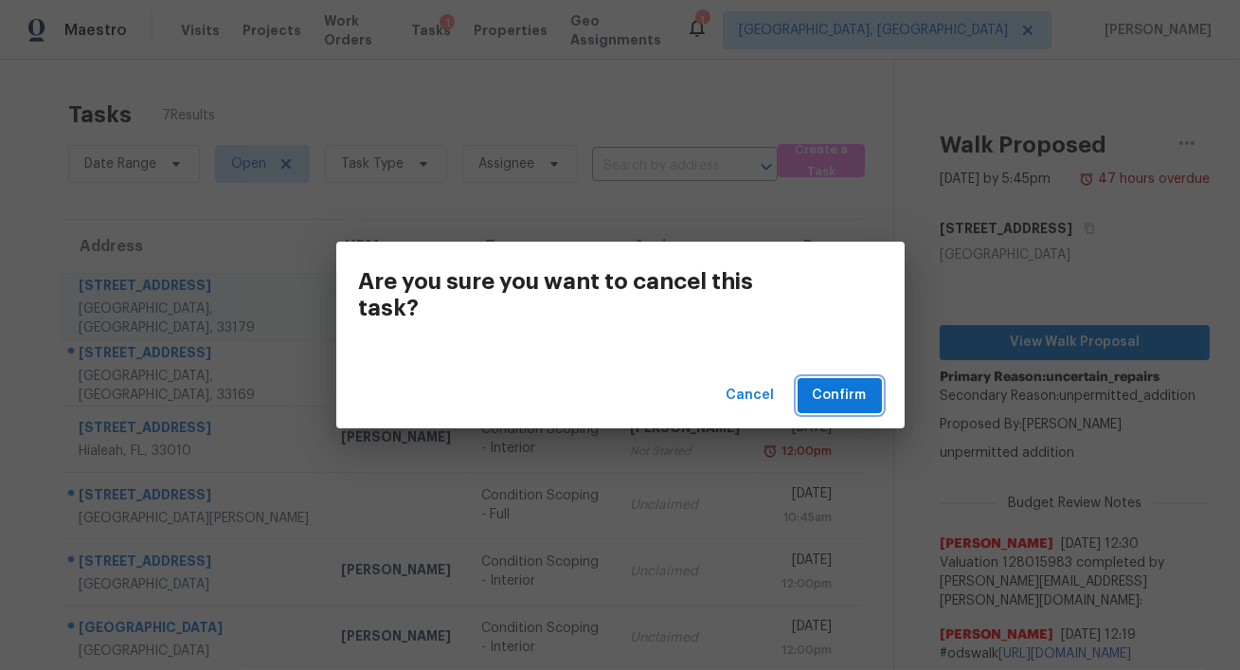
click at [820, 406] on span "Confirm" at bounding box center [840, 396] width 54 height 24
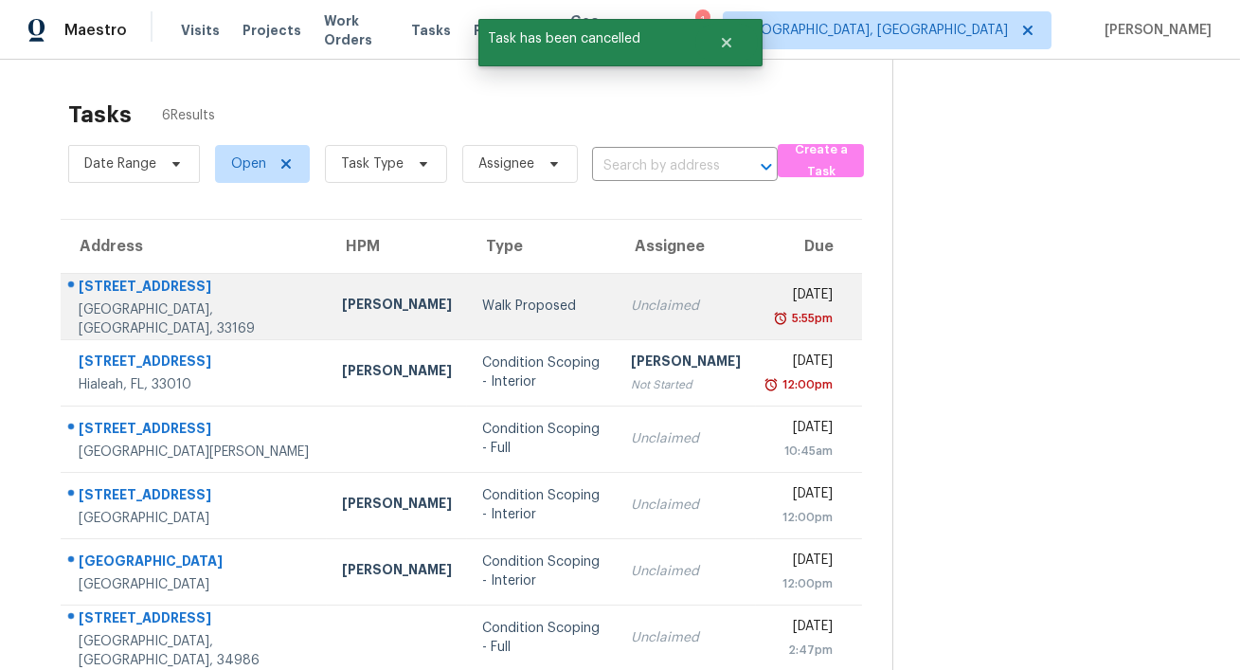
click at [652, 305] on div "Unclaimed" at bounding box center [686, 306] width 110 height 19
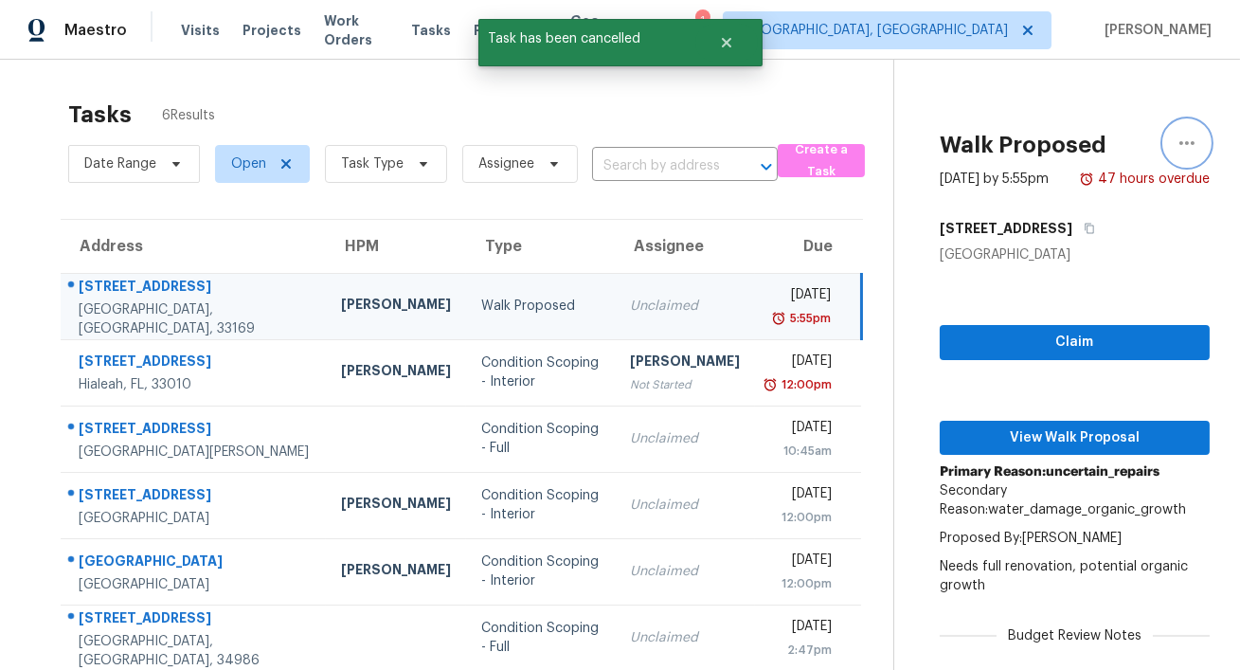
click at [1192, 141] on icon "button" at bounding box center [1186, 143] width 15 height 4
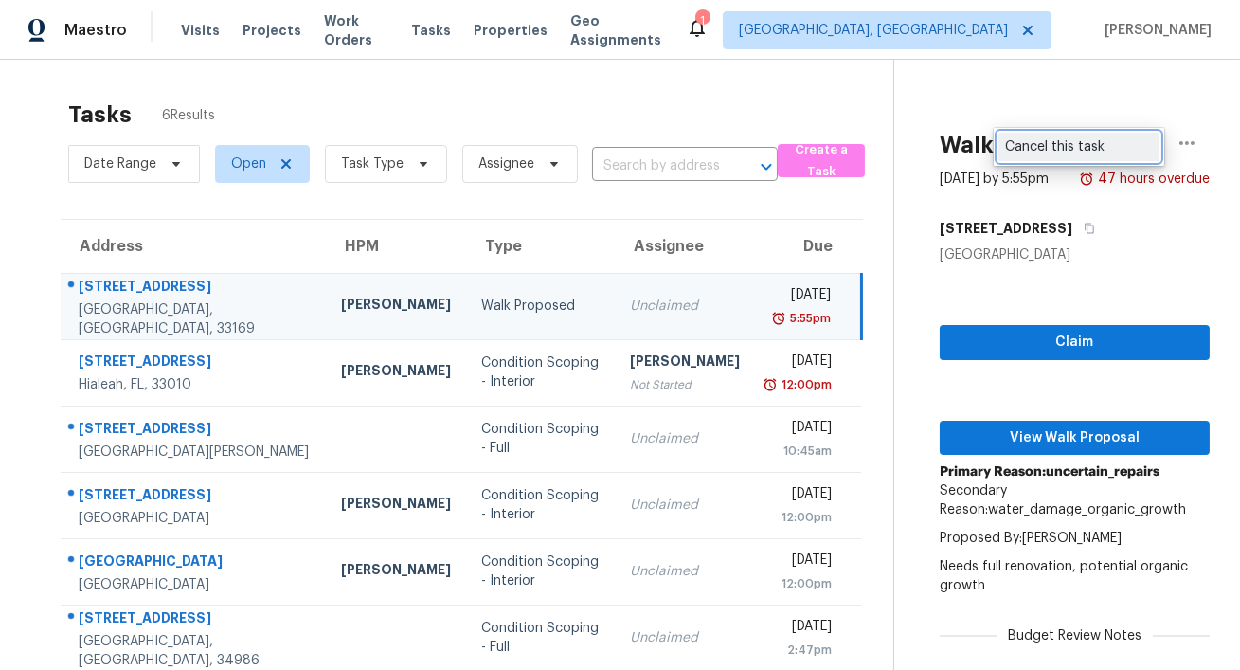
click at [1035, 152] on div "Cancel this task" at bounding box center [1079, 146] width 148 height 19
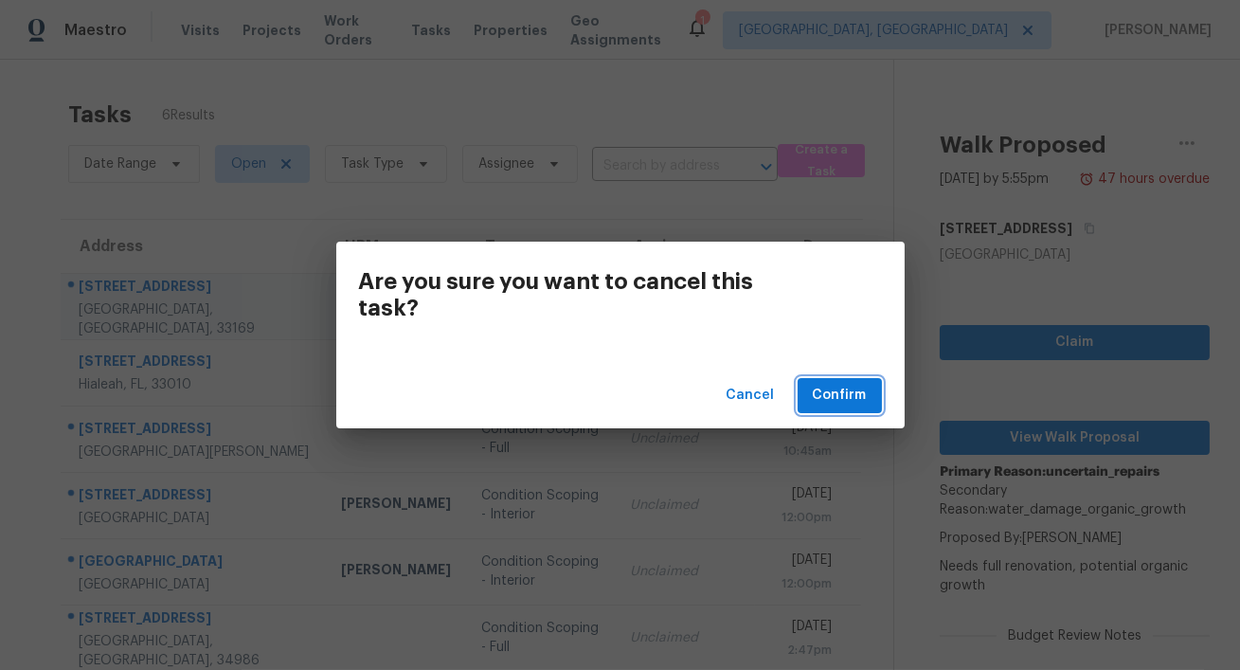
click at [835, 397] on span "Confirm" at bounding box center [840, 396] width 54 height 24
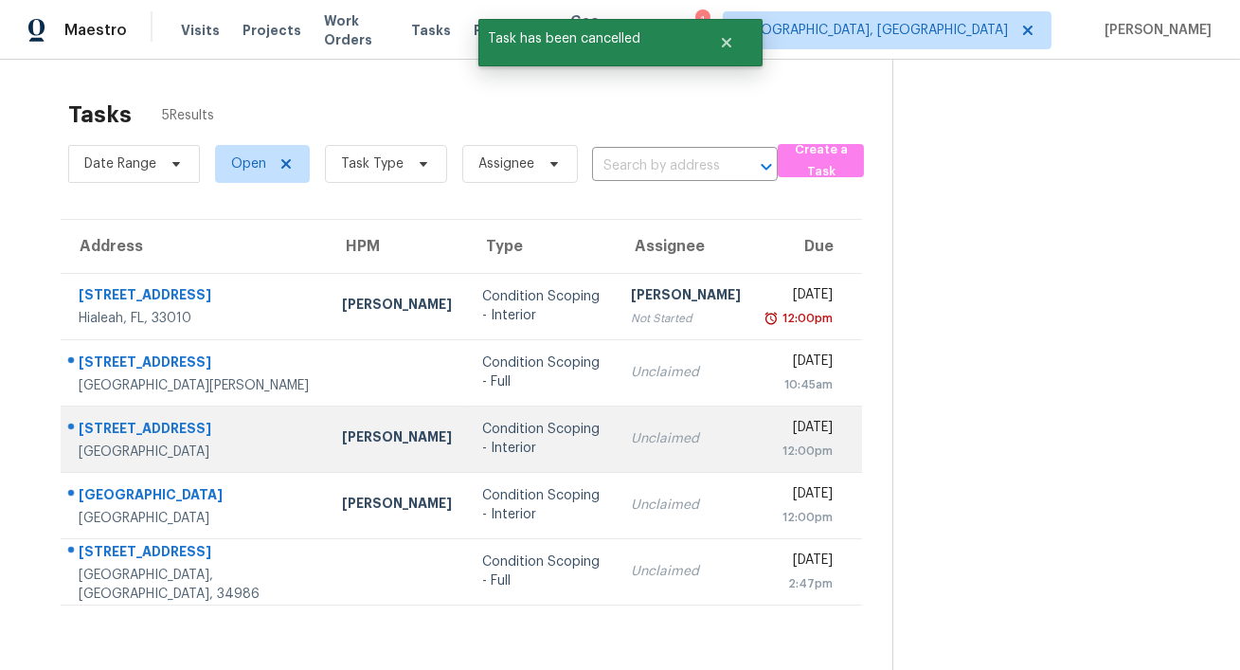
scroll to position [59, 0]
